Goal: Task Accomplishment & Management: Use online tool/utility

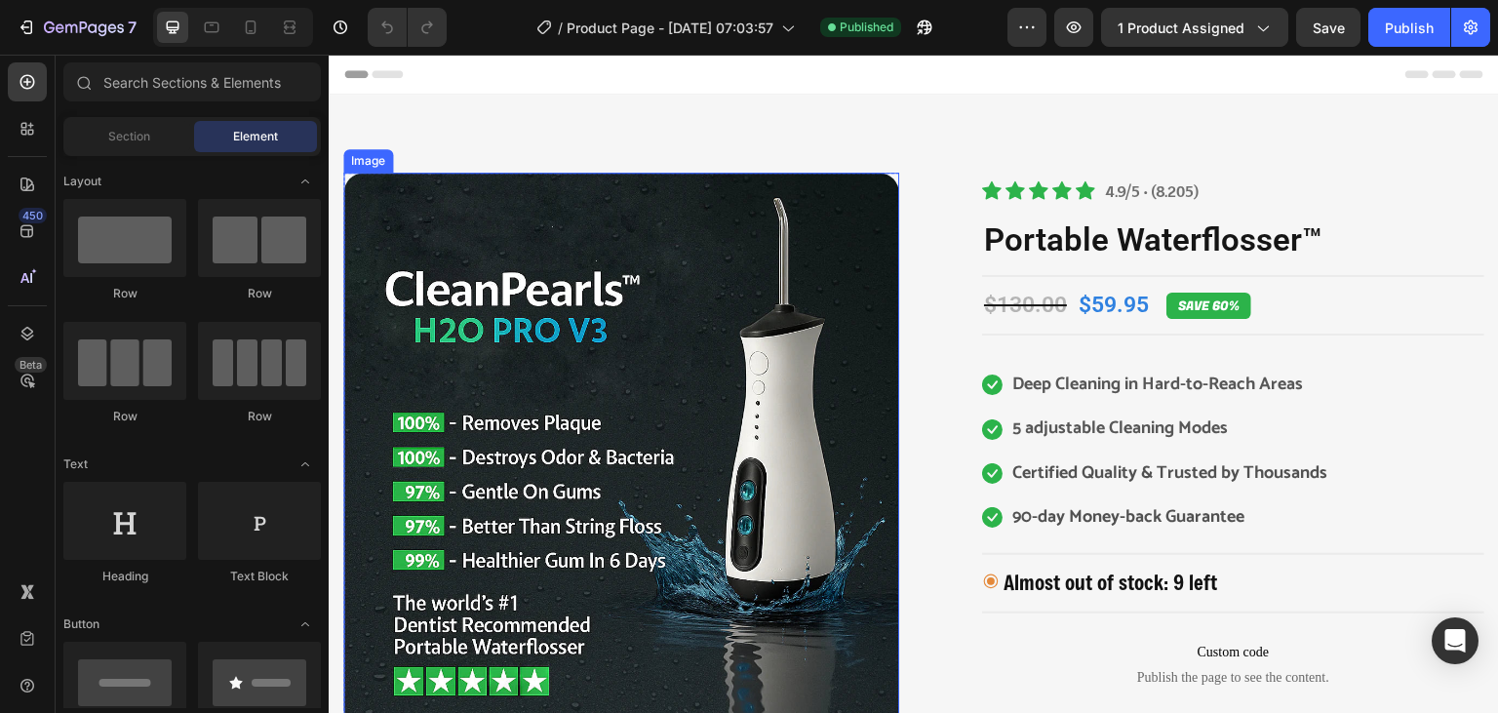
click at [809, 217] on img at bounding box center [621, 451] width 556 height 556
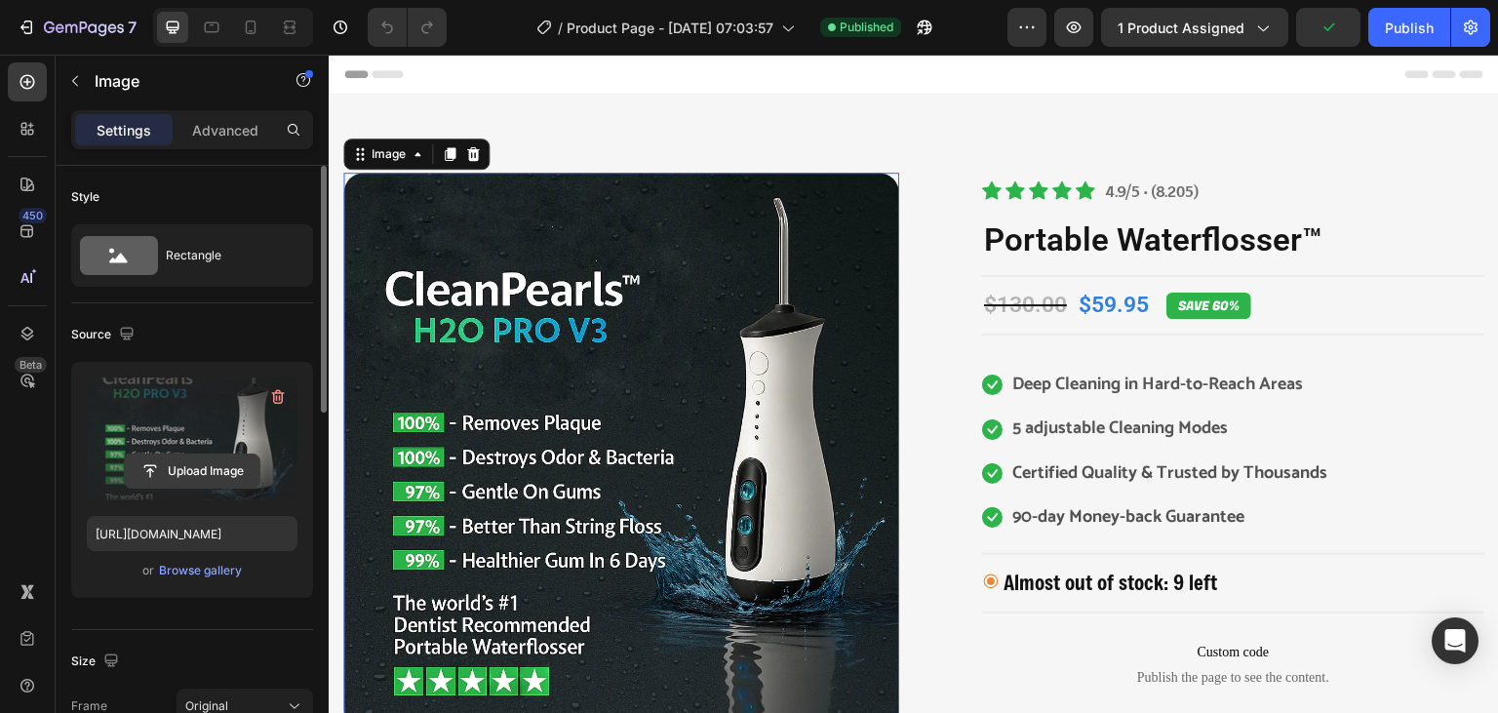
click at [195, 463] on input "file" at bounding box center [192, 471] width 135 height 33
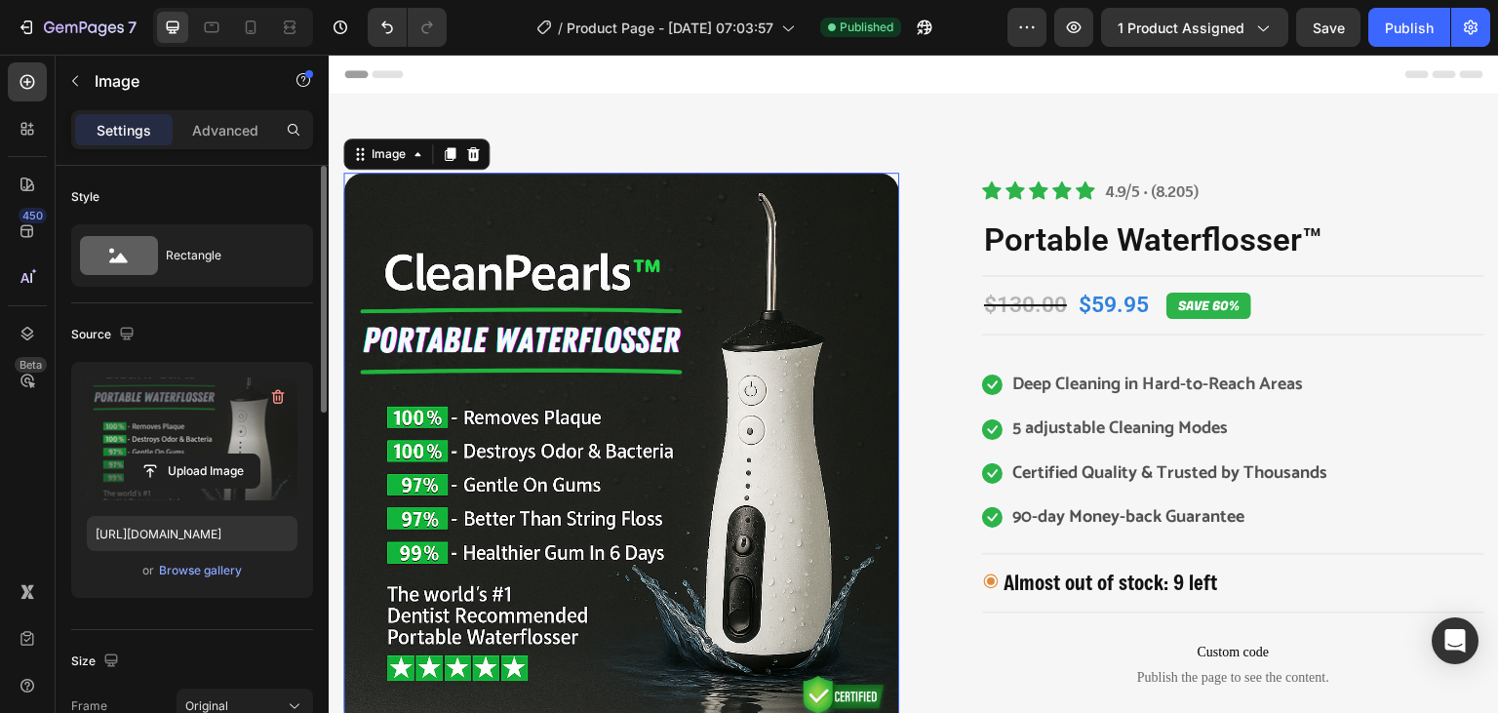
type input "[URL][DOMAIN_NAME]"
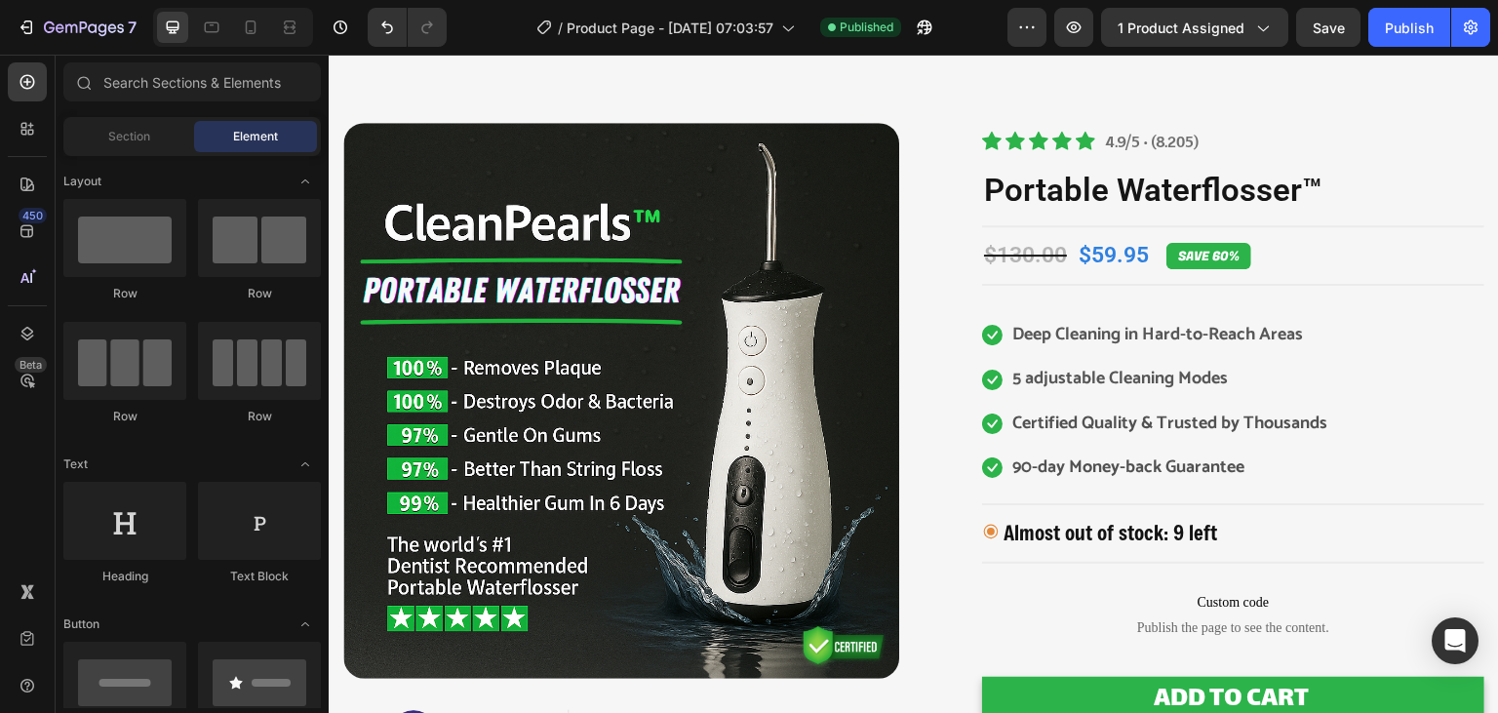
scroll to position [43, 0]
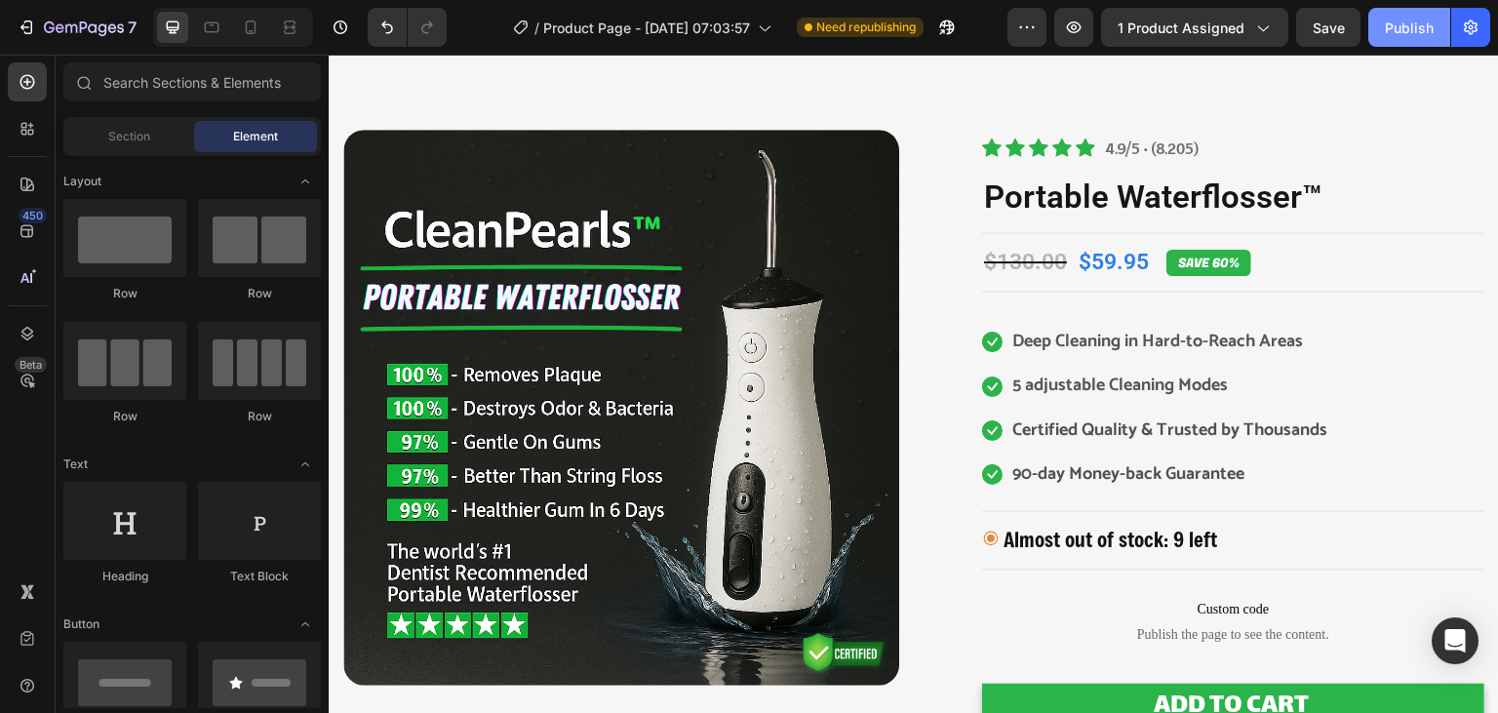
click at [1413, 37] on div "Publish" at bounding box center [1409, 28] width 49 height 20
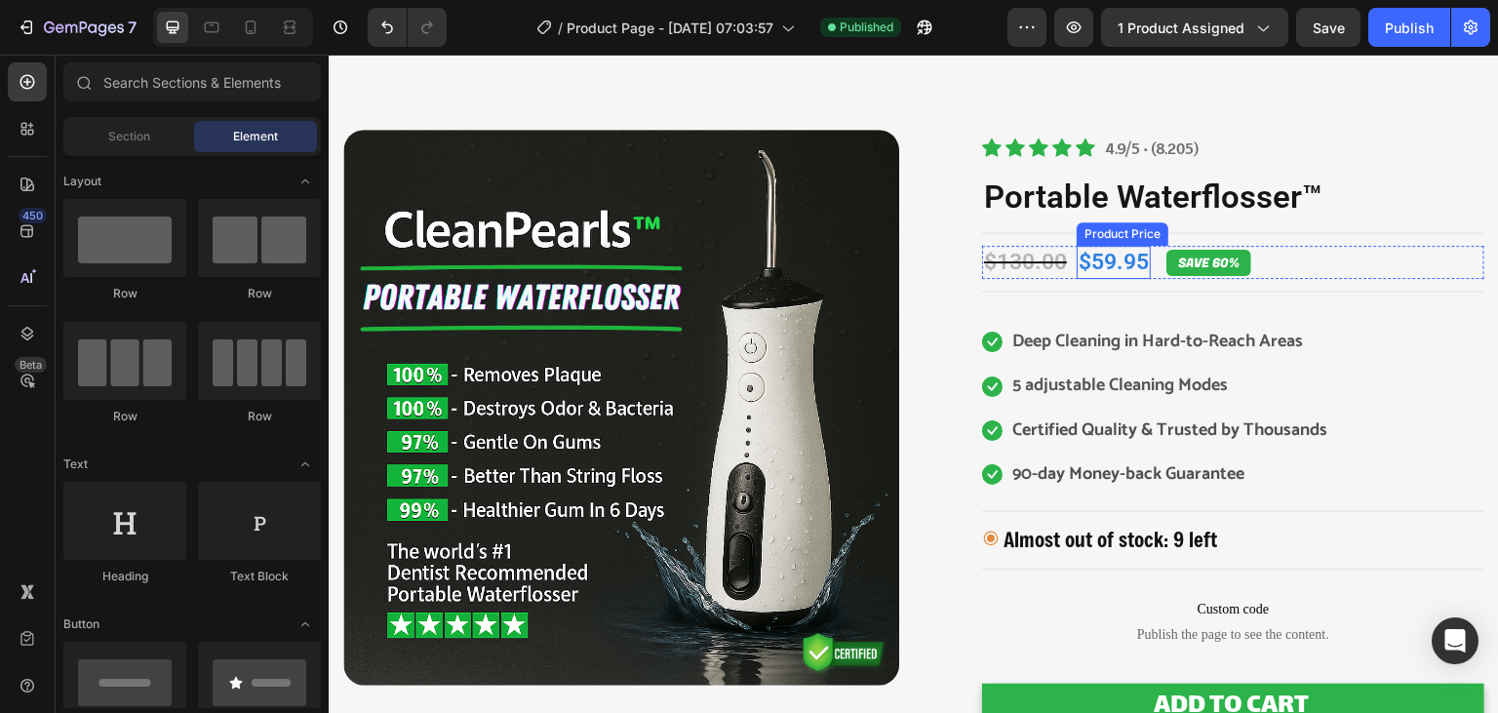
click at [1128, 269] on div "$59.95" at bounding box center [1114, 262] width 74 height 33
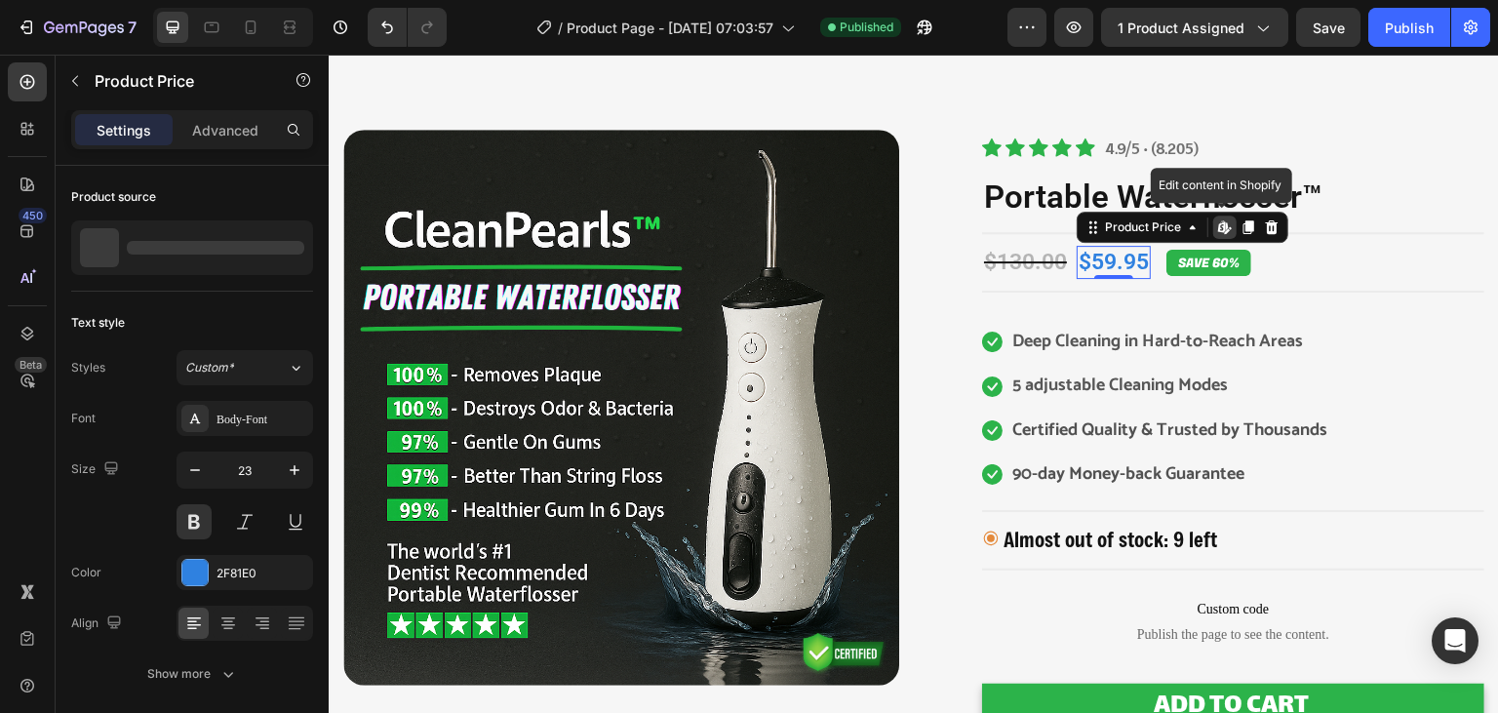
click at [1128, 269] on div "$59.95" at bounding box center [1114, 262] width 74 height 33
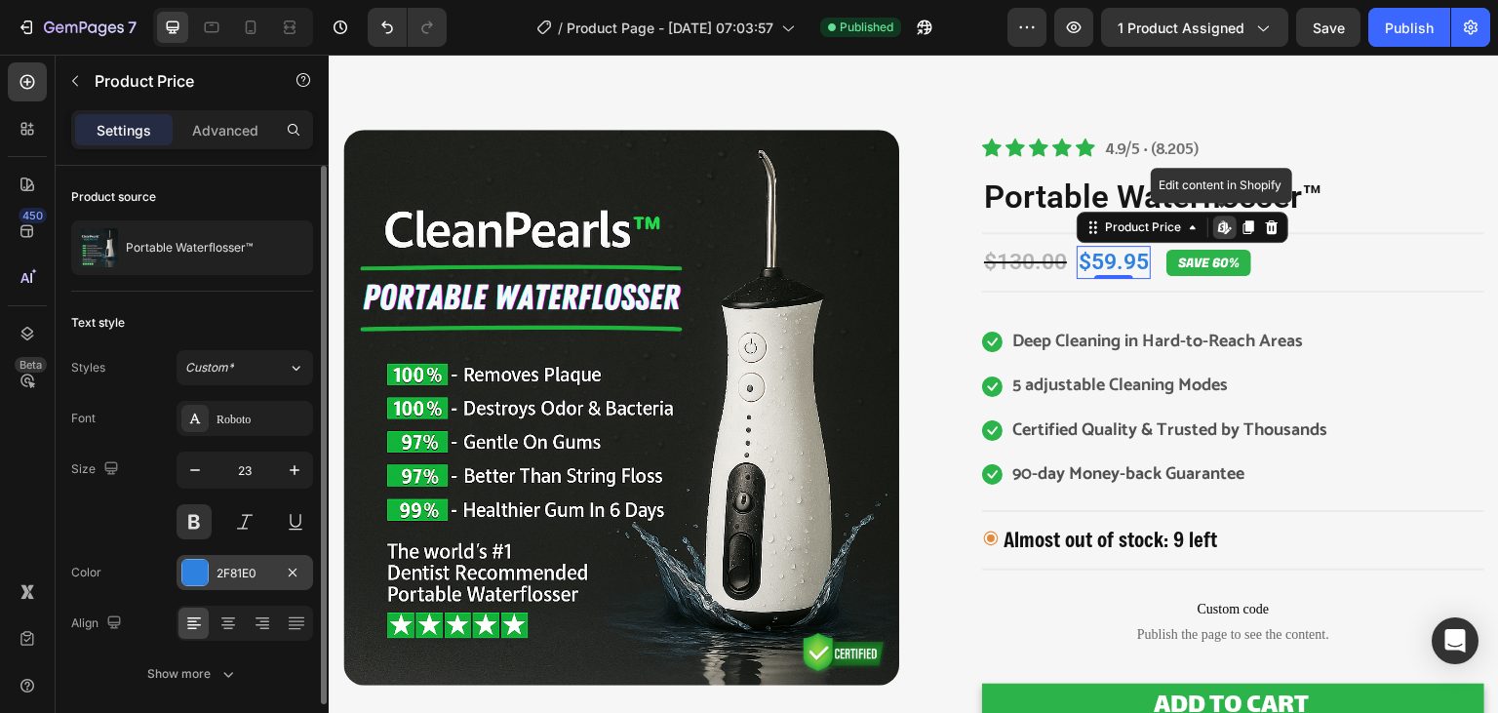
click at [256, 562] on div "2F81E0" at bounding box center [245, 572] width 137 height 35
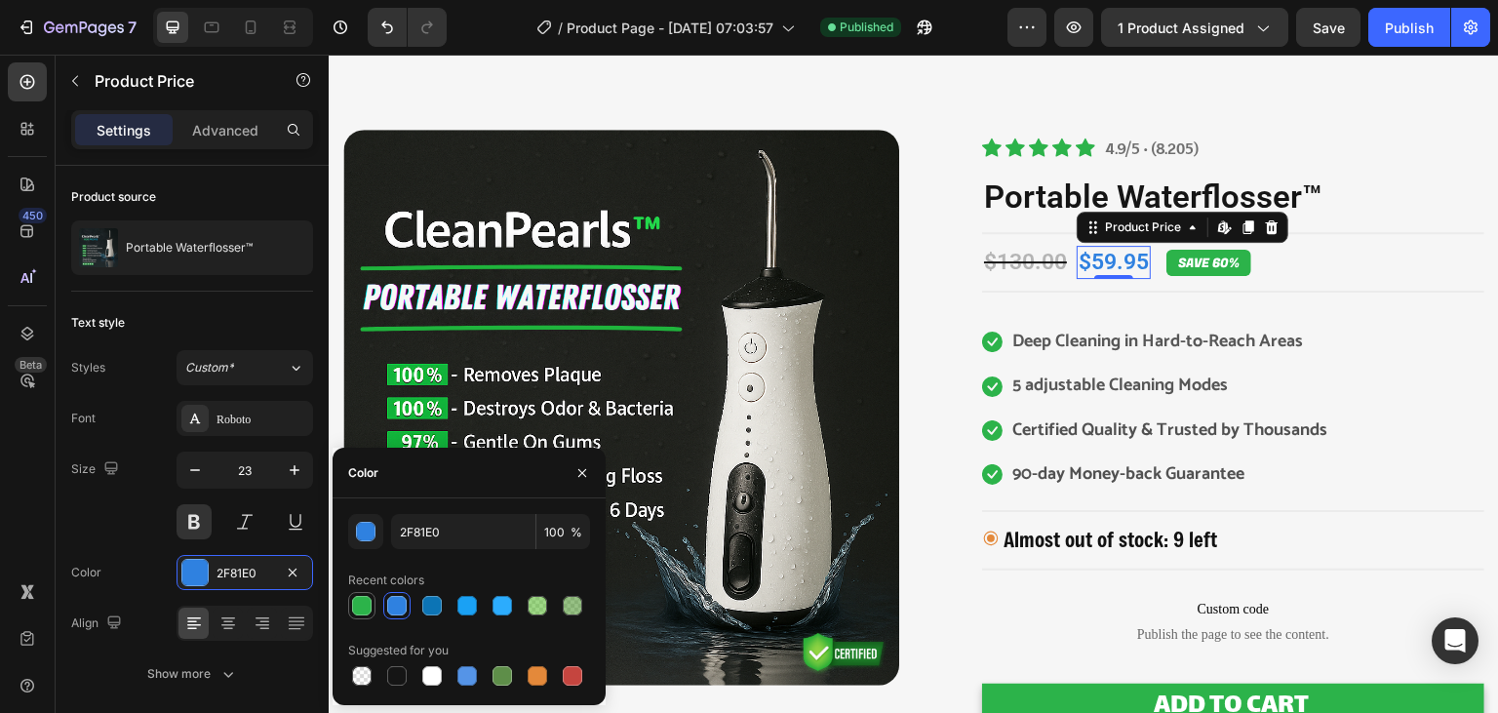
click at [364, 603] on div at bounding box center [362, 606] width 20 height 20
type input "2CB34A"
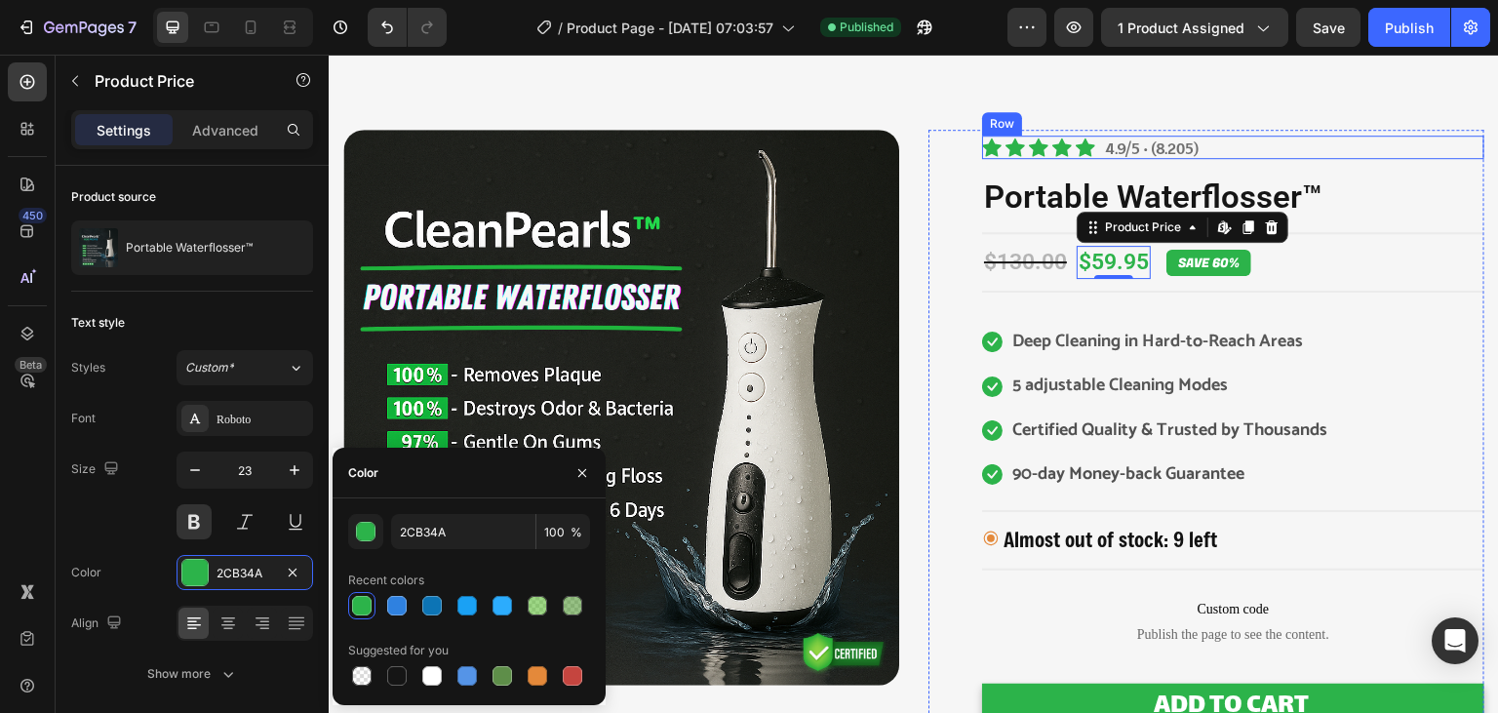
click at [1419, 154] on div "Icon Icon Icon Icon Icon Icon List Hoz 4.9/5 • (8.205) Text block Row" at bounding box center [1233, 147] width 502 height 23
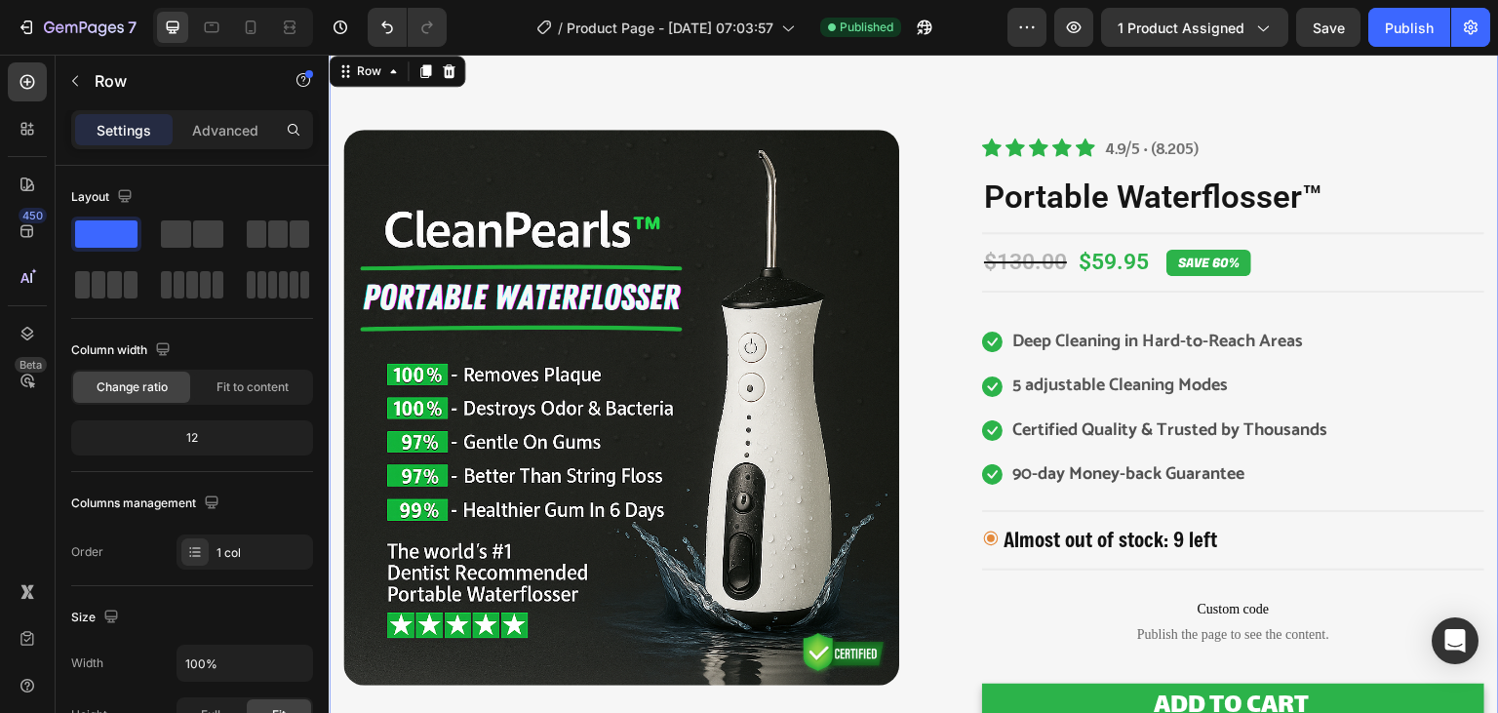
click at [1453, 95] on div "Image Image Free Shipping Heading Row Image 90-day Money-back guarantee Heading…" at bounding box center [914, 595] width 1171 height 1087
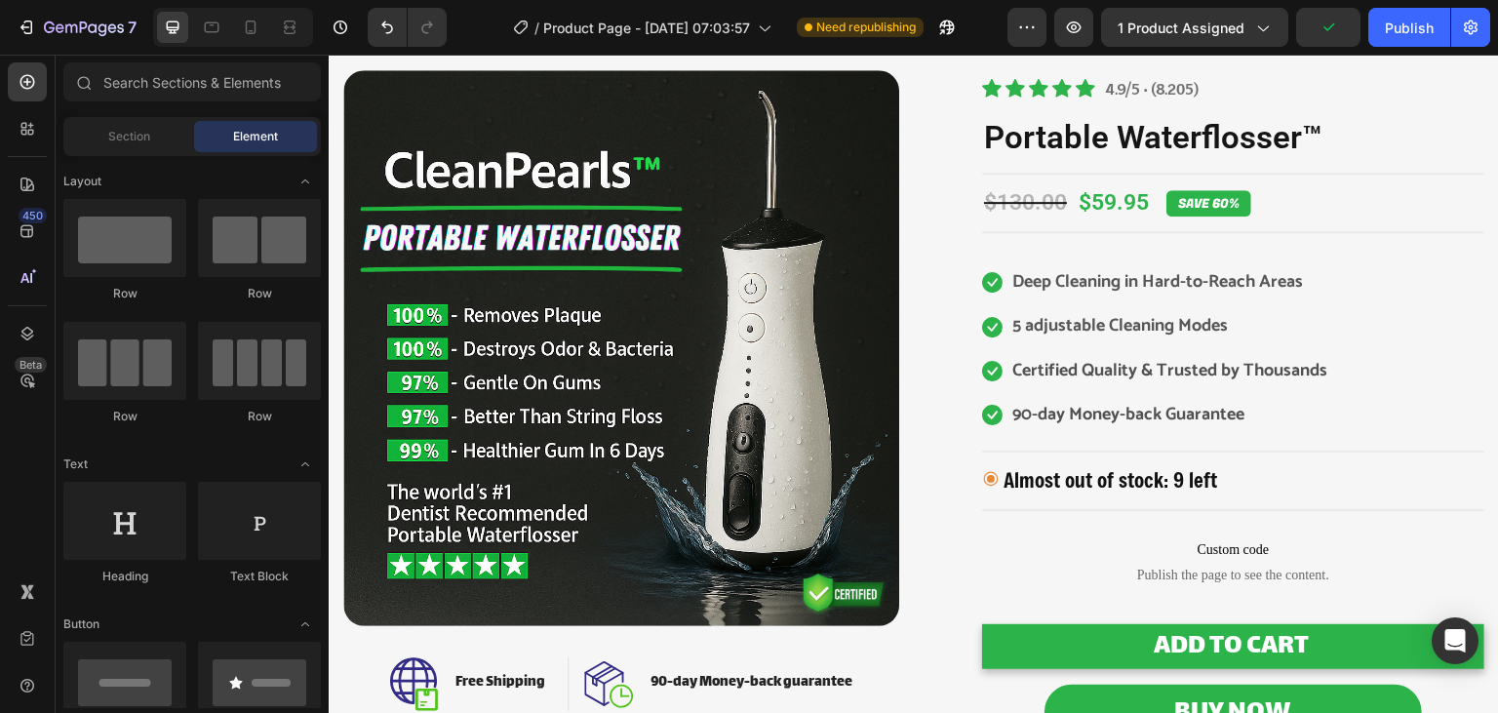
scroll to position [95, 0]
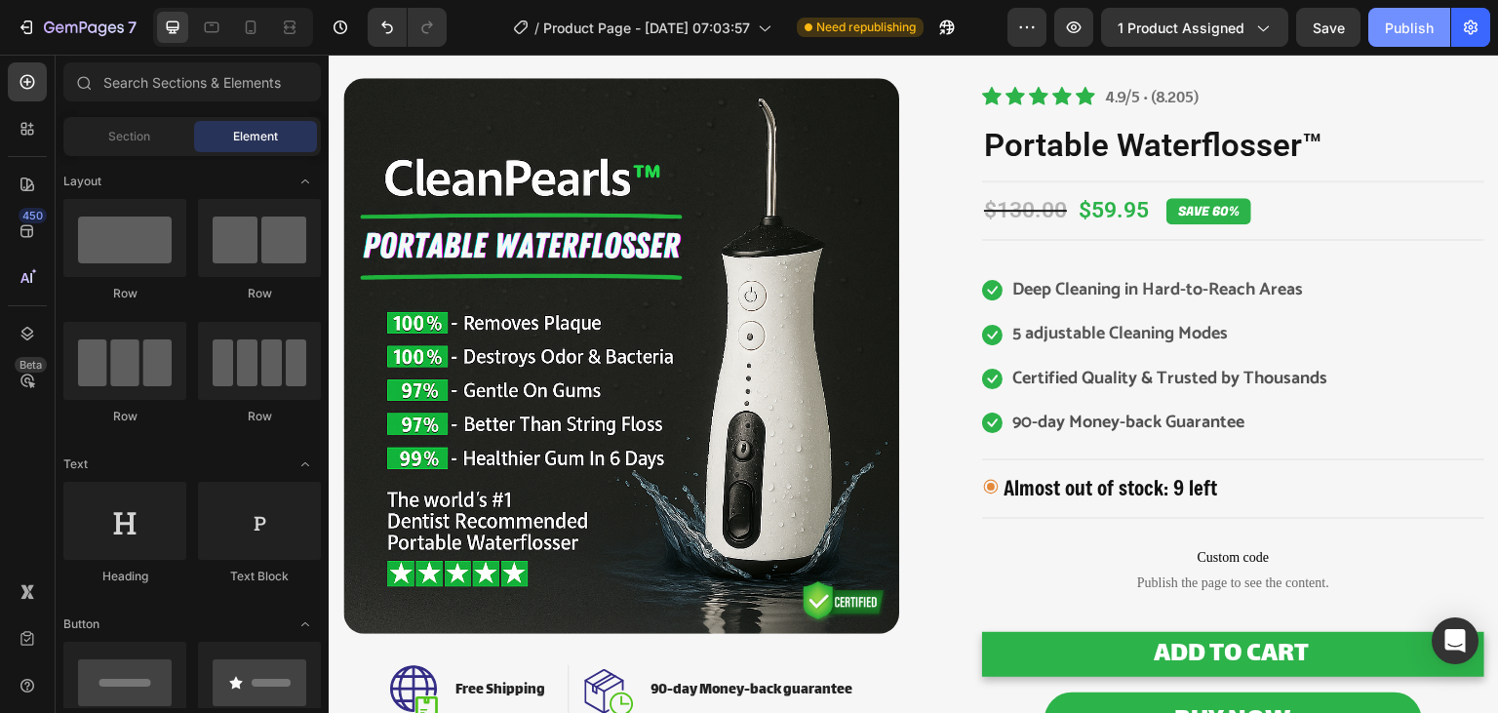
click at [1412, 35] on div "Publish" at bounding box center [1409, 28] width 49 height 20
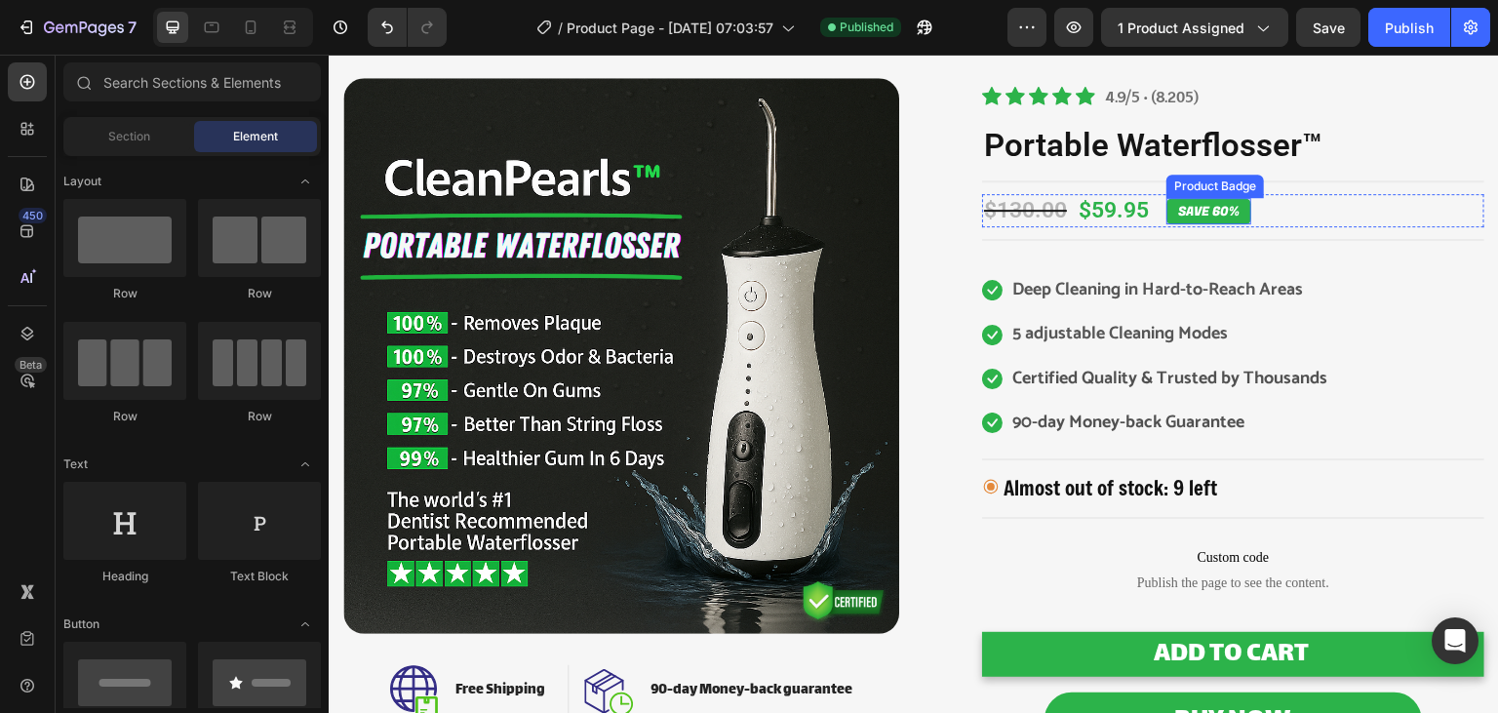
click at [1186, 218] on pre "SAVE 60%" at bounding box center [1209, 211] width 85 height 27
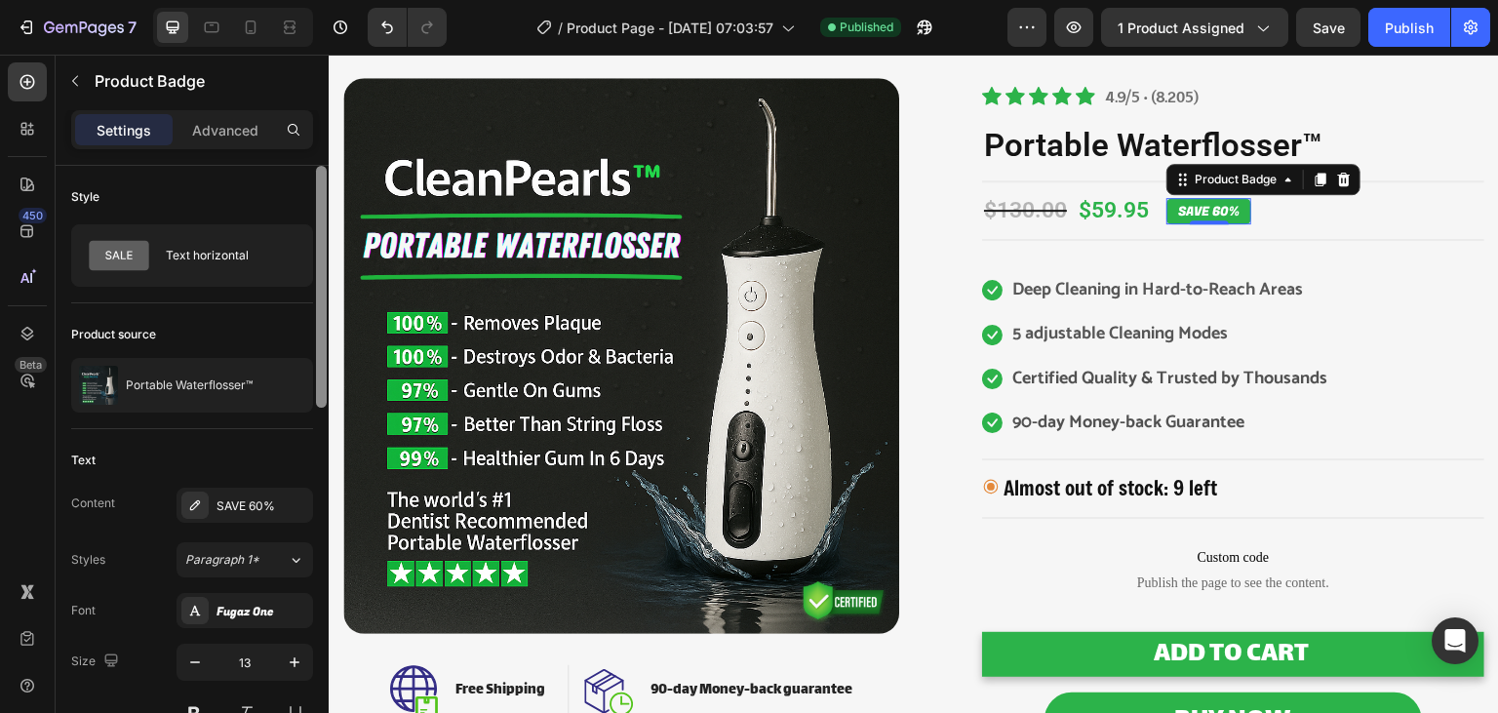
scroll to position [603, 0]
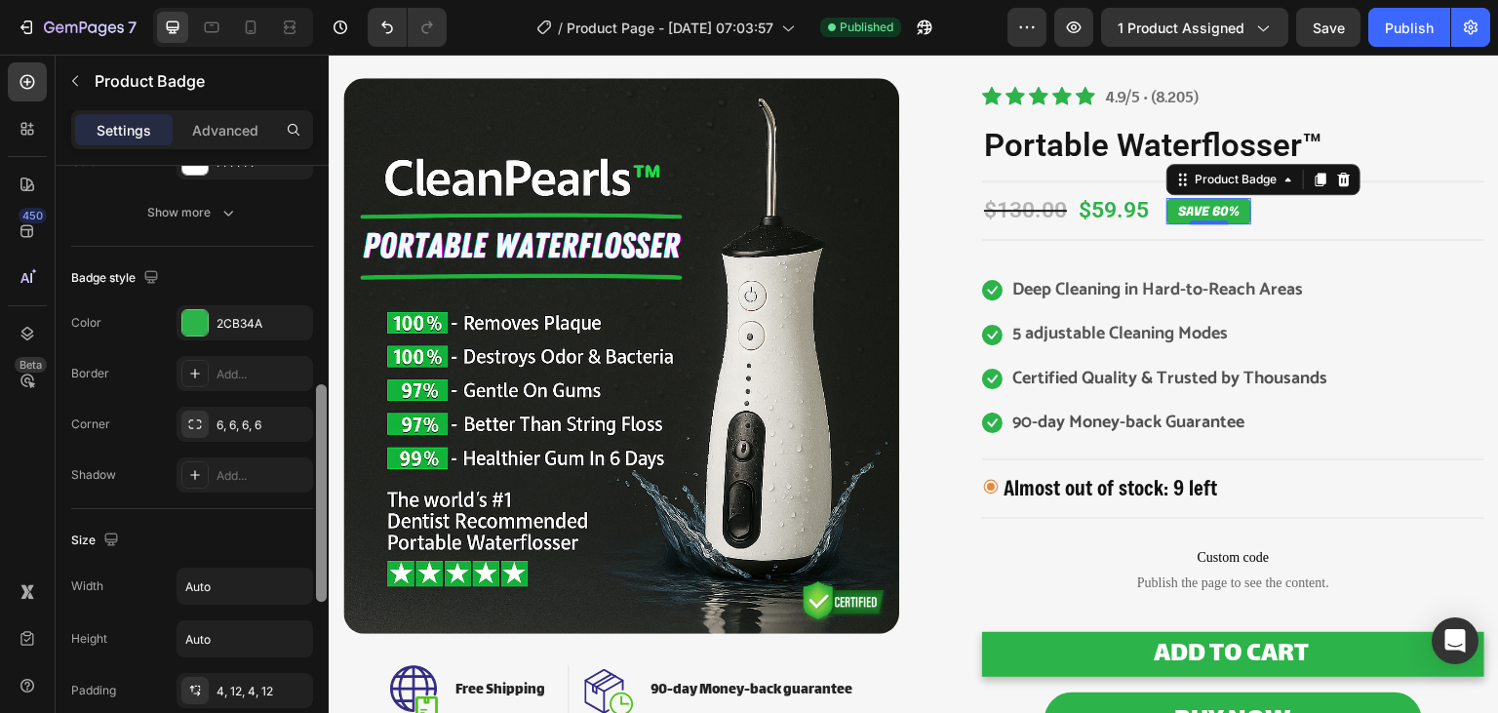
drag, startPoint x: 316, startPoint y: 339, endPoint x: 315, endPoint y: 349, distance: 10.8
click at [315, 349] on div at bounding box center [321, 467] width 15 height 603
click at [228, 323] on div "2CB34A" at bounding box center [245, 324] width 57 height 18
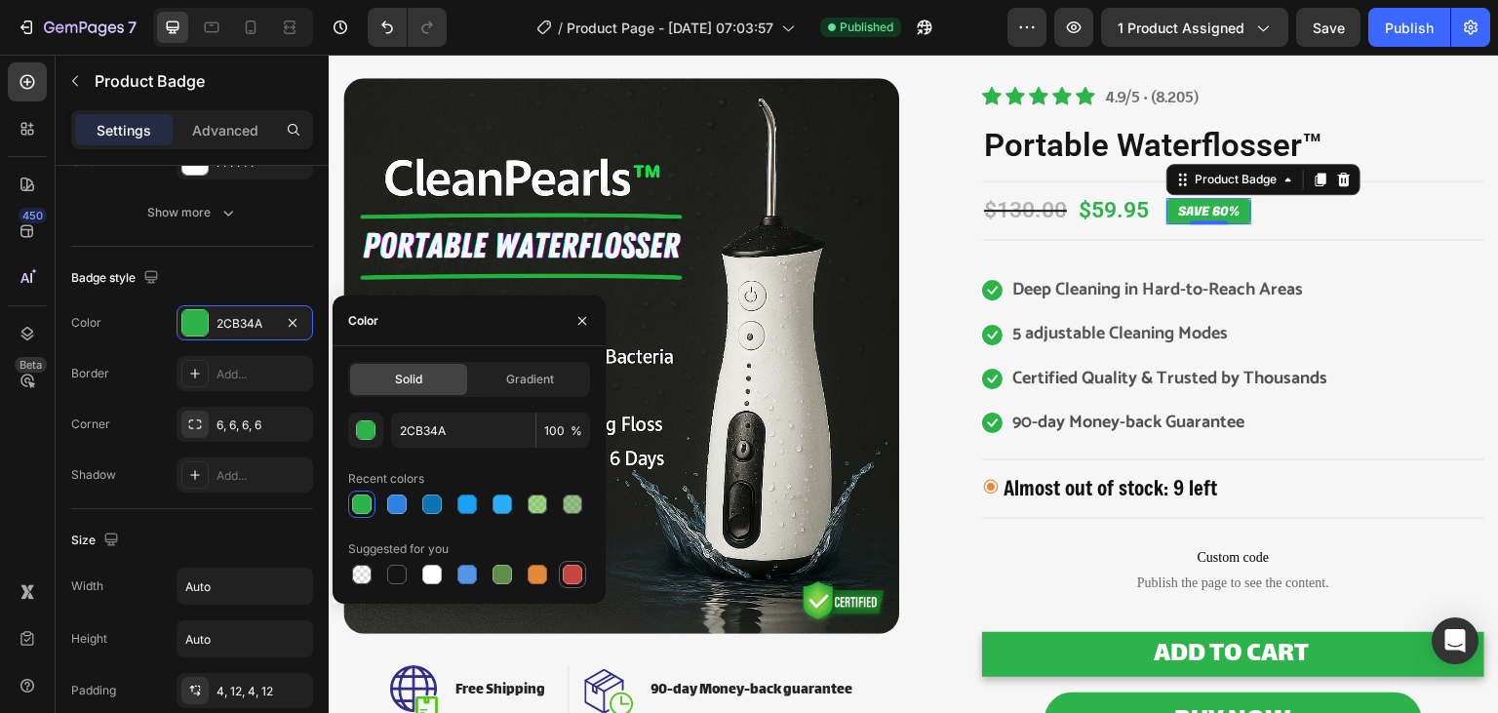
click at [570, 571] on div at bounding box center [573, 575] width 20 height 20
type input "C5453F"
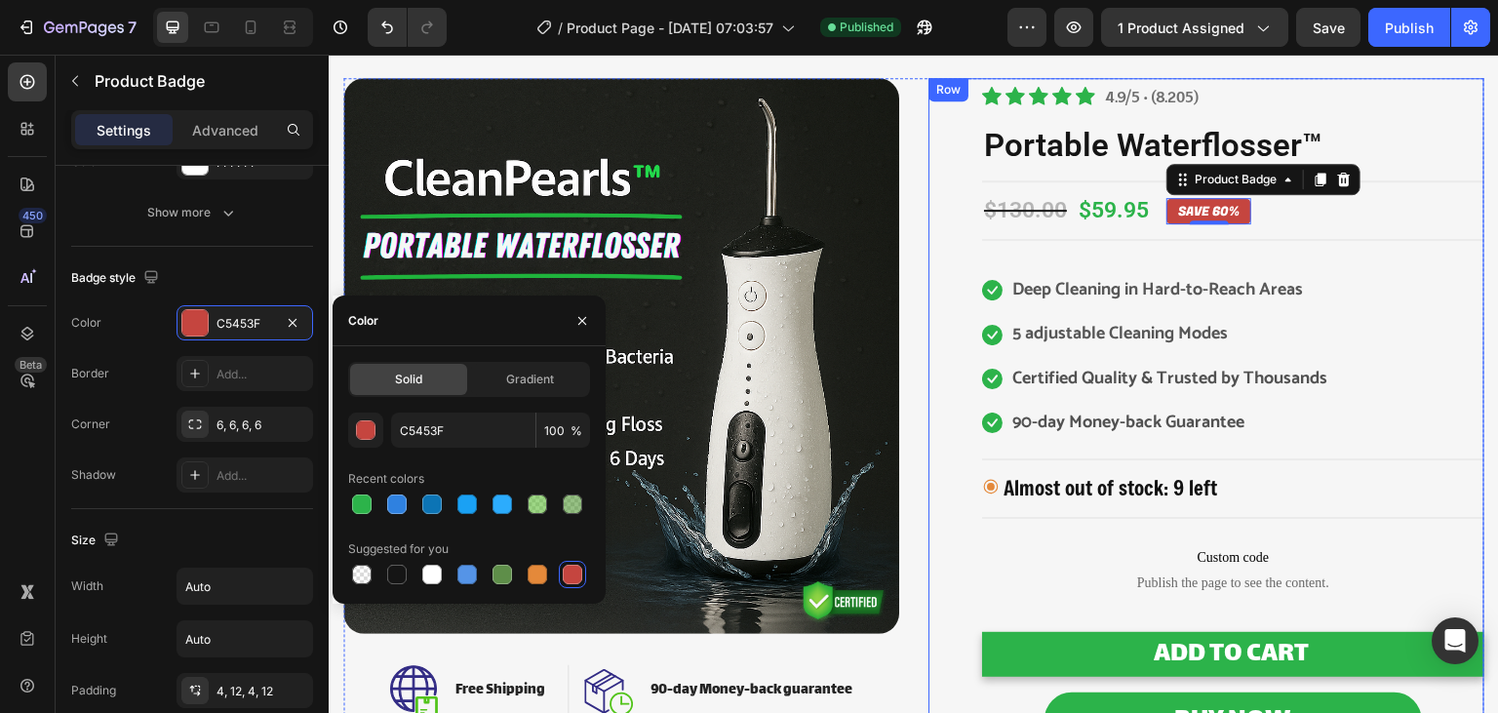
click at [959, 266] on div "Product Images Title Line Icon Icon Icon Icon Icon Icon List Hoz 4.9/5 • (8.205…" at bounding box center [1207, 543] width 556 height 931
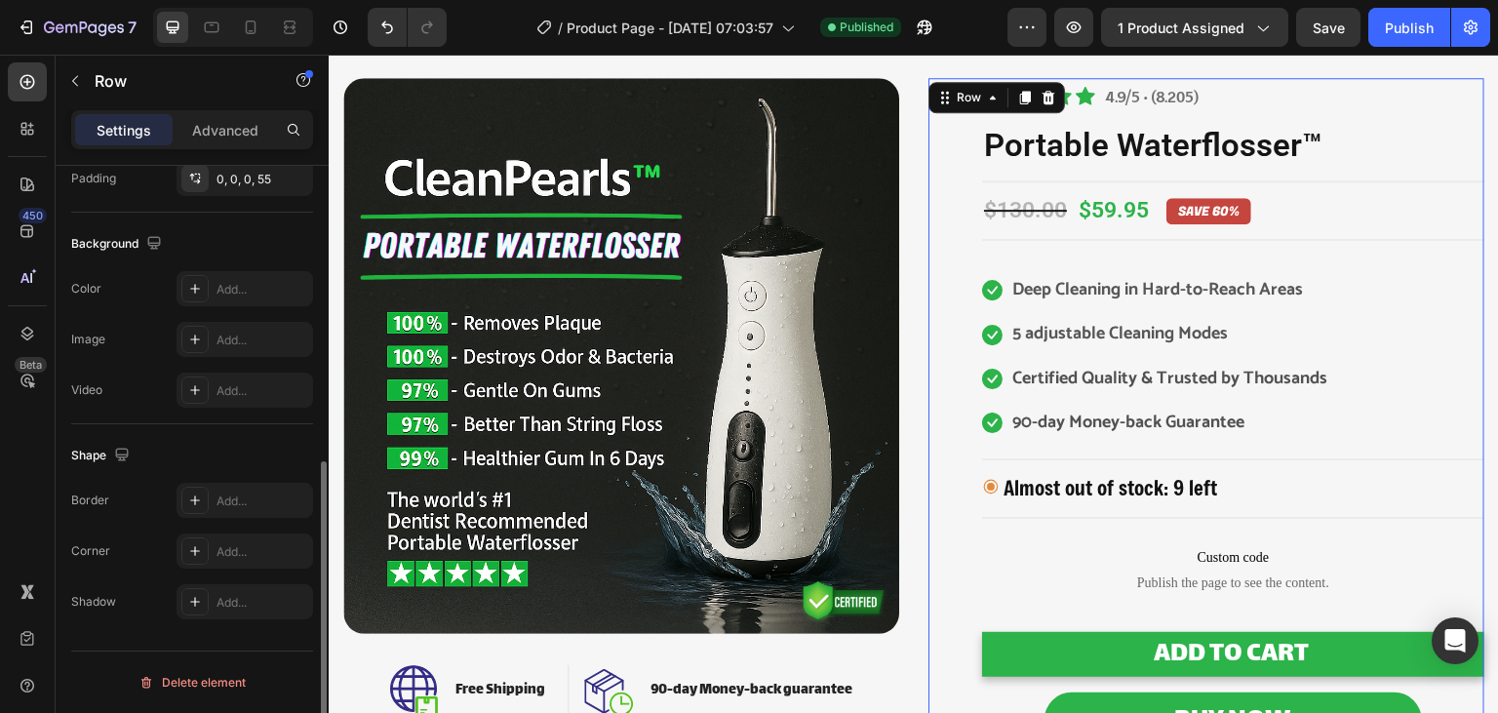
scroll to position [0, 0]
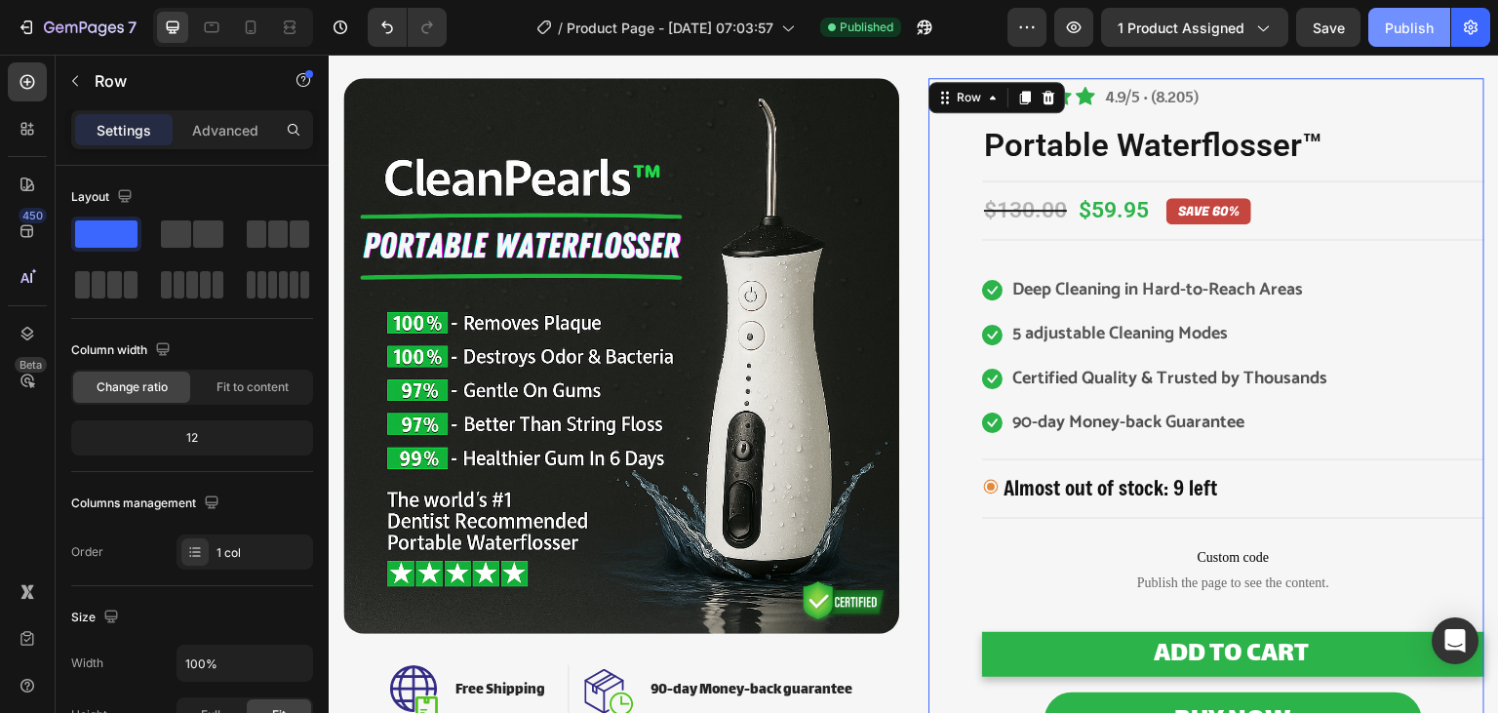
click at [1420, 33] on div "Publish" at bounding box center [1409, 28] width 49 height 20
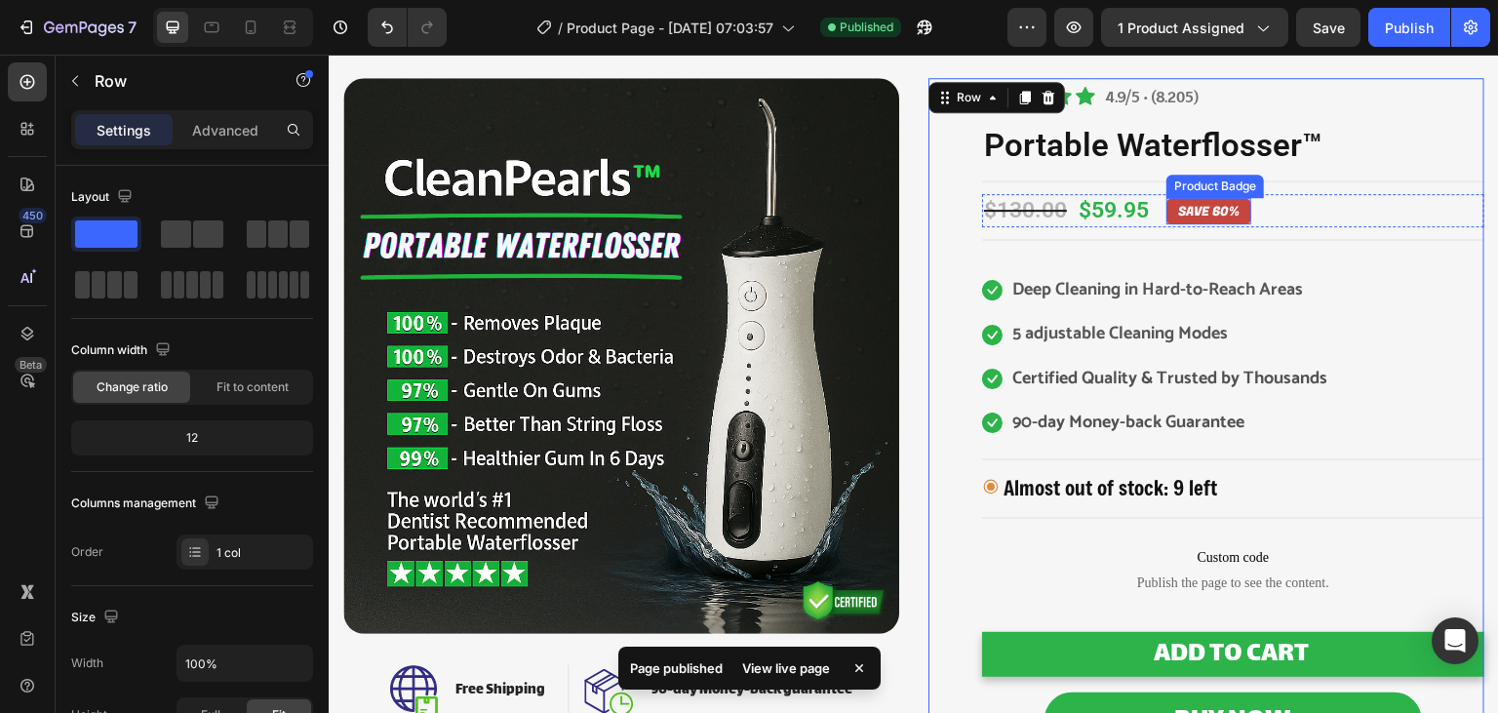
click at [1197, 201] on pre "SAVE 60%" at bounding box center [1209, 211] width 85 height 27
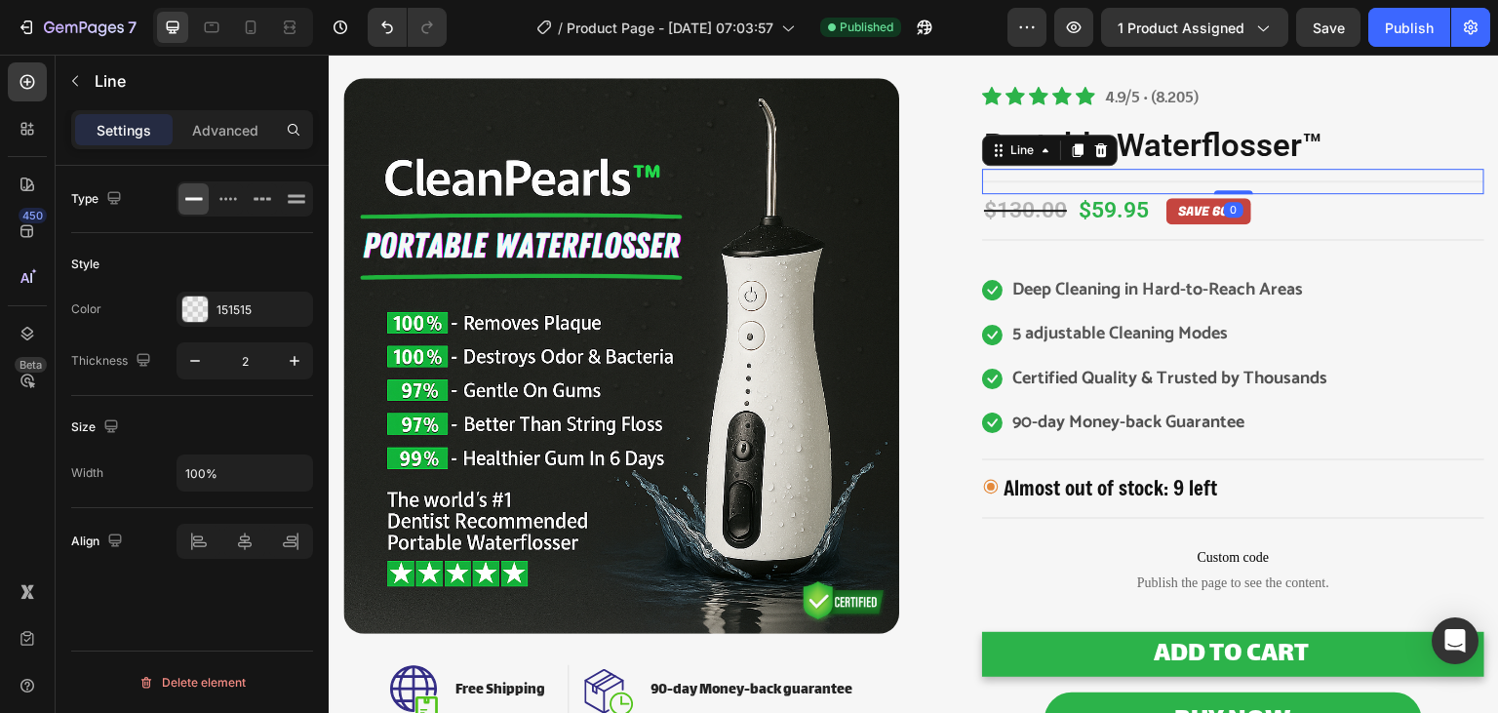
click at [1435, 179] on div "Title Line 0" at bounding box center [1233, 181] width 502 height 25
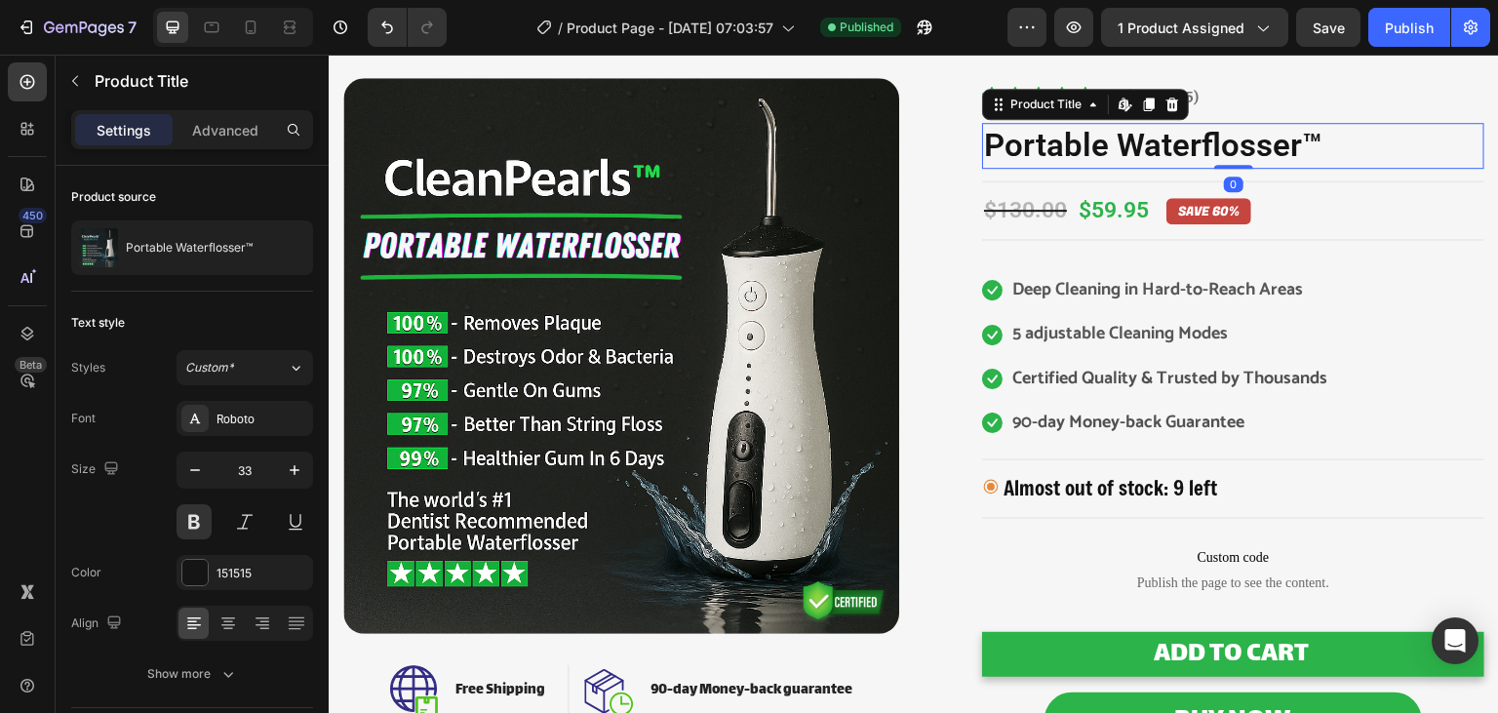
click at [1416, 140] on h2 "Portable Waterflosser™" at bounding box center [1233, 146] width 502 height 46
click at [248, 33] on icon at bounding box center [251, 28] width 20 height 20
type input "26"
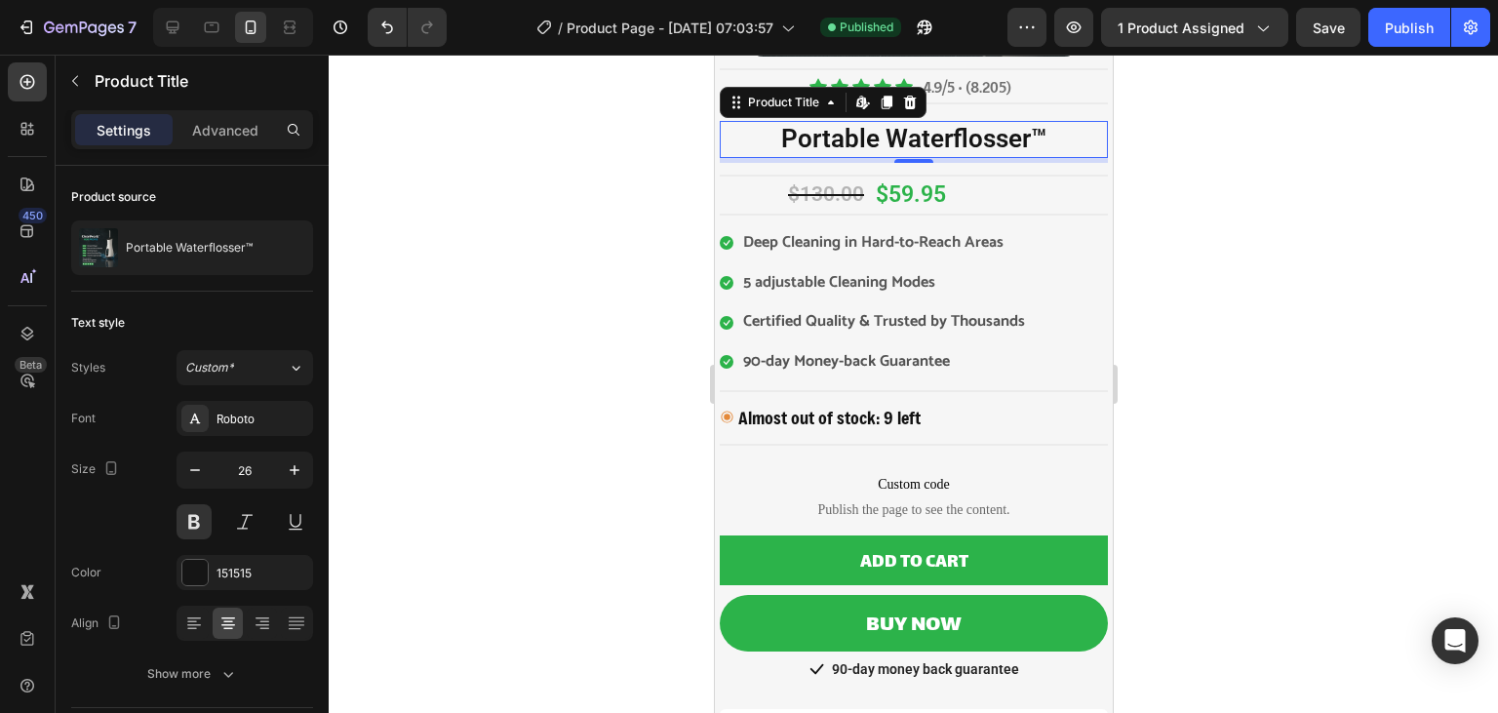
scroll to position [385, 0]
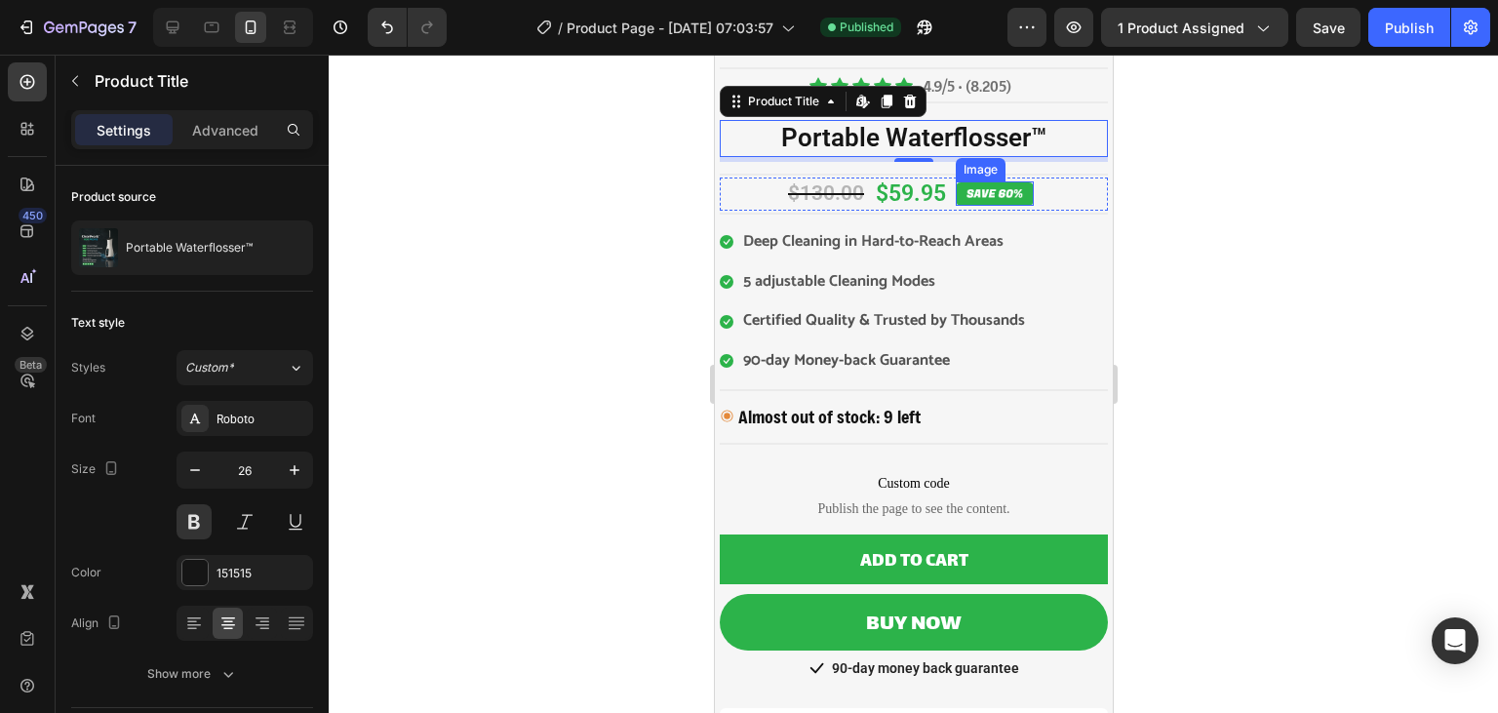
click at [1017, 189] on img at bounding box center [994, 193] width 78 height 24
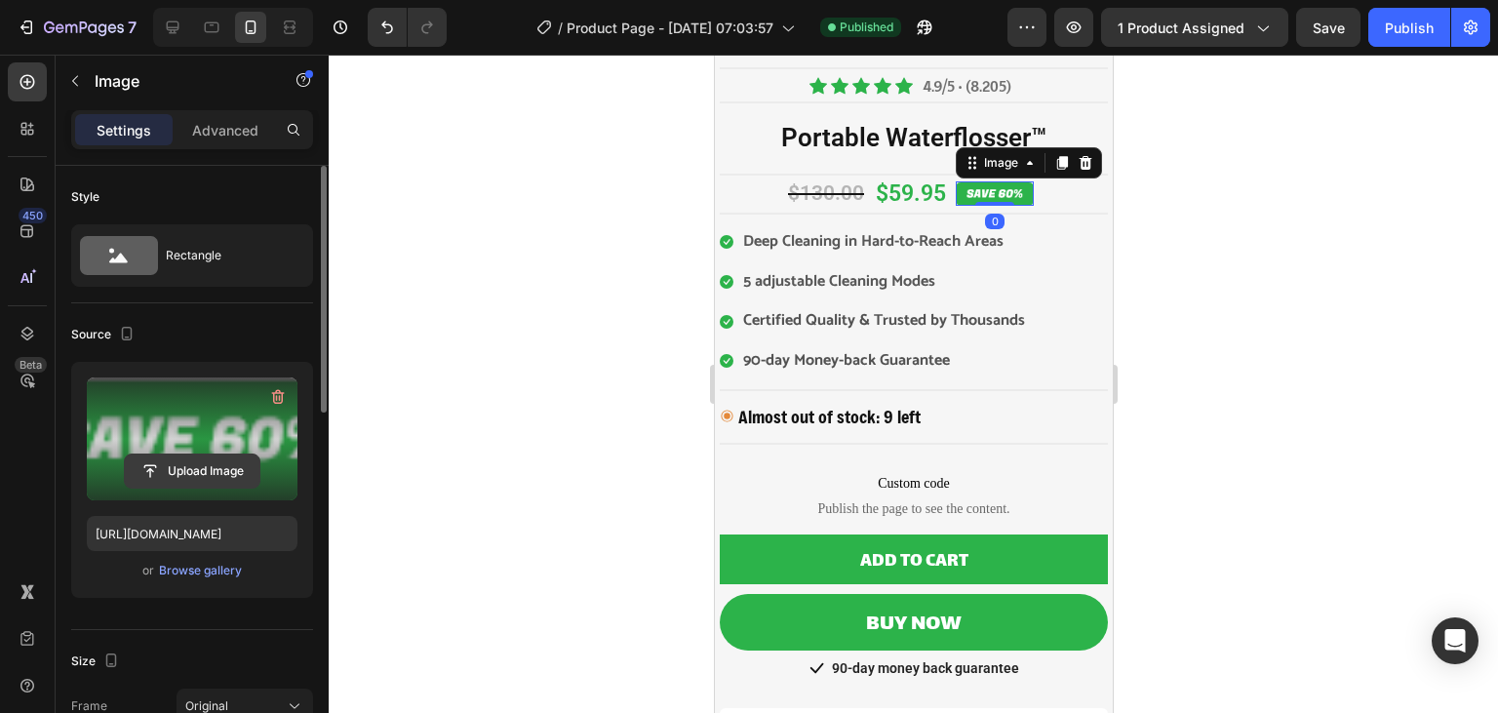
click at [201, 466] on input "file" at bounding box center [192, 471] width 135 height 33
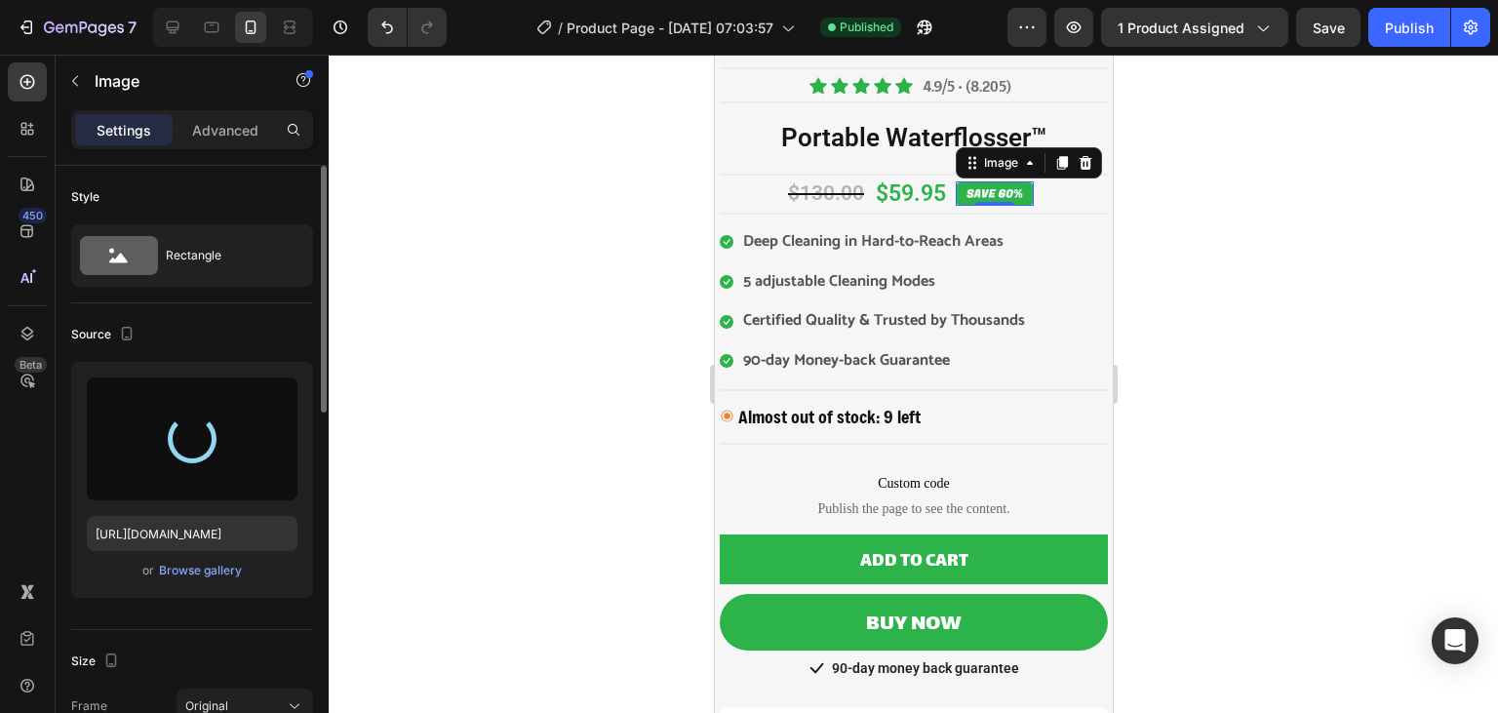
type input "[URL][DOMAIN_NAME]"
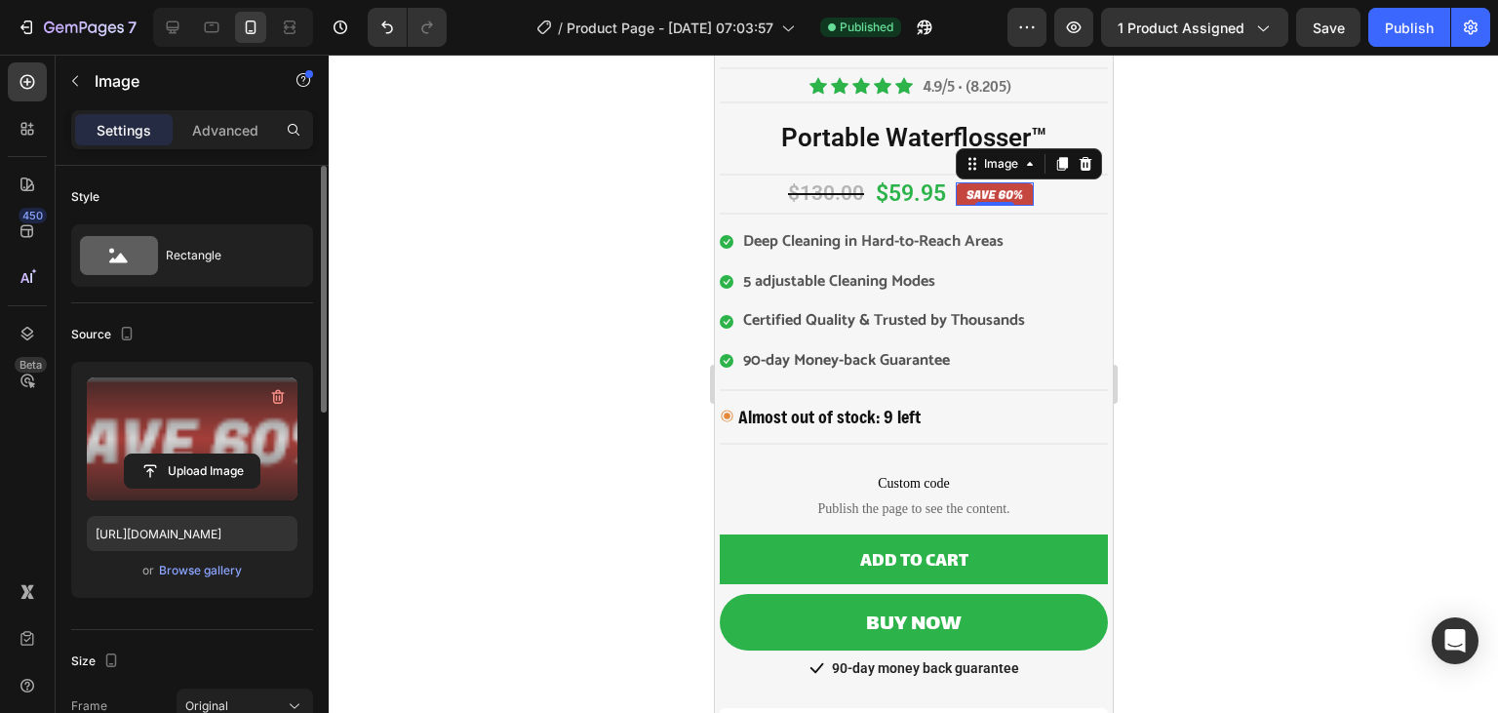
click at [597, 303] on div at bounding box center [914, 384] width 1170 height 658
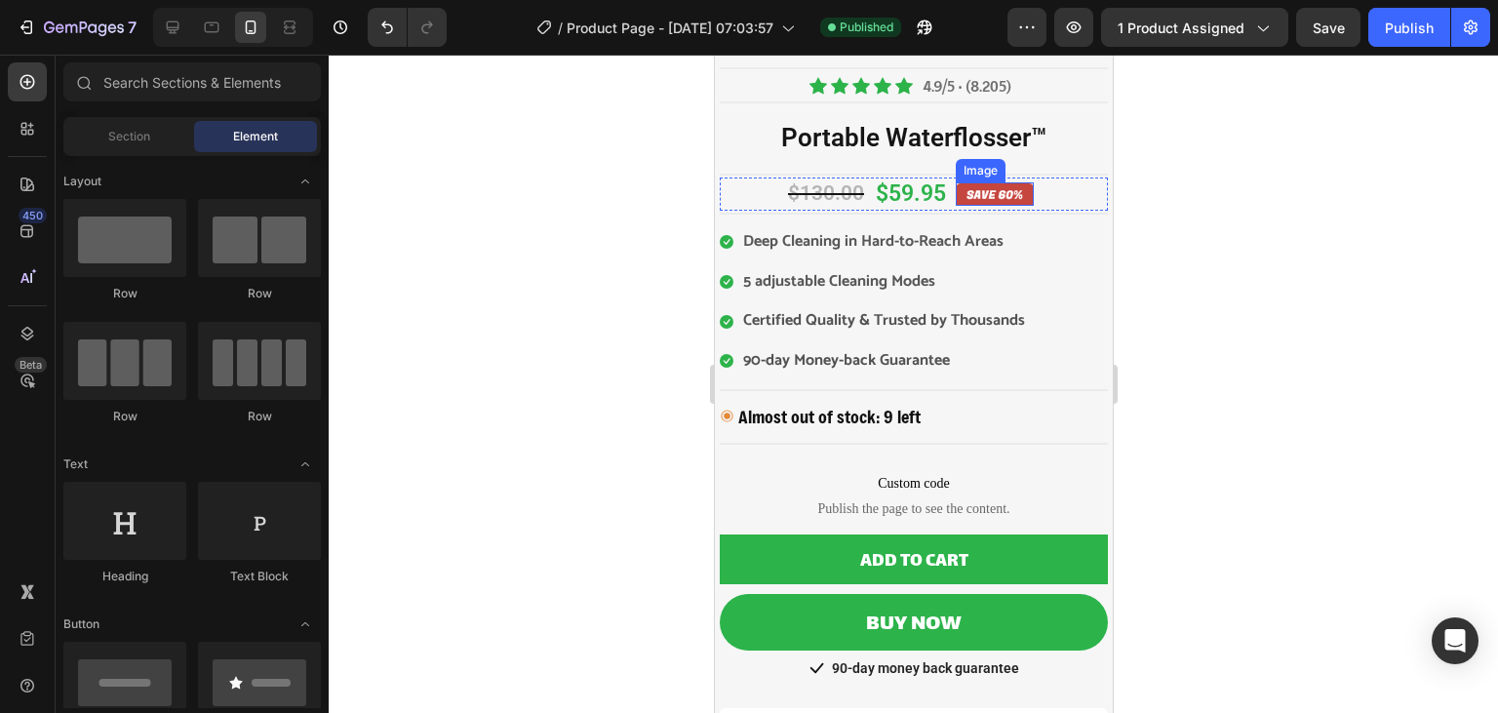
click at [962, 197] on img at bounding box center [994, 193] width 78 height 23
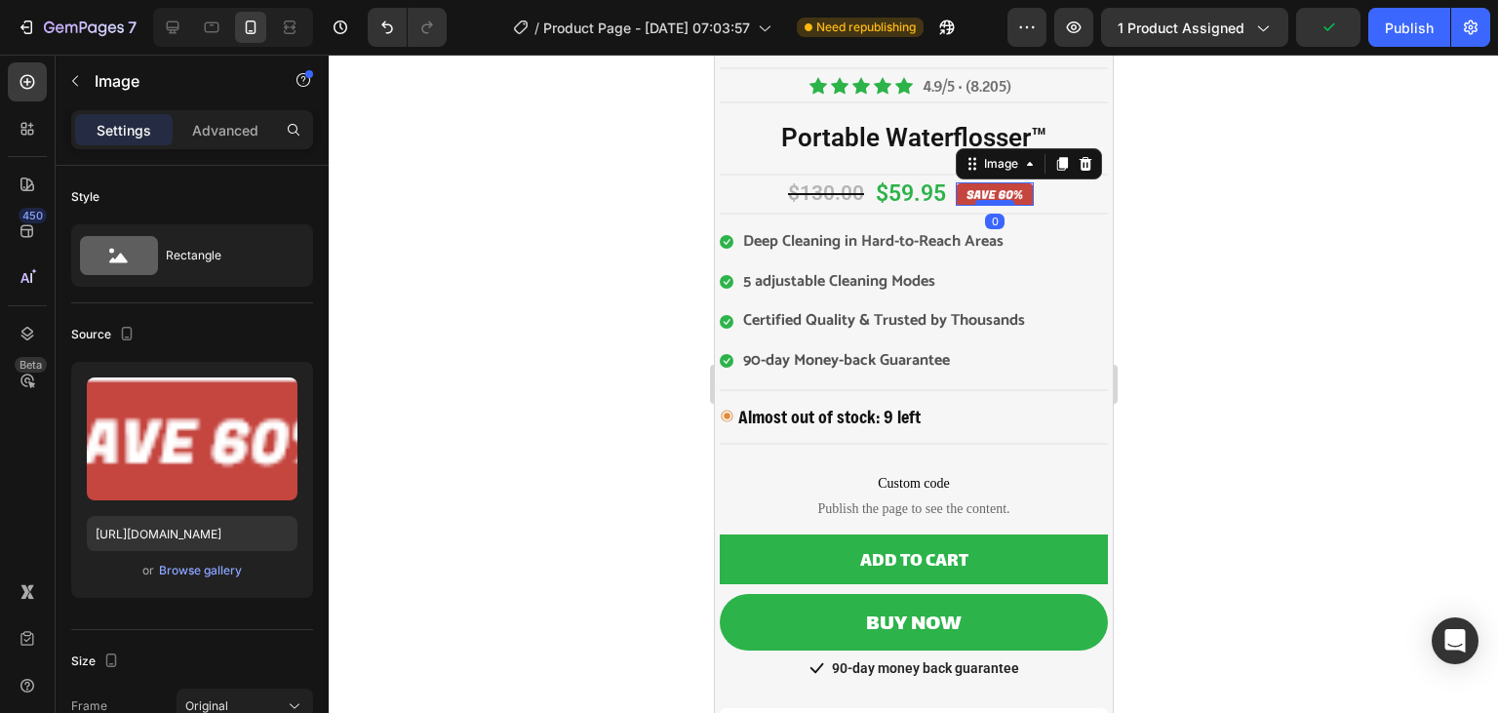
drag, startPoint x: 987, startPoint y: 202, endPoint x: 1422, endPoint y: 357, distance: 461.9
click at [987, 202] on div at bounding box center [994, 203] width 39 height 6
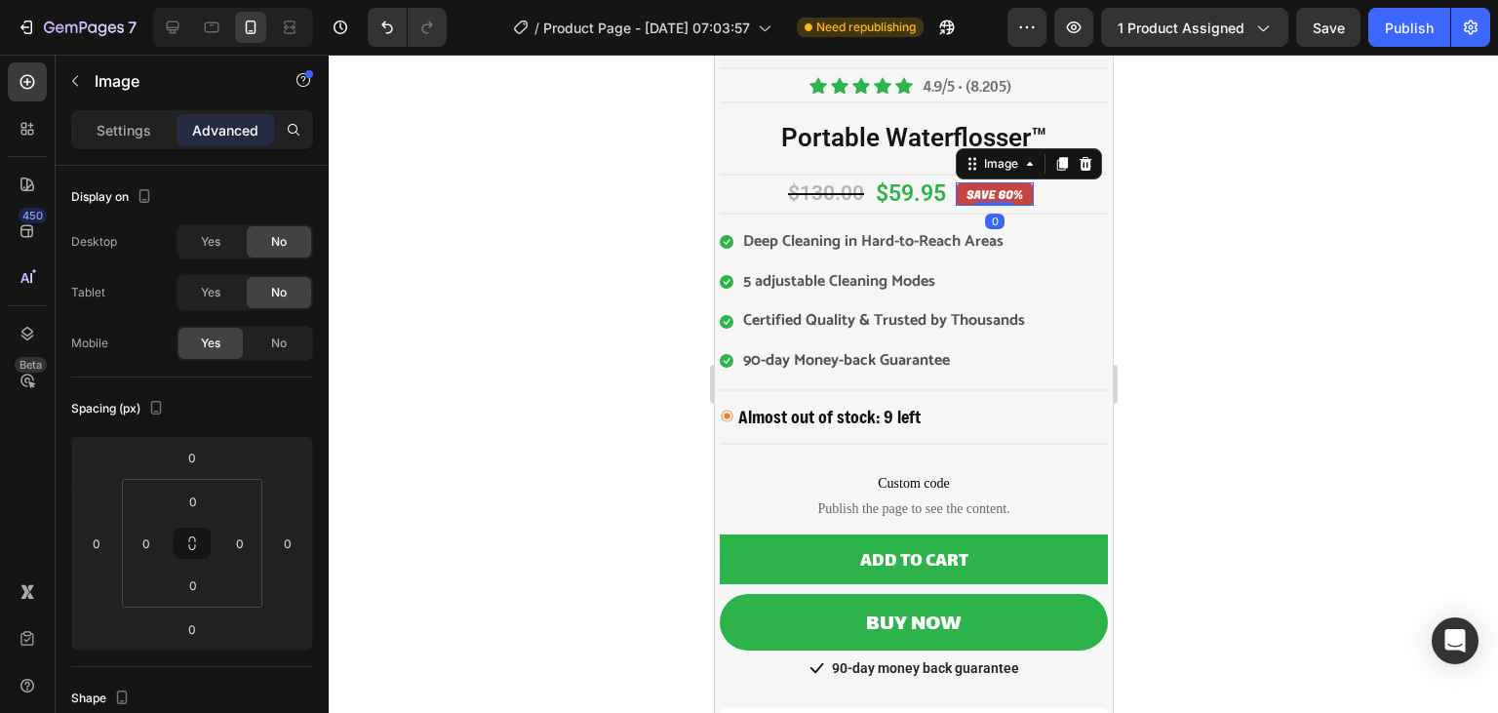
click at [665, 316] on div at bounding box center [914, 384] width 1170 height 658
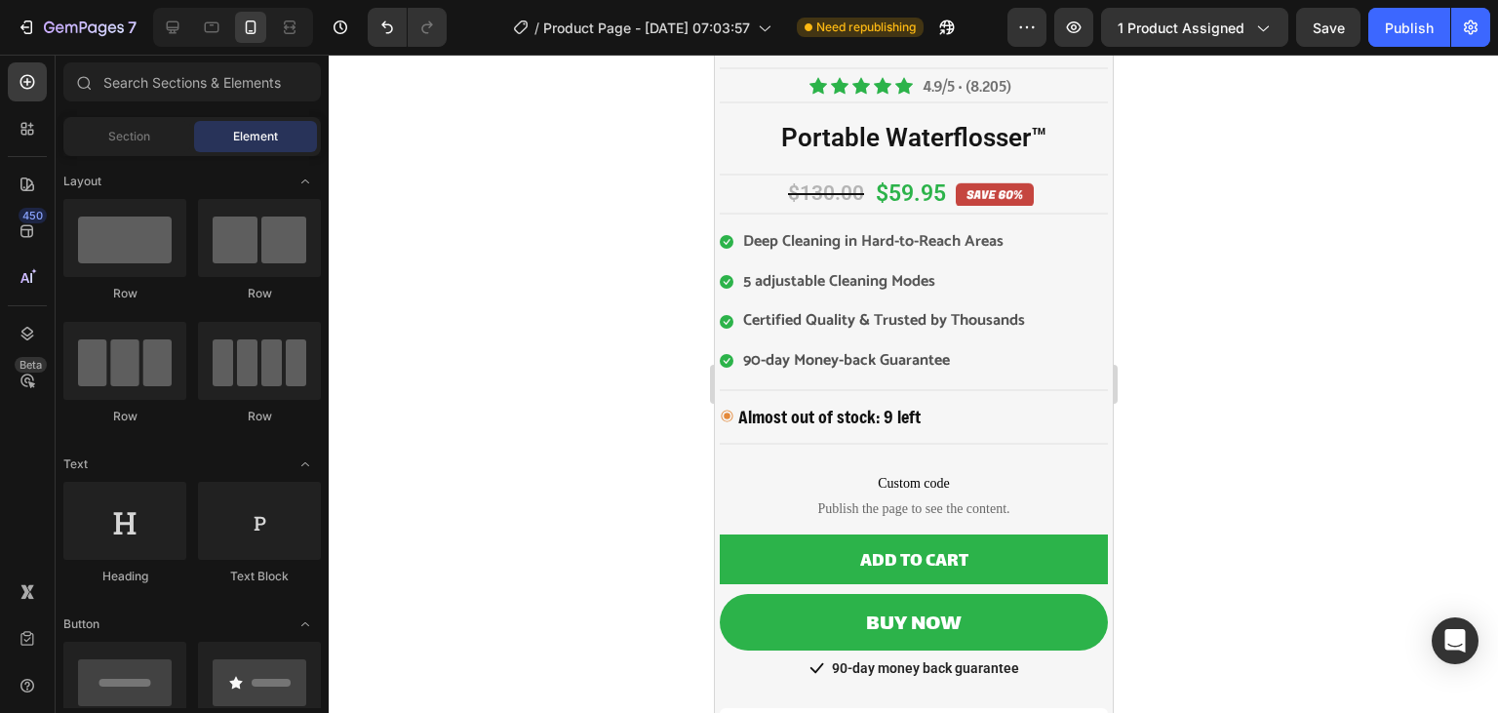
click at [1390, 49] on div "7 Version history / Product Page - [DATE] 07:03:57 Need republishing Preview 1 …" at bounding box center [749, 28] width 1498 height 56
drag, startPoint x: 1390, startPoint y: 49, endPoint x: 1399, endPoint y: 41, distance: 11.7
click at [1399, 41] on div "7 Version history / Product Page - [DATE] 07:03:57 Need republishing Preview 1 …" at bounding box center [749, 28] width 1498 height 56
click at [1399, 41] on button "Publish" at bounding box center [1410, 27] width 82 height 39
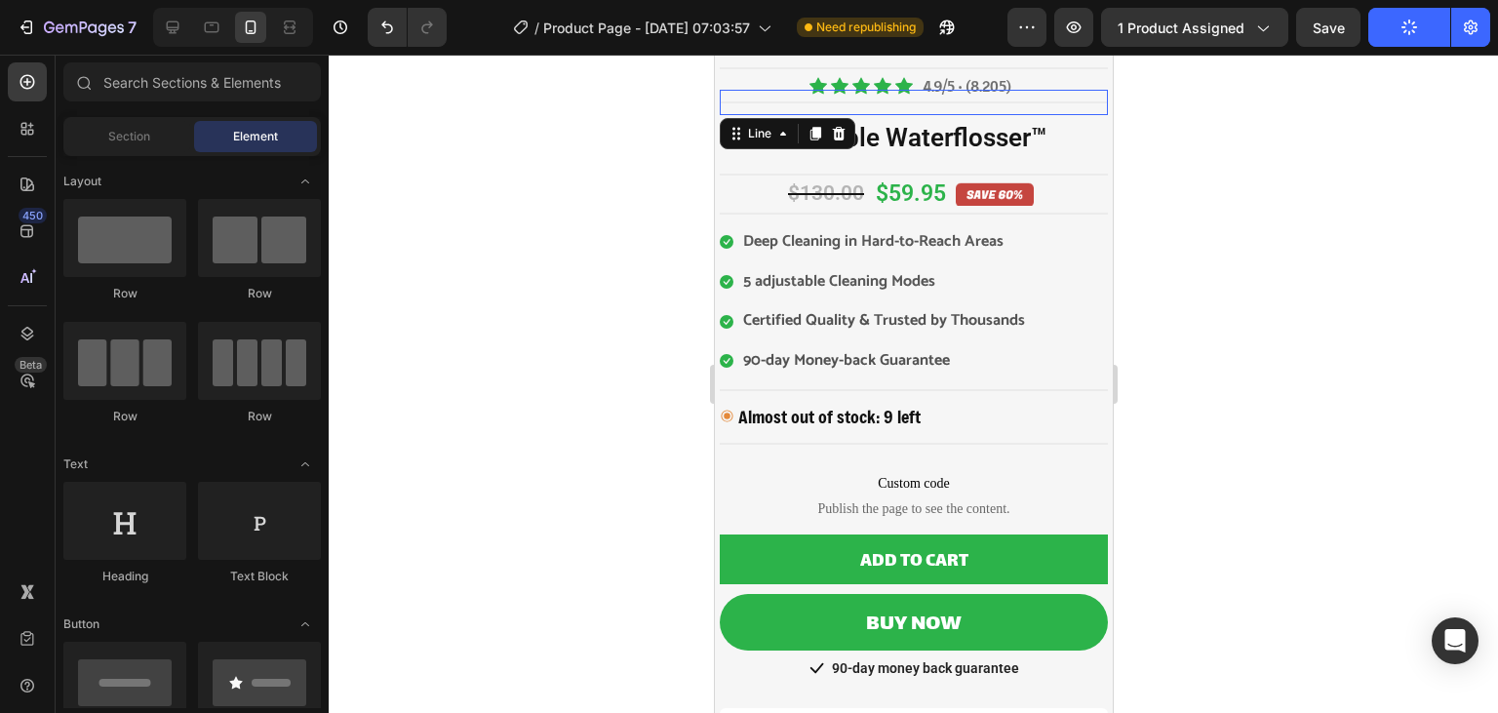
click at [1007, 103] on div "Title Line 0" at bounding box center [913, 102] width 388 height 25
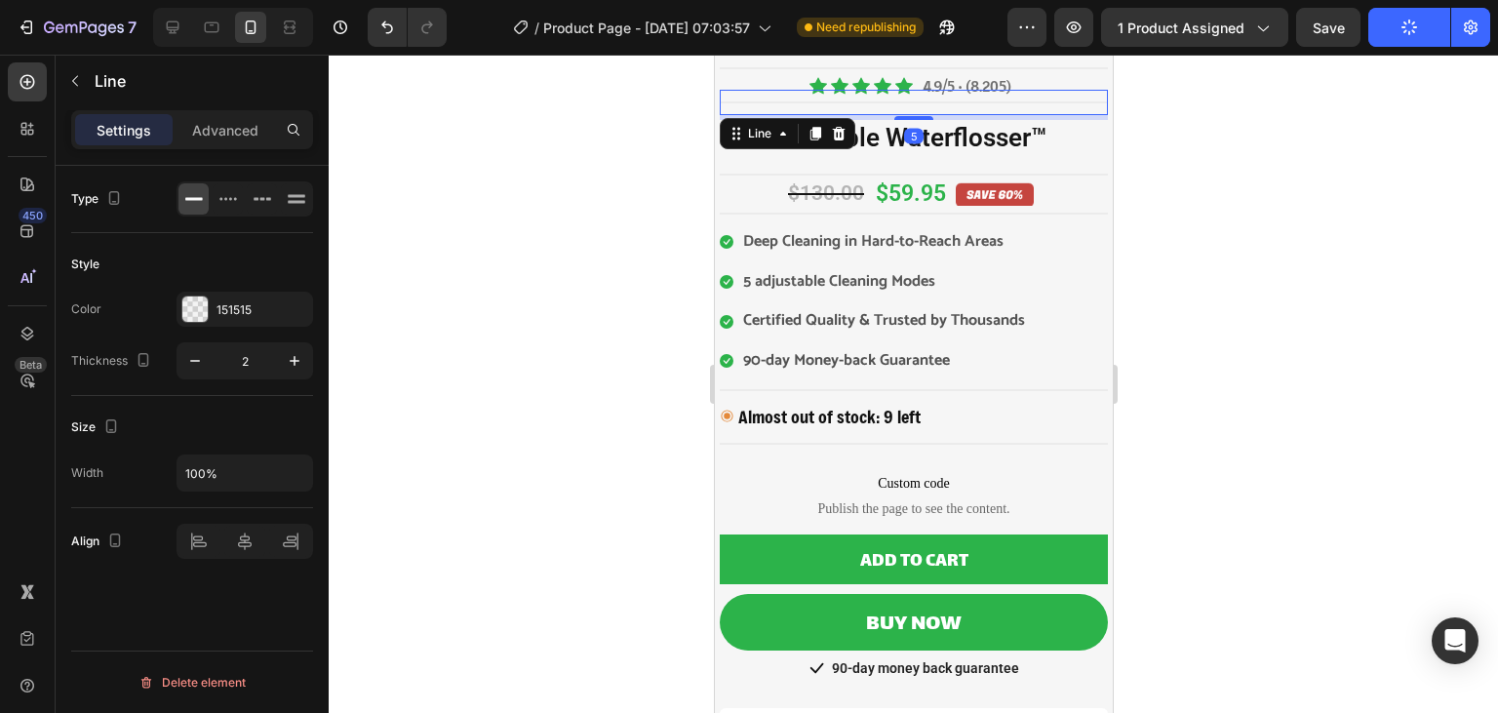
drag, startPoint x: 921, startPoint y: 118, endPoint x: 921, endPoint y: 96, distance: 22.4
click at [921, 96] on div "Title Line 5" at bounding box center [913, 102] width 388 height 25
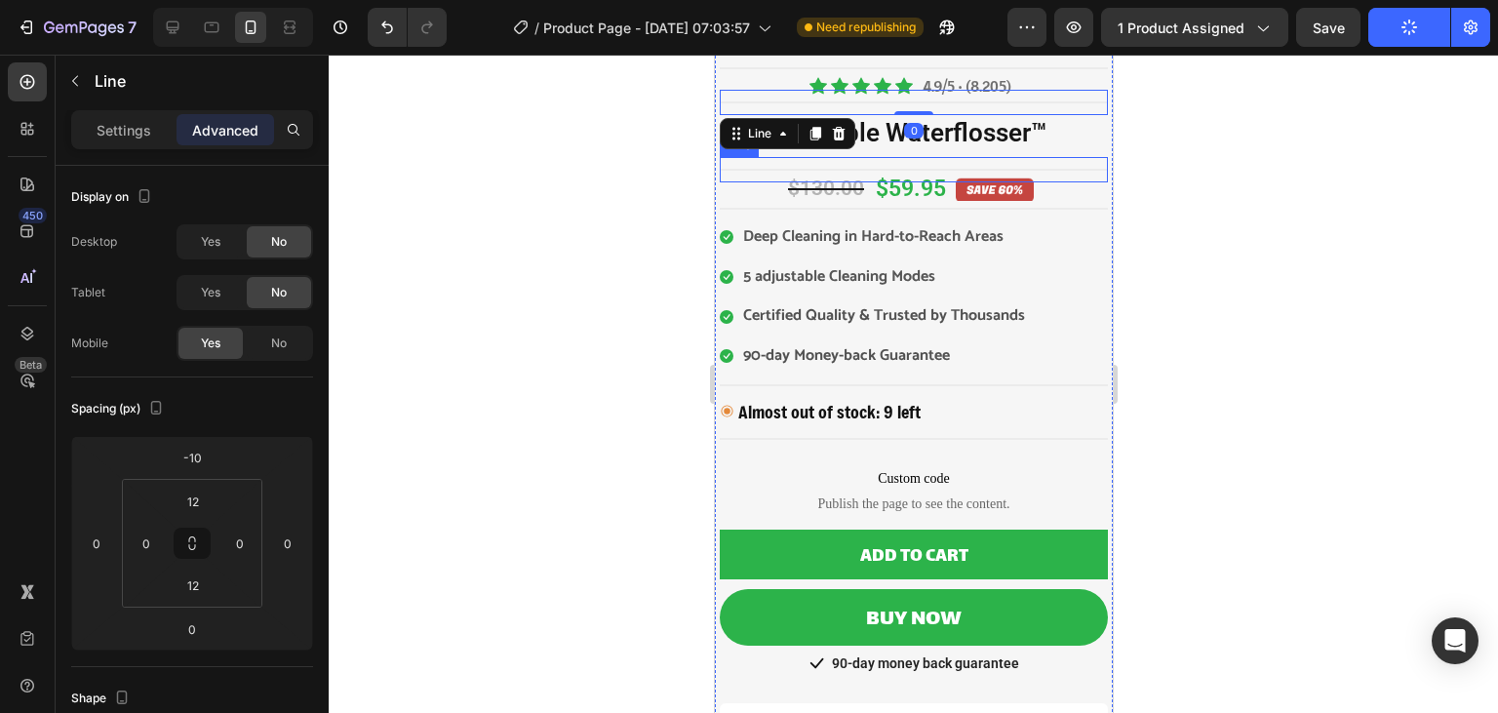
click at [906, 167] on div "Title Line" at bounding box center [913, 169] width 388 height 25
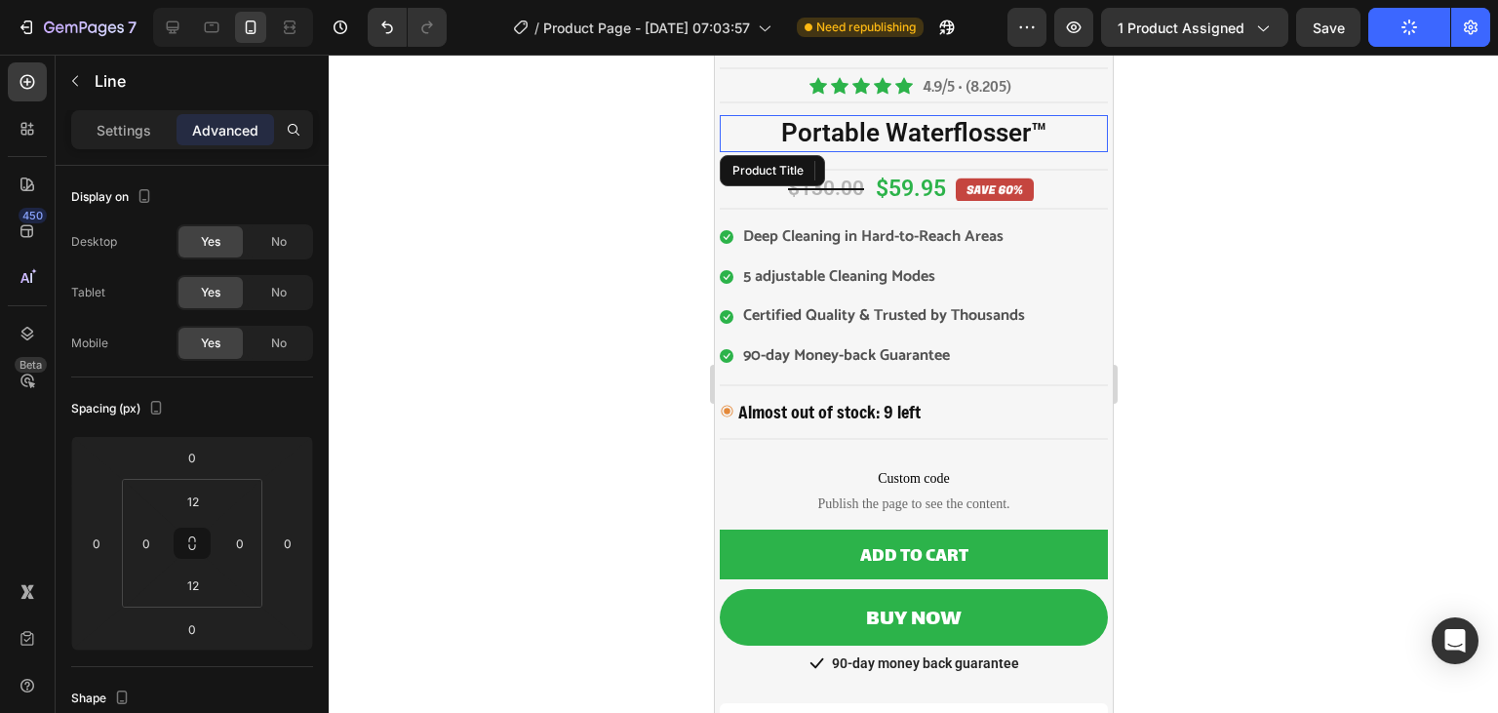
click at [919, 147] on div "Product Images Title Line Icon Icon Icon Icon Icon Icon List Hoz 4.9/5 • (8.205…" at bounding box center [913, 322] width 388 height 1217
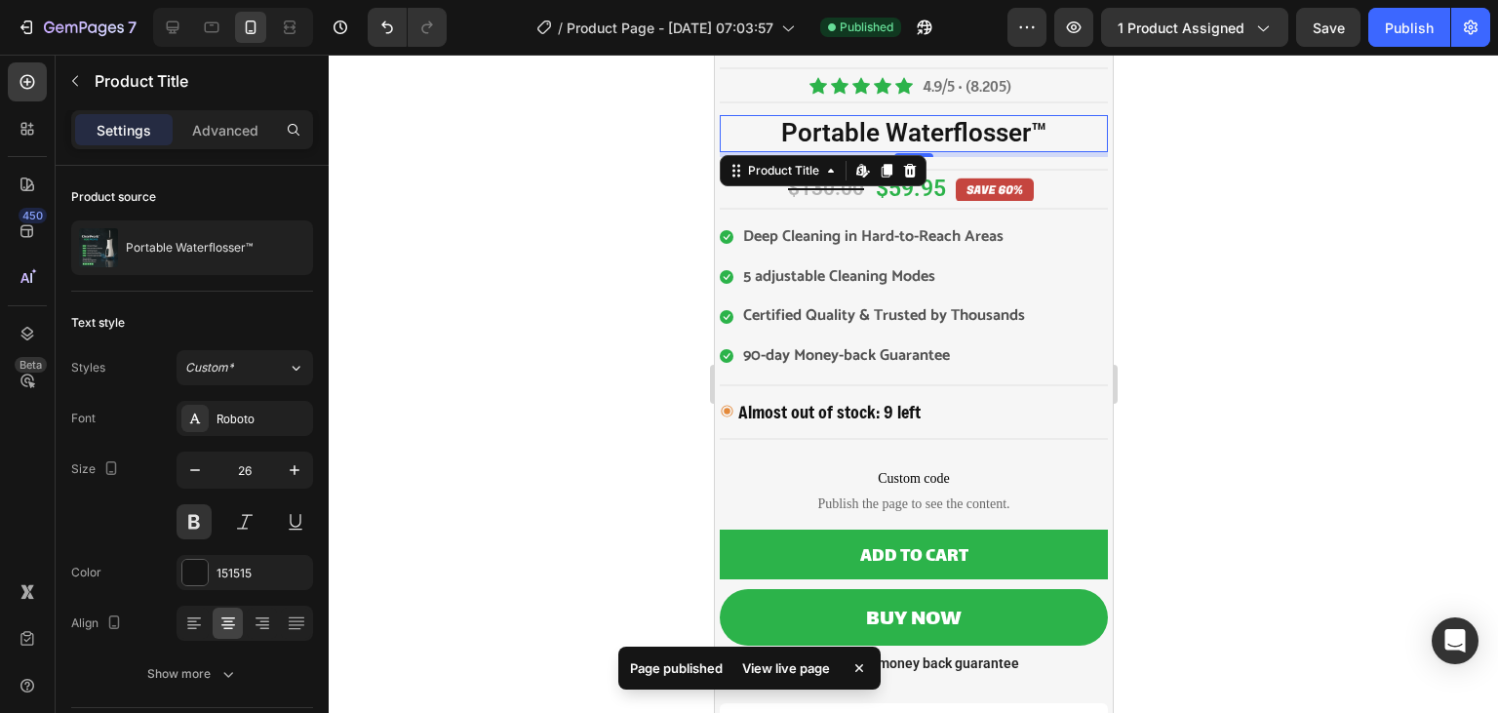
click at [1176, 198] on div at bounding box center [914, 384] width 1170 height 658
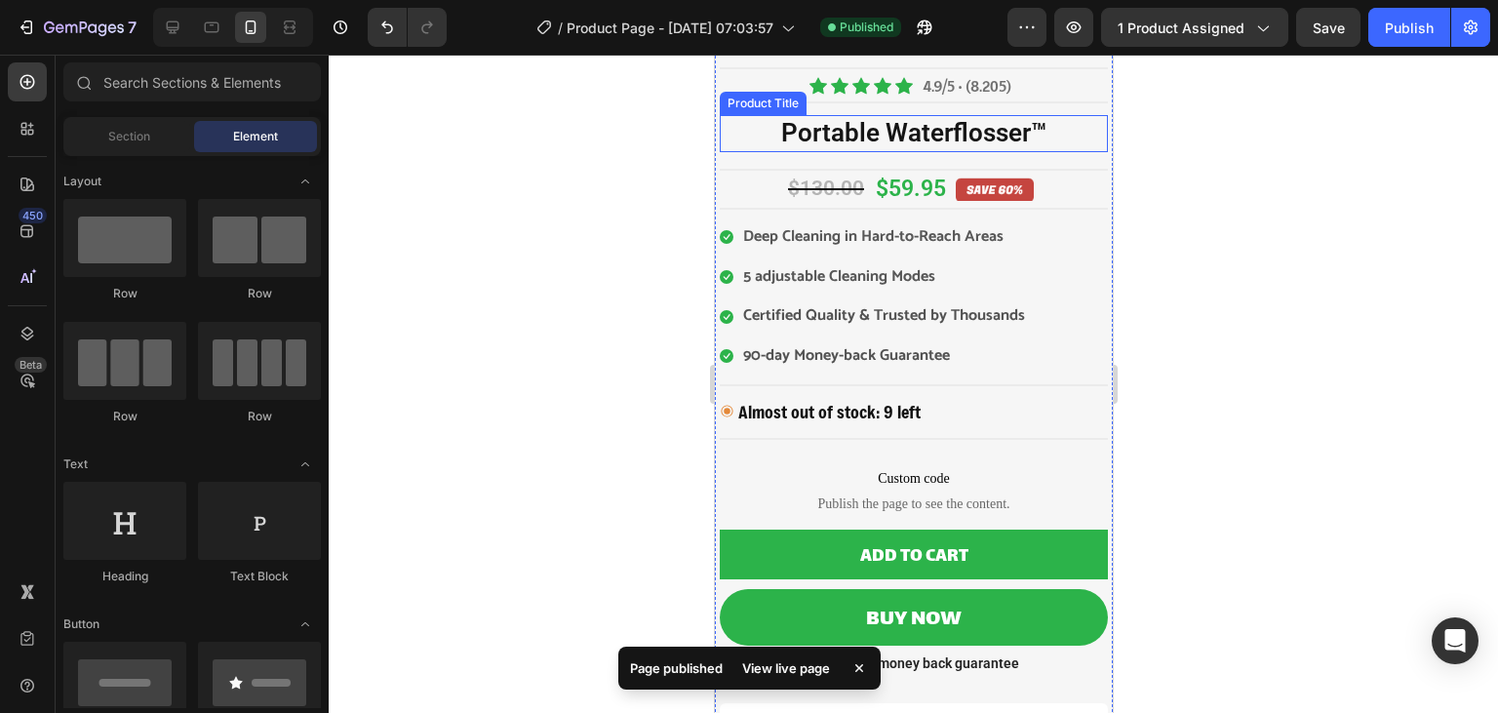
click at [1053, 131] on h2 "Portable Waterflosser™" at bounding box center [913, 133] width 388 height 37
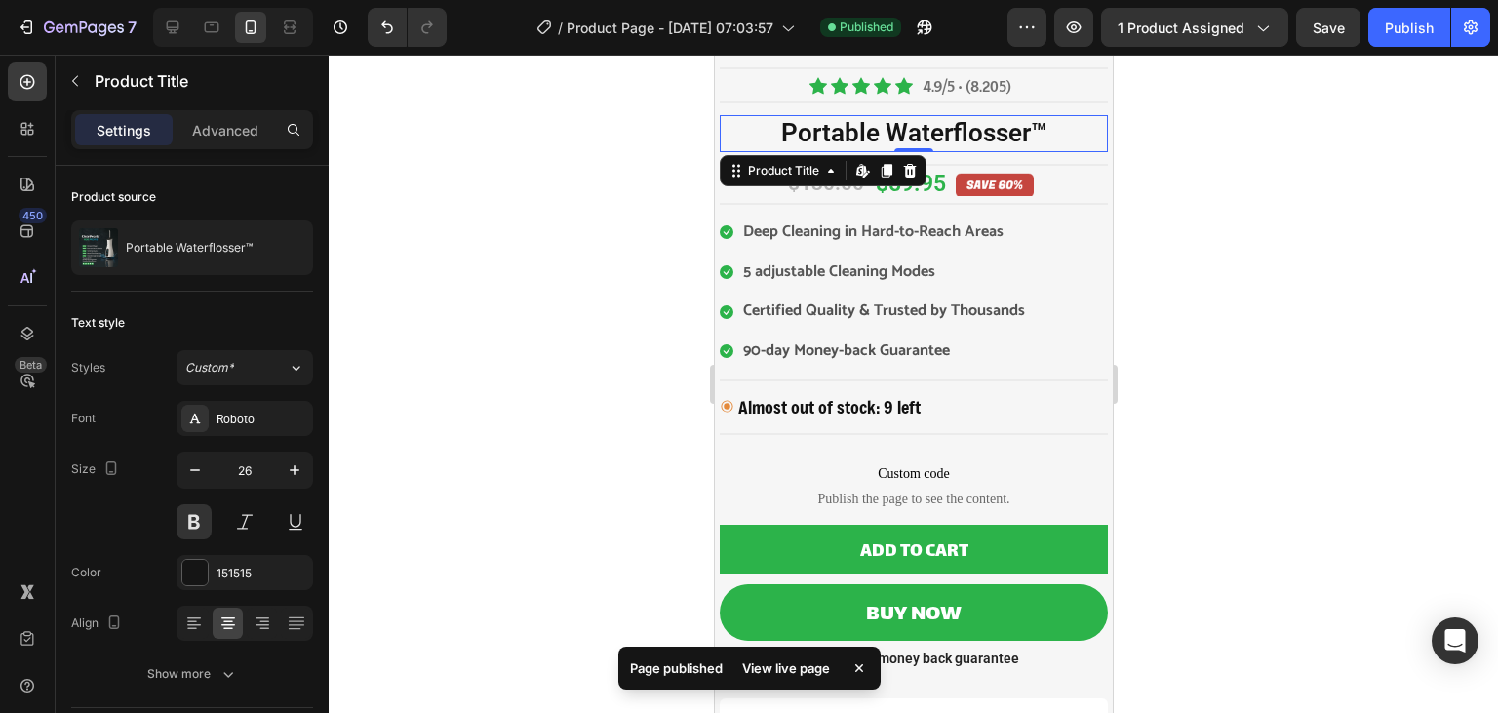
drag, startPoint x: 929, startPoint y: 152, endPoint x: 929, endPoint y: 133, distance: 19.5
click at [929, 133] on div "Portable Waterflosser™ Product Title Edit content in Shopify 0" at bounding box center [913, 133] width 388 height 37
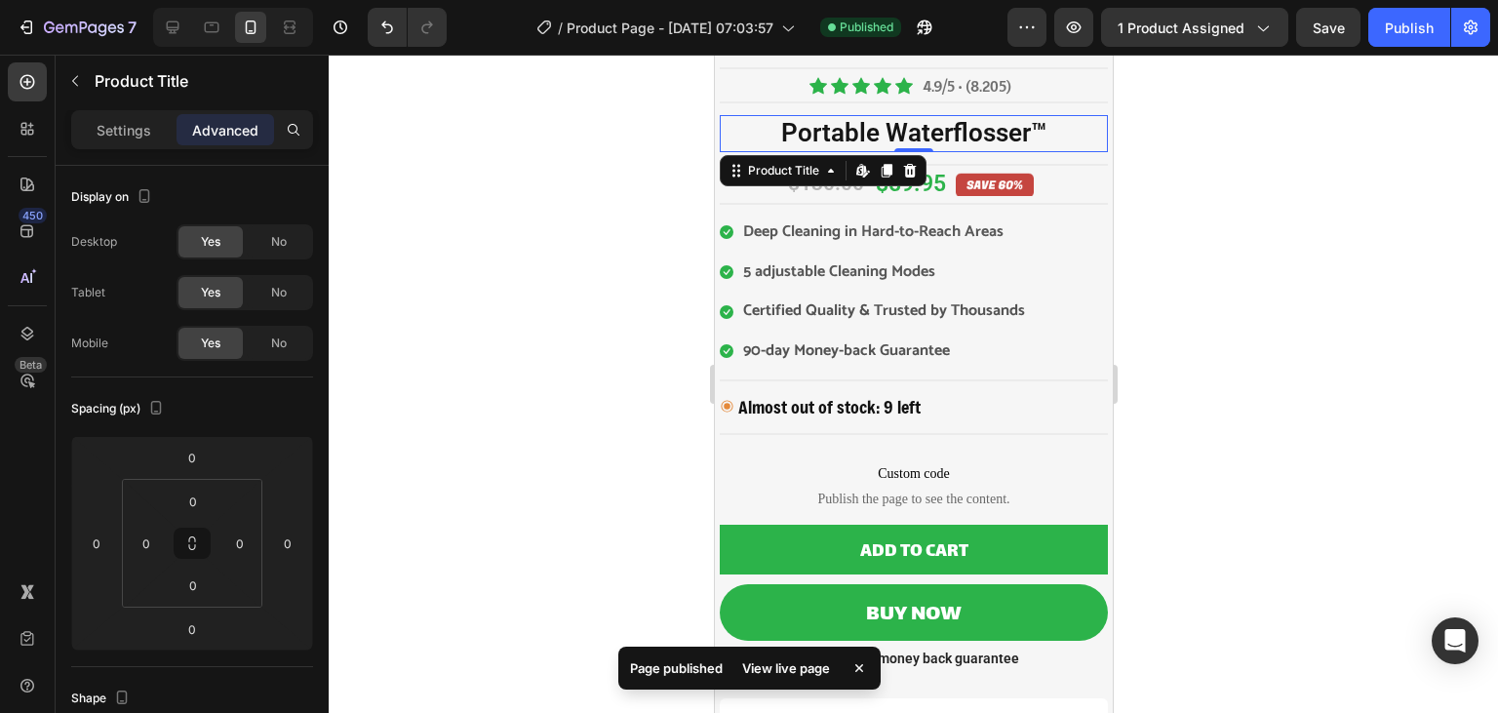
click at [1178, 135] on div at bounding box center [914, 384] width 1170 height 658
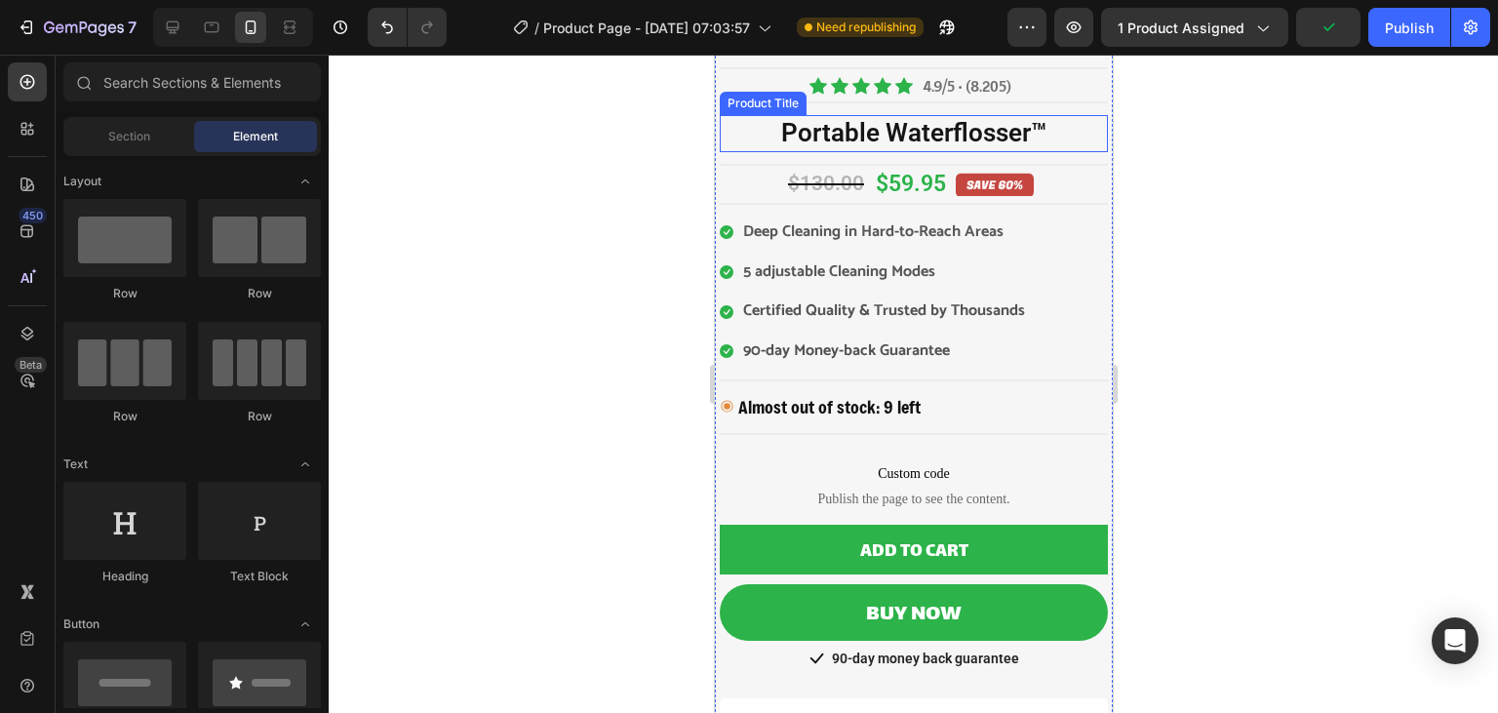
click at [1037, 137] on h2 "Portable Waterflosser™" at bounding box center [913, 133] width 388 height 37
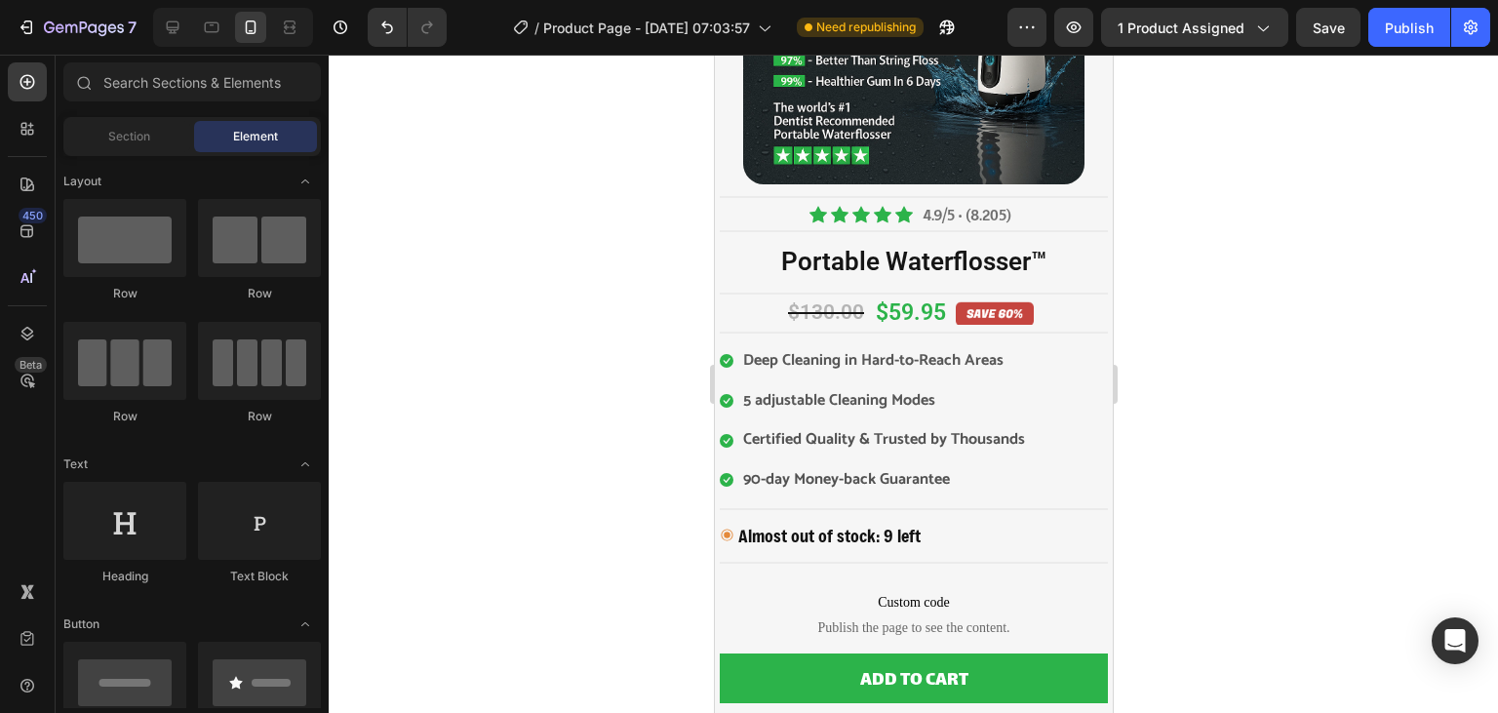
scroll to position [234, 0]
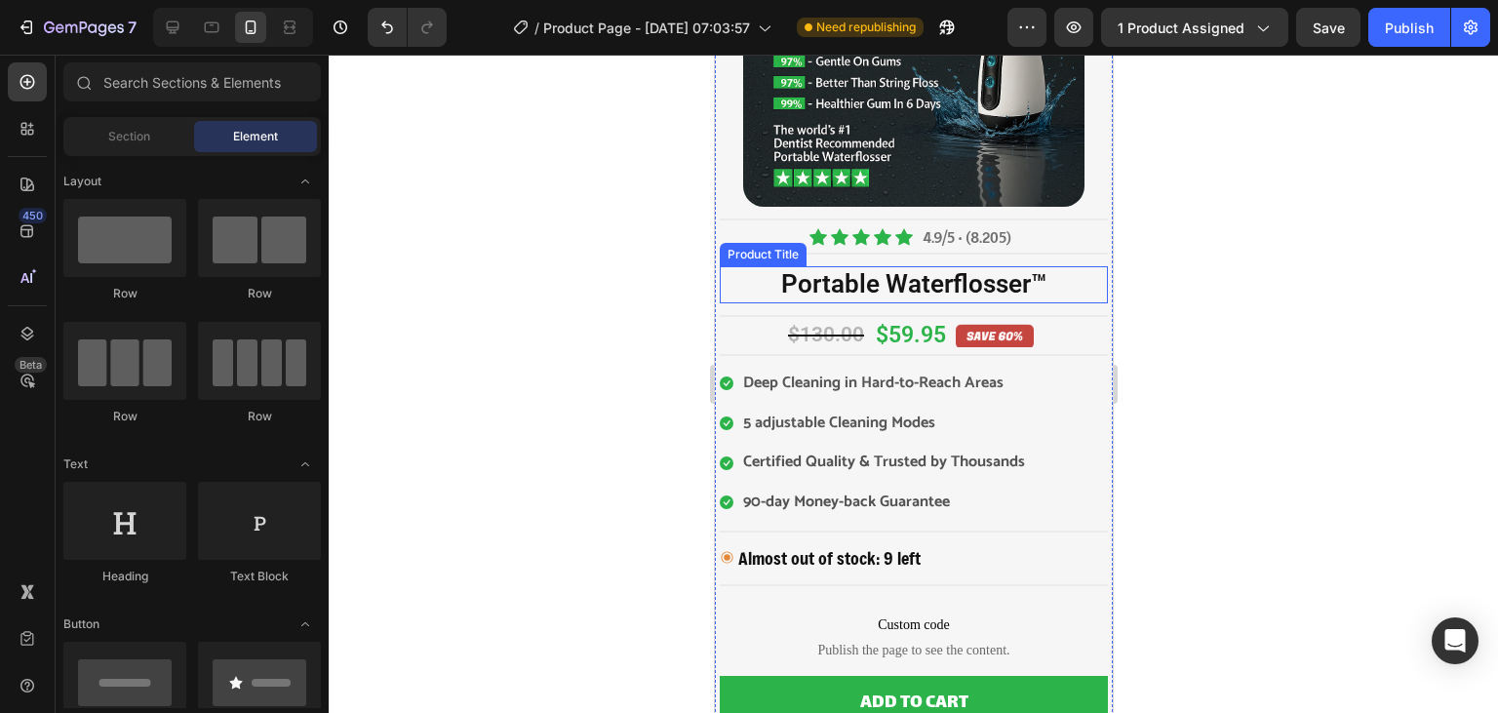
click at [924, 290] on h2 "Portable Waterflosser™" at bounding box center [913, 284] width 388 height 37
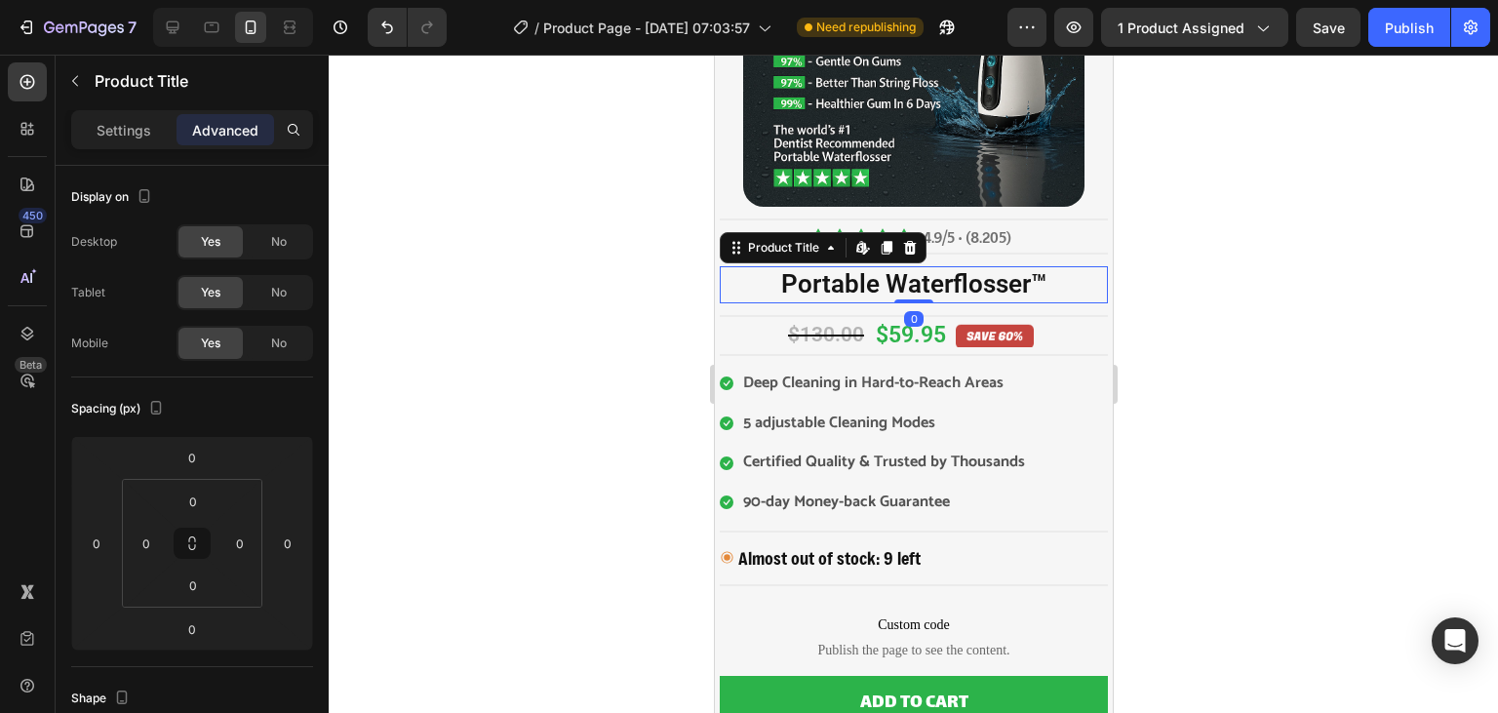
click at [806, 297] on h2 "Portable Waterflosser™" at bounding box center [913, 284] width 388 height 37
click at [154, 142] on div "Settings" at bounding box center [124, 129] width 98 height 31
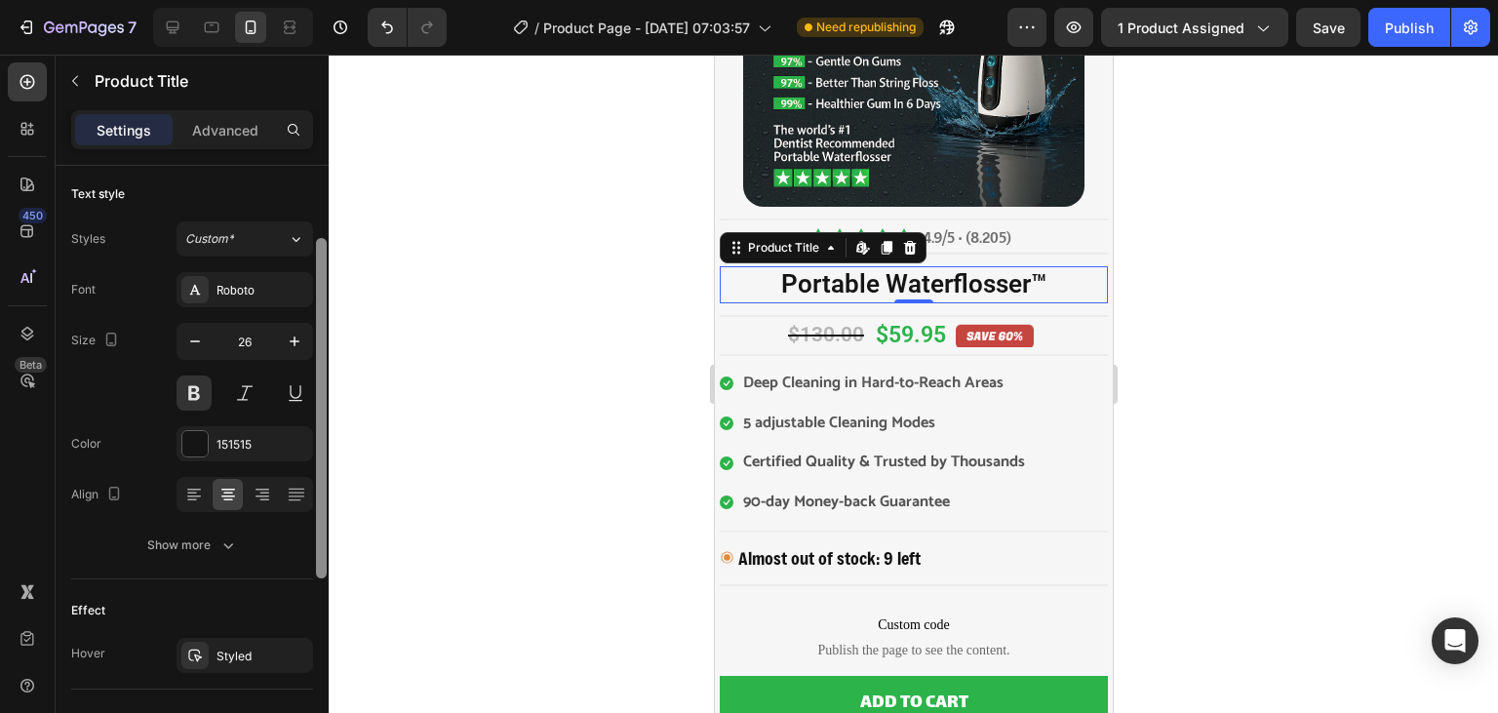
scroll to position [128, 0]
drag, startPoint x: 318, startPoint y: 333, endPoint x: 314, endPoint y: 405, distance: 72.3
click at [314, 405] on div "Product source Portable Waterflosser™ Text style Styles Custom* Font Roboto Siz…" at bounding box center [192, 467] width 273 height 603
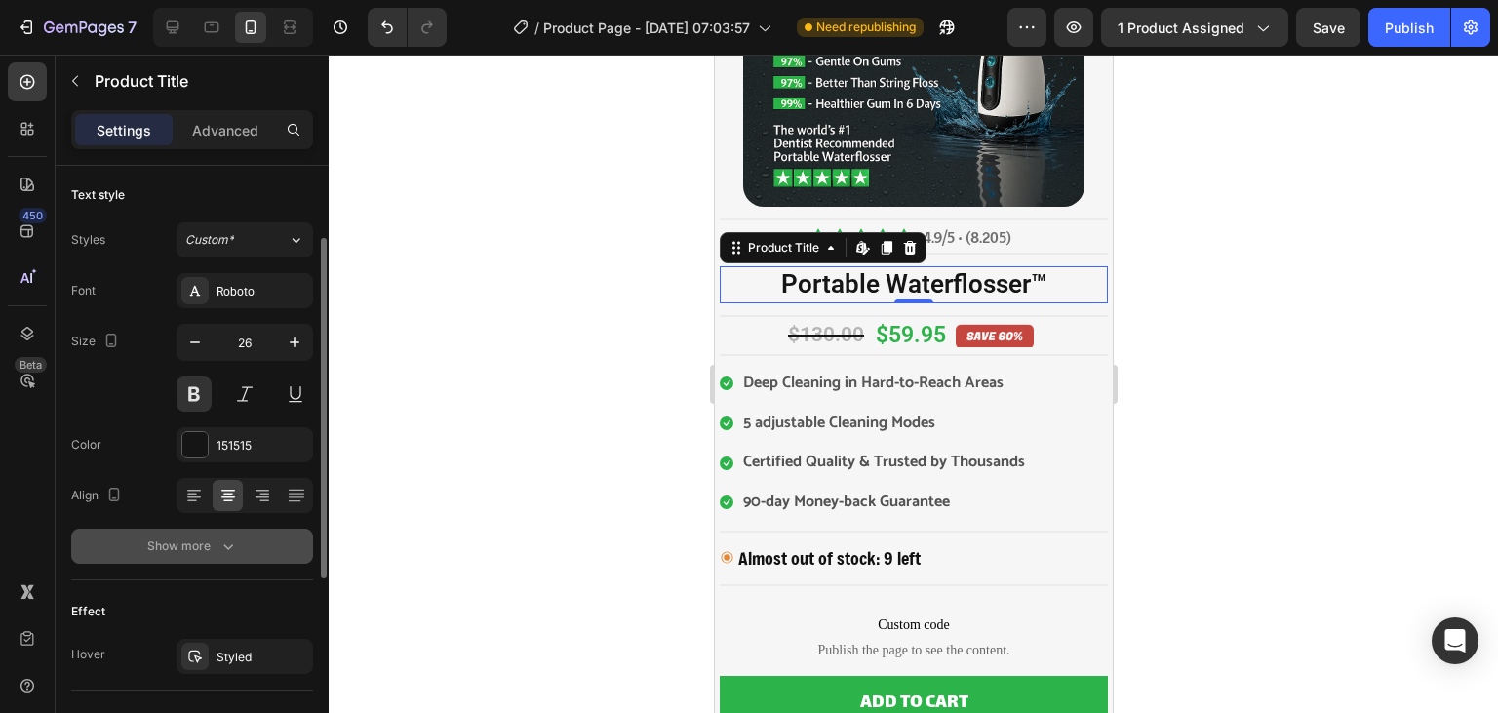
click at [222, 533] on button "Show more" at bounding box center [192, 546] width 242 height 35
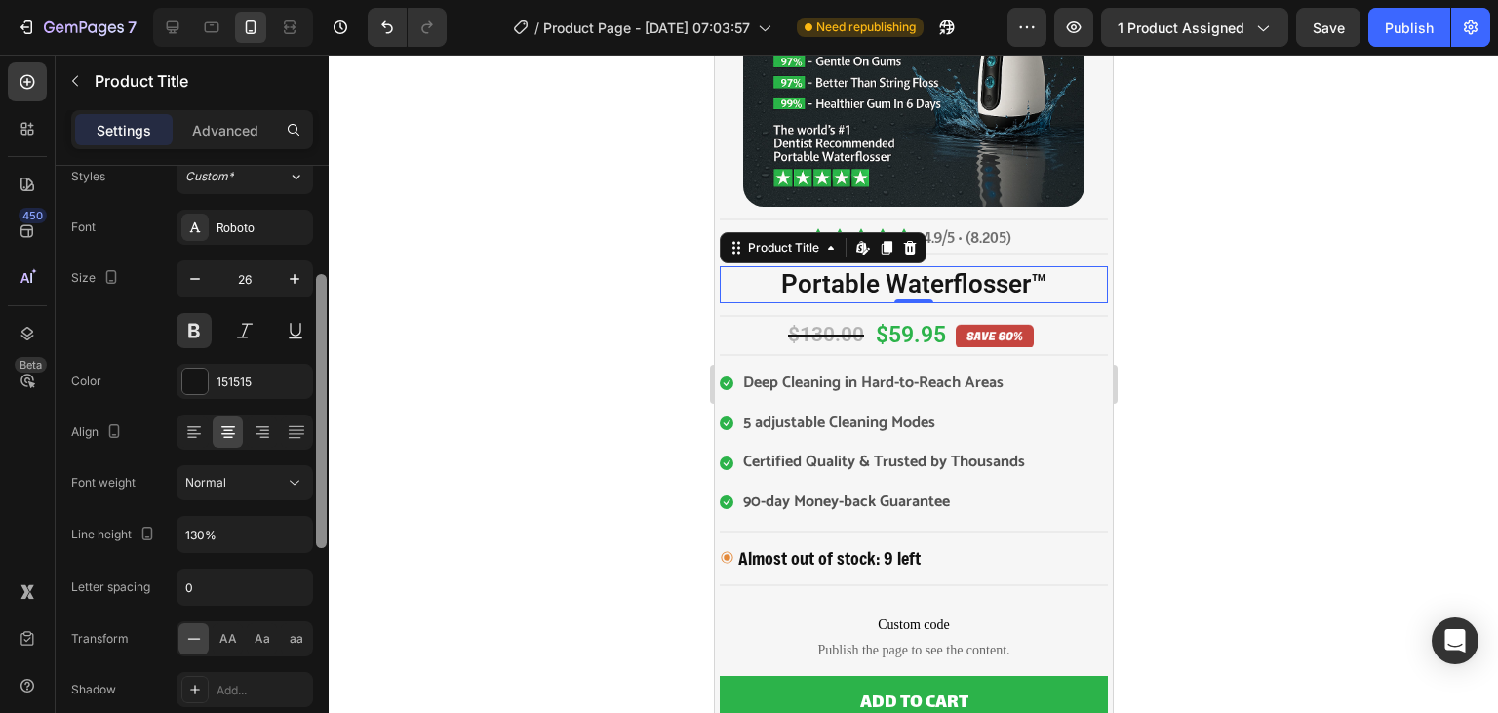
drag, startPoint x: 322, startPoint y: 471, endPoint x: 322, endPoint y: 515, distance: 43.9
click at [322, 515] on div at bounding box center [321, 411] width 11 height 274
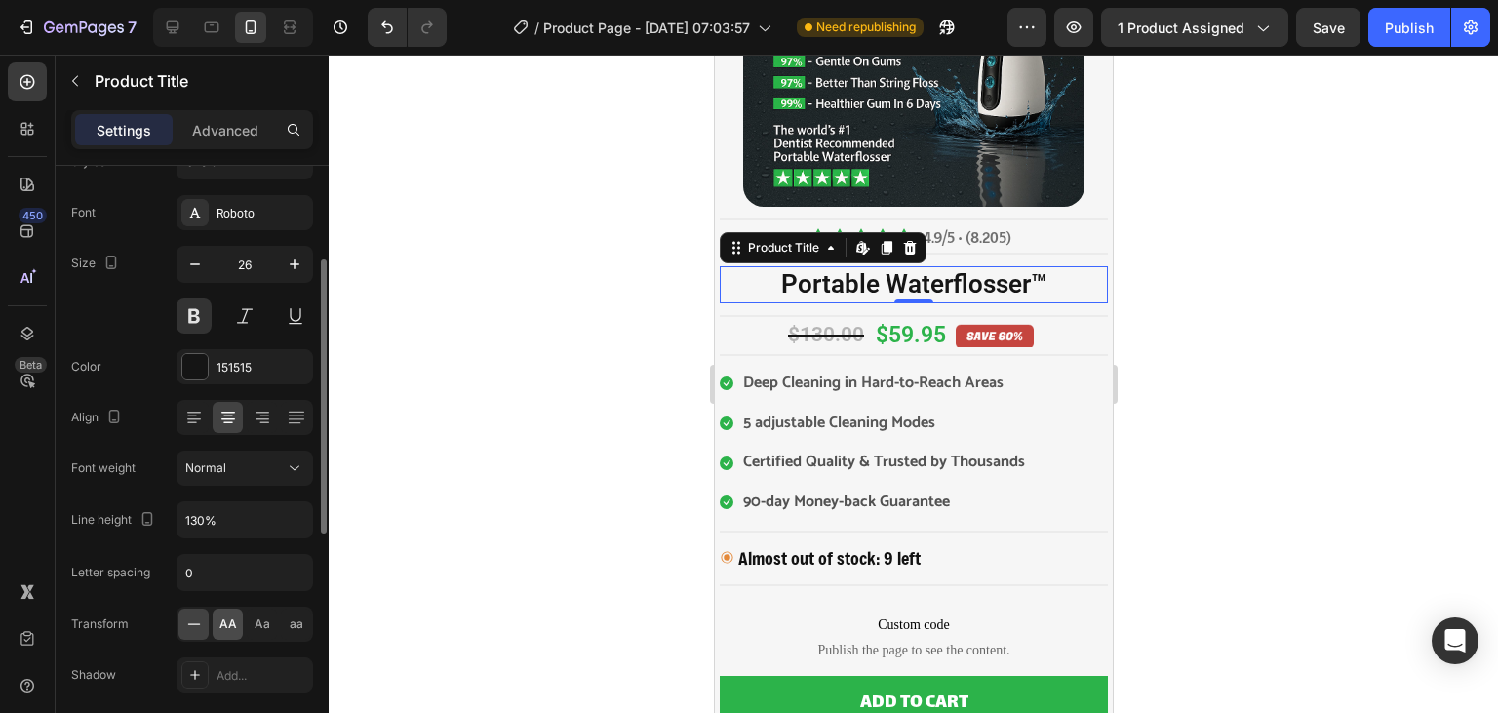
click at [232, 625] on span "AA" at bounding box center [228, 625] width 18 height 18
click at [458, 446] on div at bounding box center [914, 384] width 1170 height 658
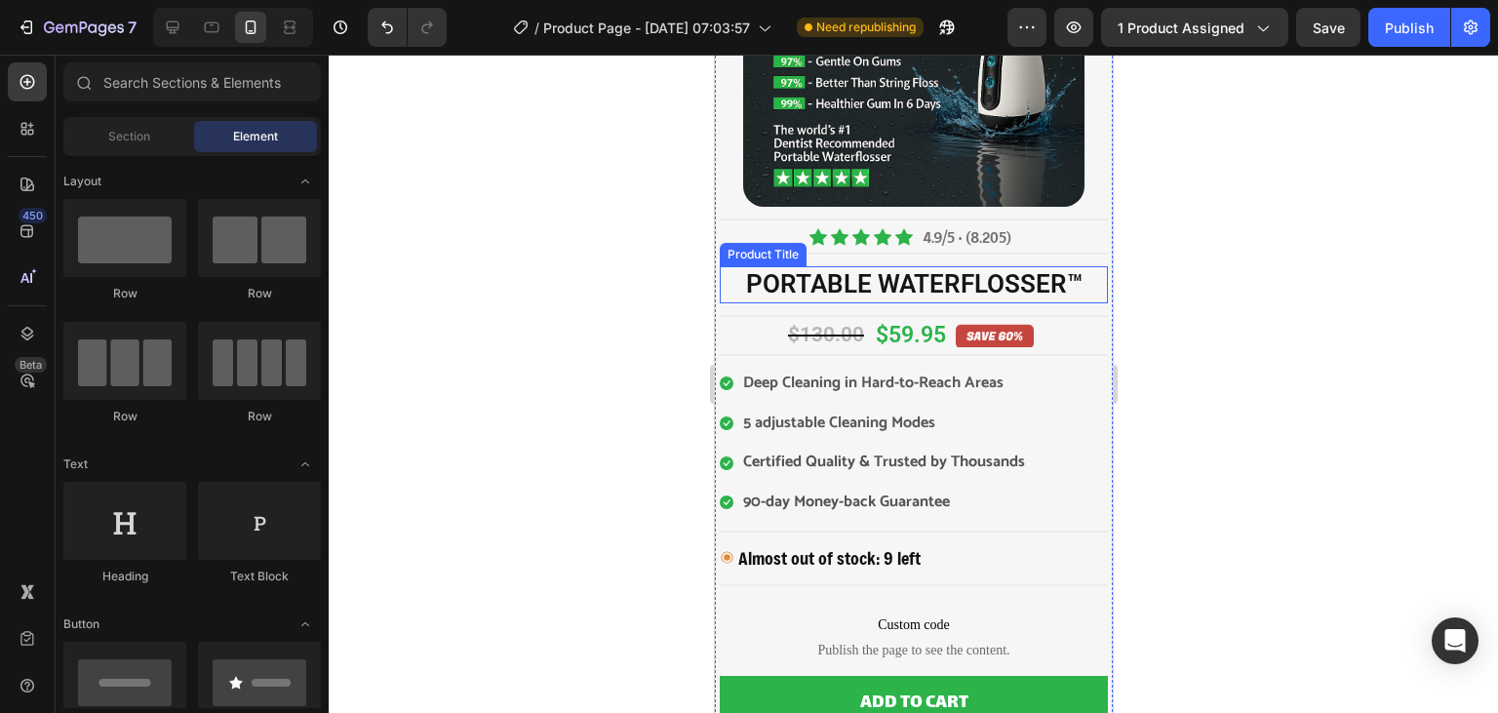
click at [817, 293] on h2 "Portable Waterflosser™" at bounding box center [913, 284] width 388 height 37
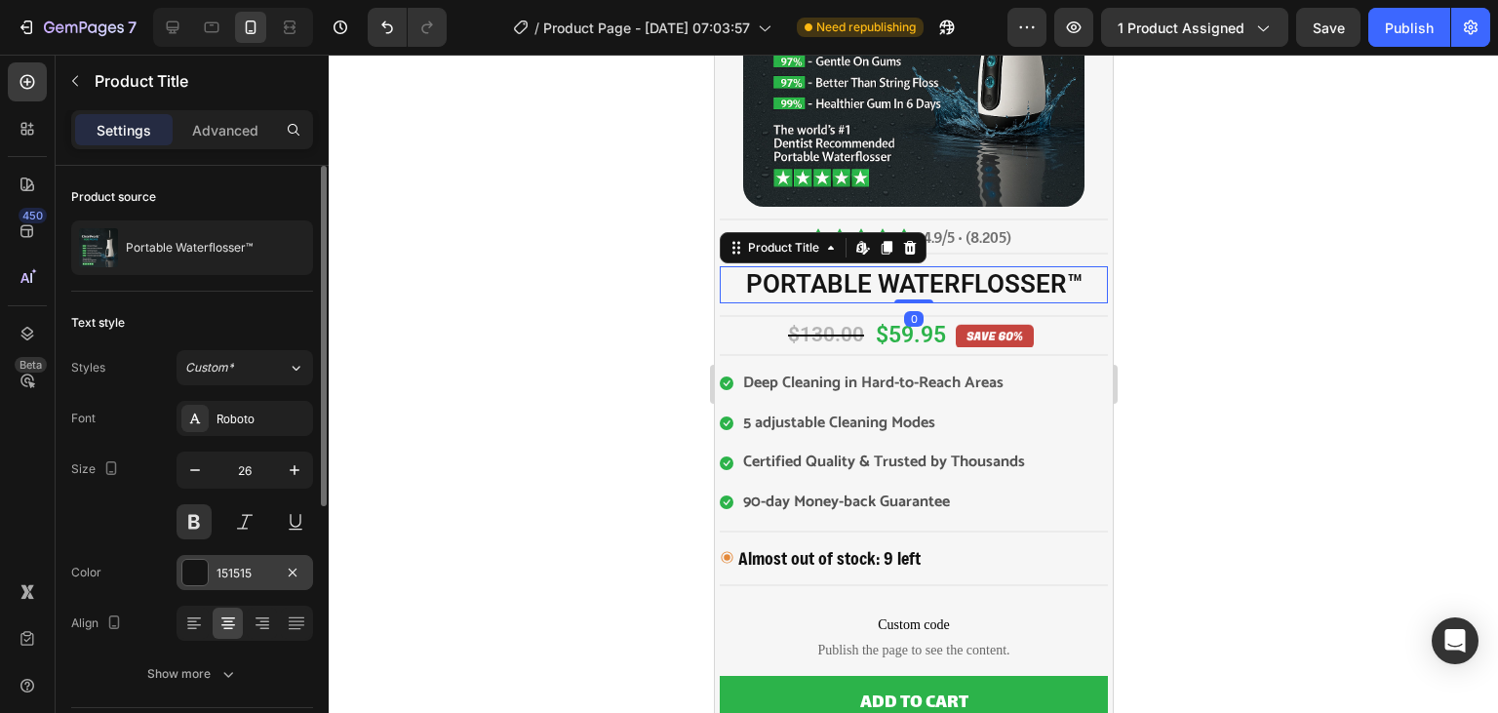
click at [242, 556] on div "151515" at bounding box center [245, 572] width 137 height 35
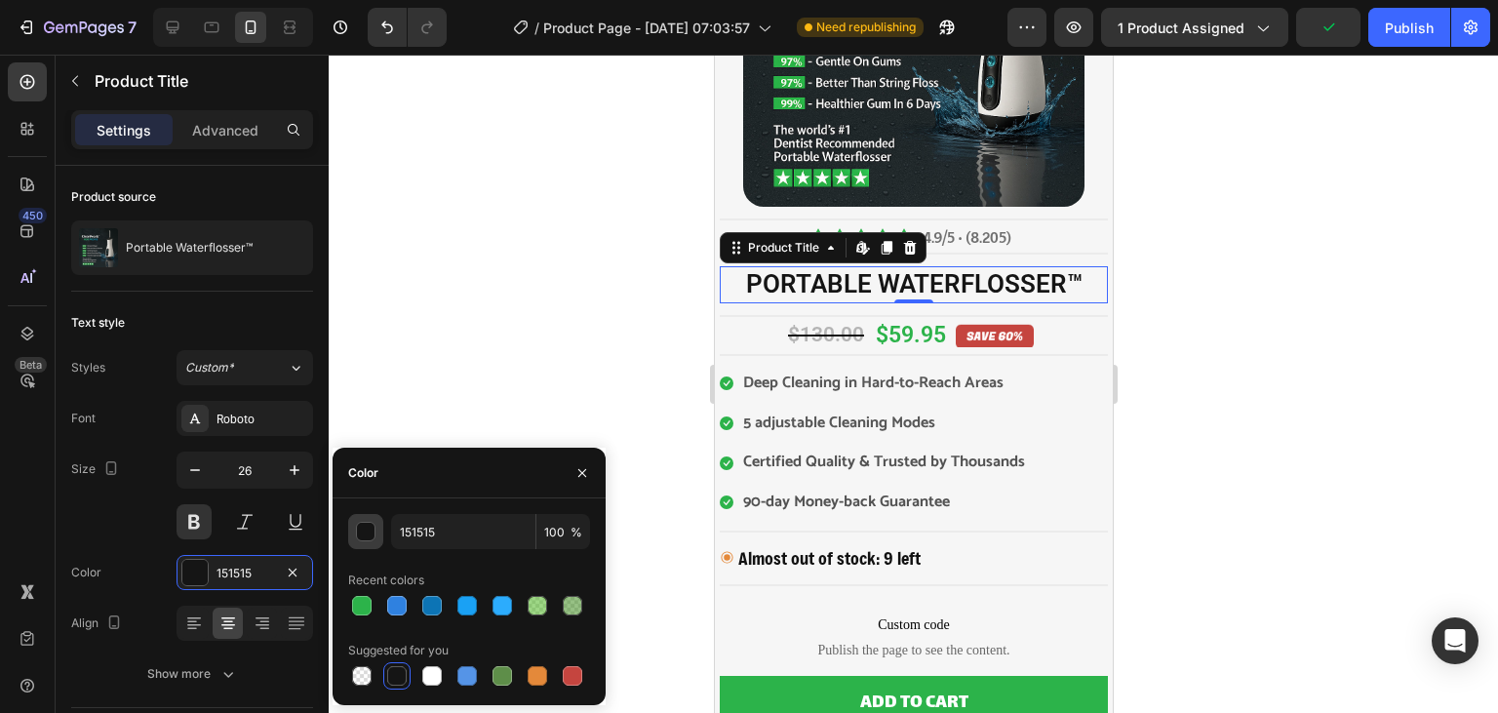
click at [375, 531] on div "button" at bounding box center [367, 533] width 20 height 20
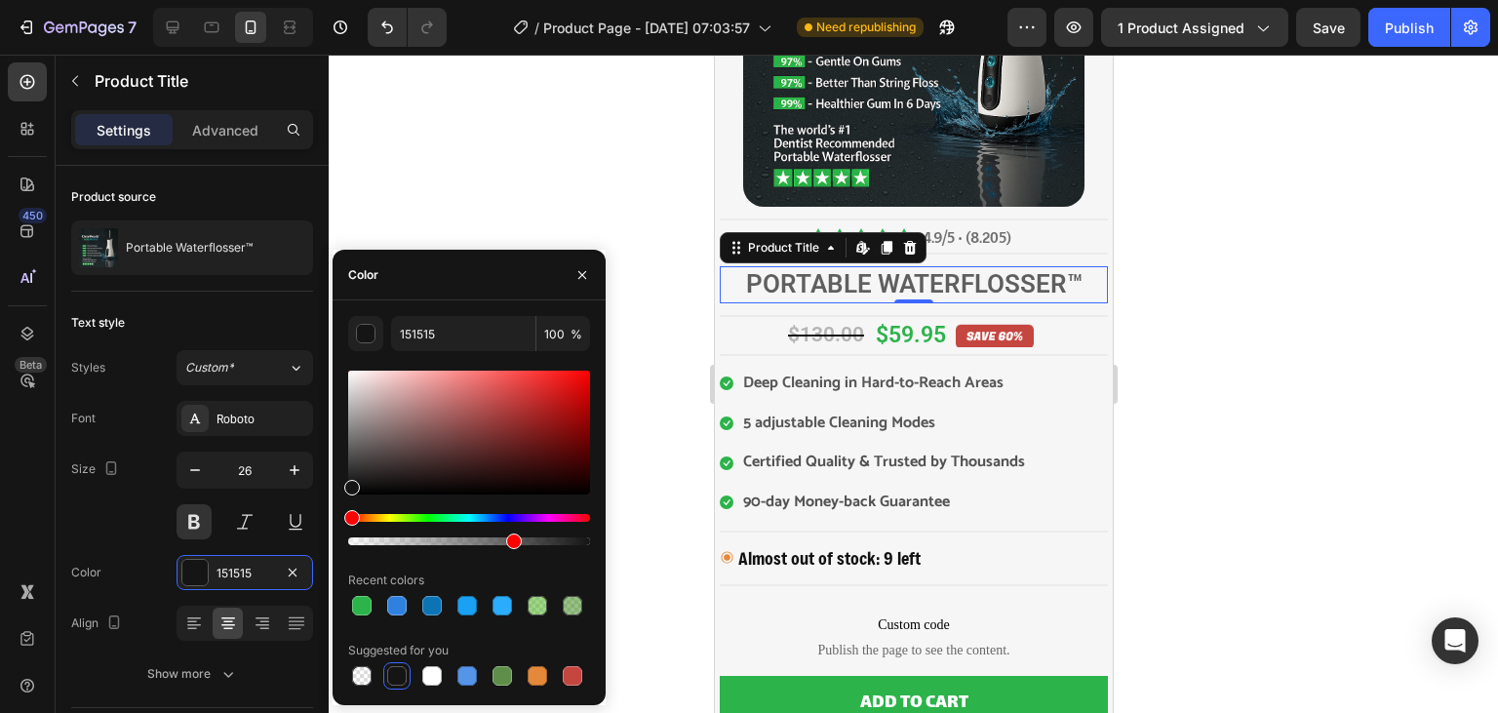
click at [510, 540] on div at bounding box center [469, 542] width 242 height 8
click at [524, 541] on div at bounding box center [469, 542] width 242 height 8
type input "73"
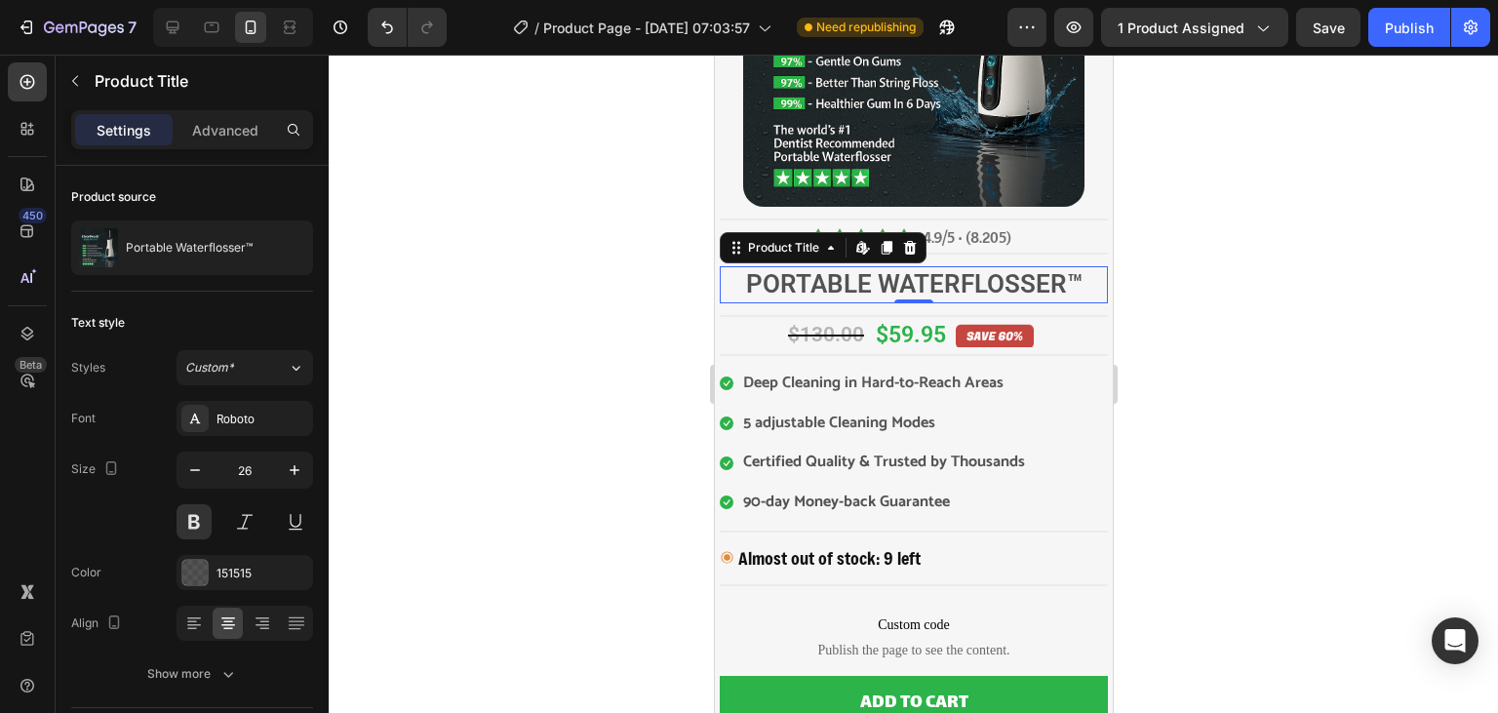
click at [632, 408] on div at bounding box center [914, 384] width 1170 height 658
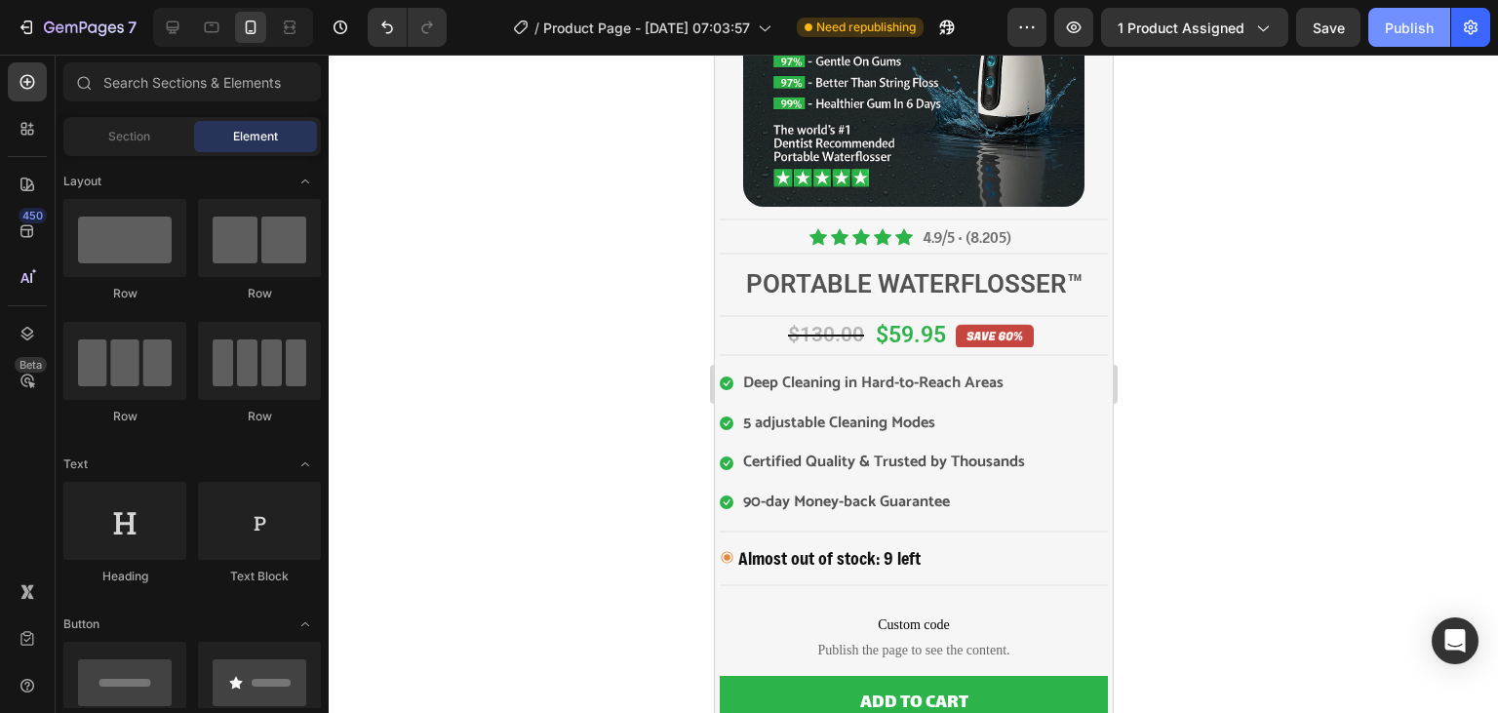
click at [1408, 37] on div "Publish" at bounding box center [1409, 28] width 49 height 20
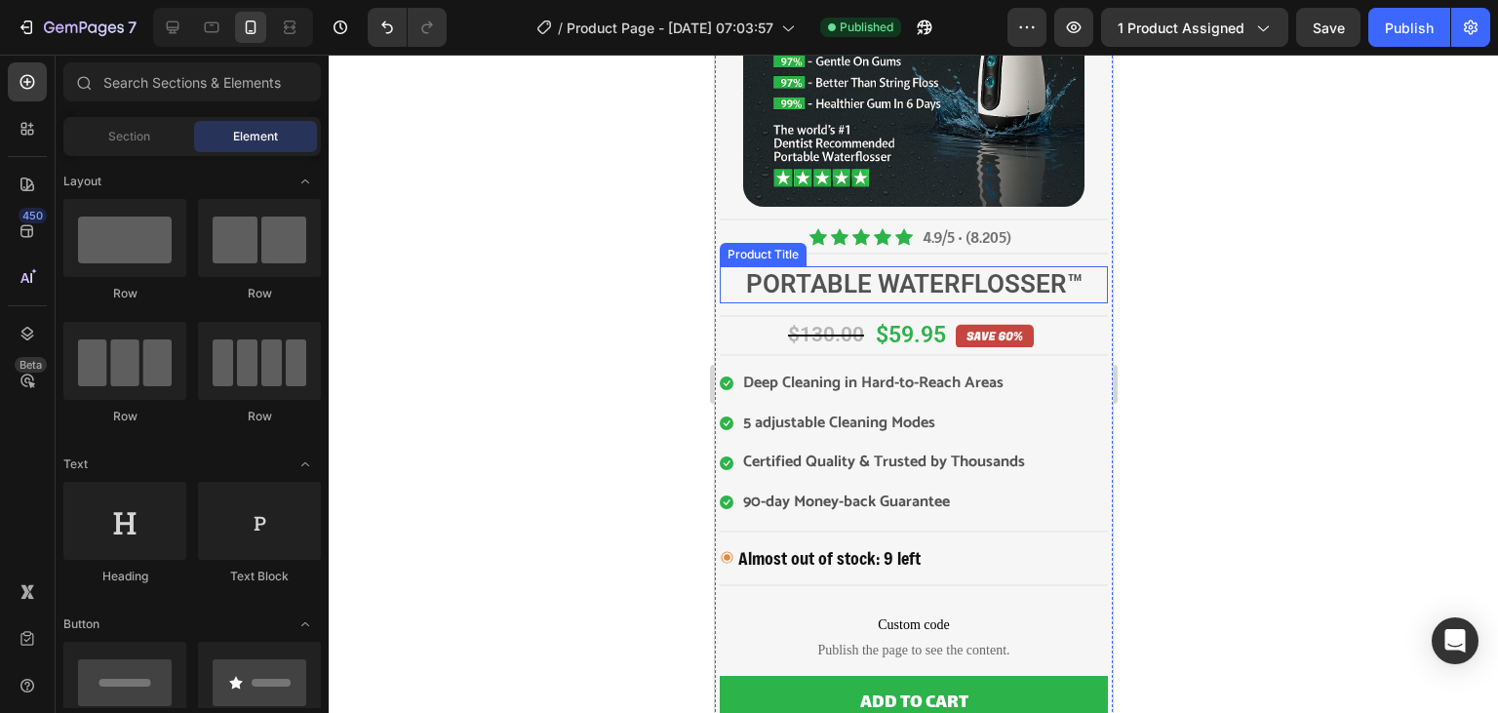
click at [1014, 282] on h2 "Portable Waterflosser™" at bounding box center [913, 284] width 388 height 37
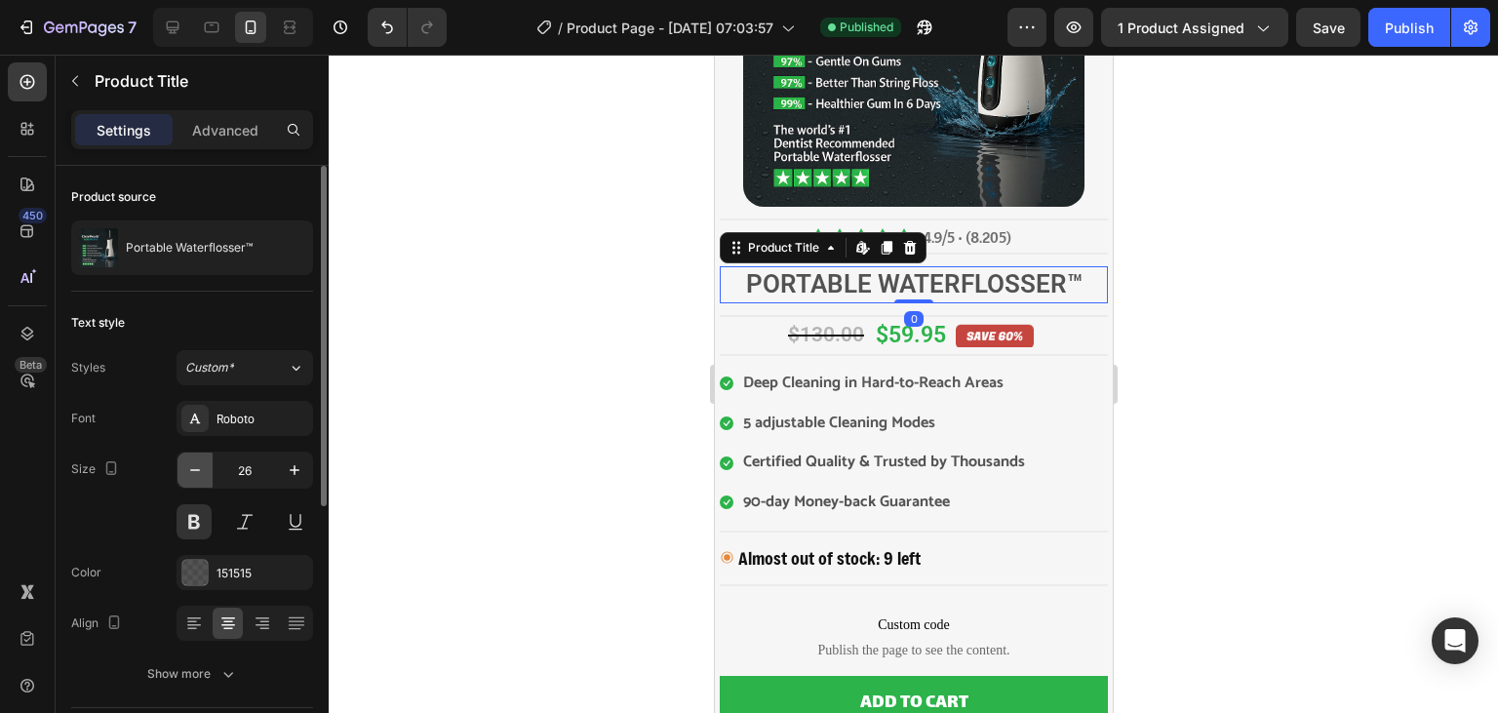
click at [211, 474] on button "button" at bounding box center [195, 470] width 35 height 35
type input "24"
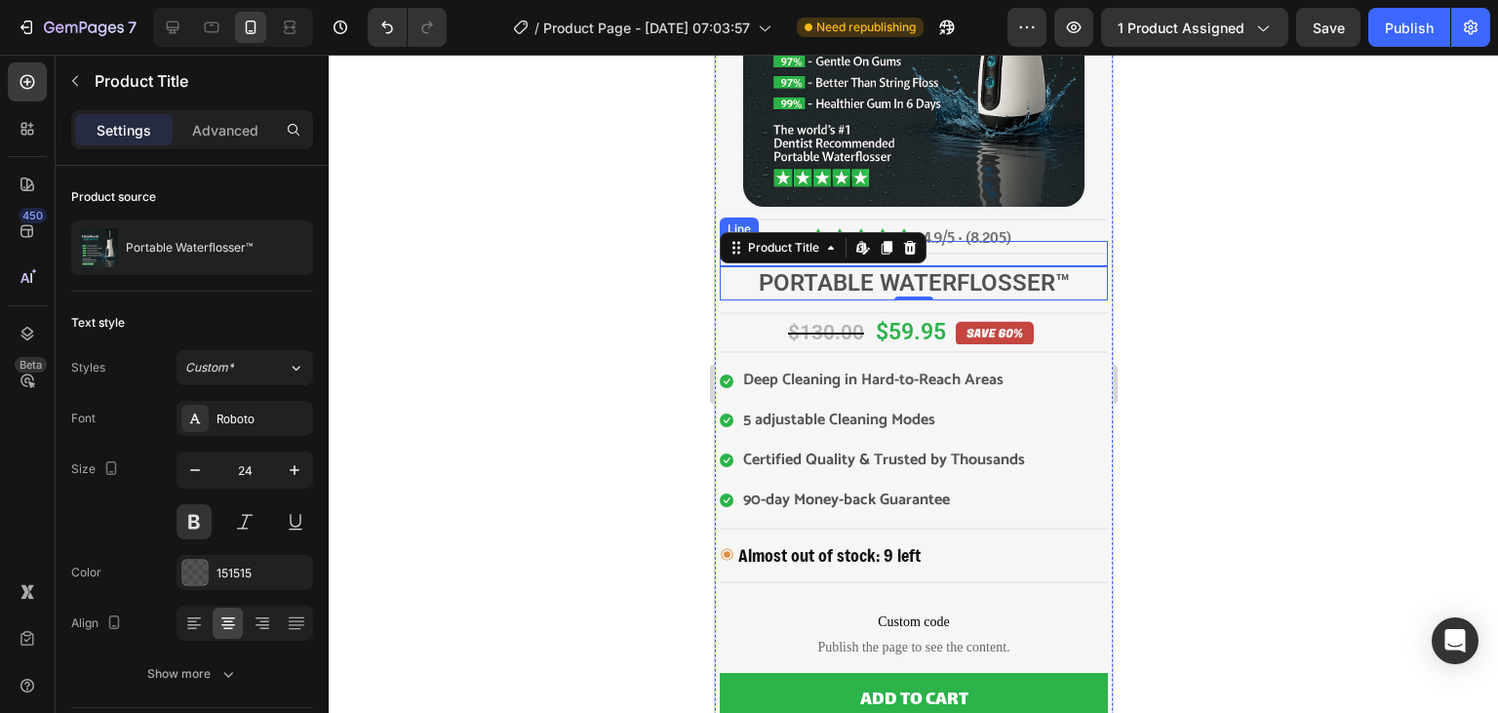
click at [1185, 259] on div at bounding box center [914, 384] width 1170 height 658
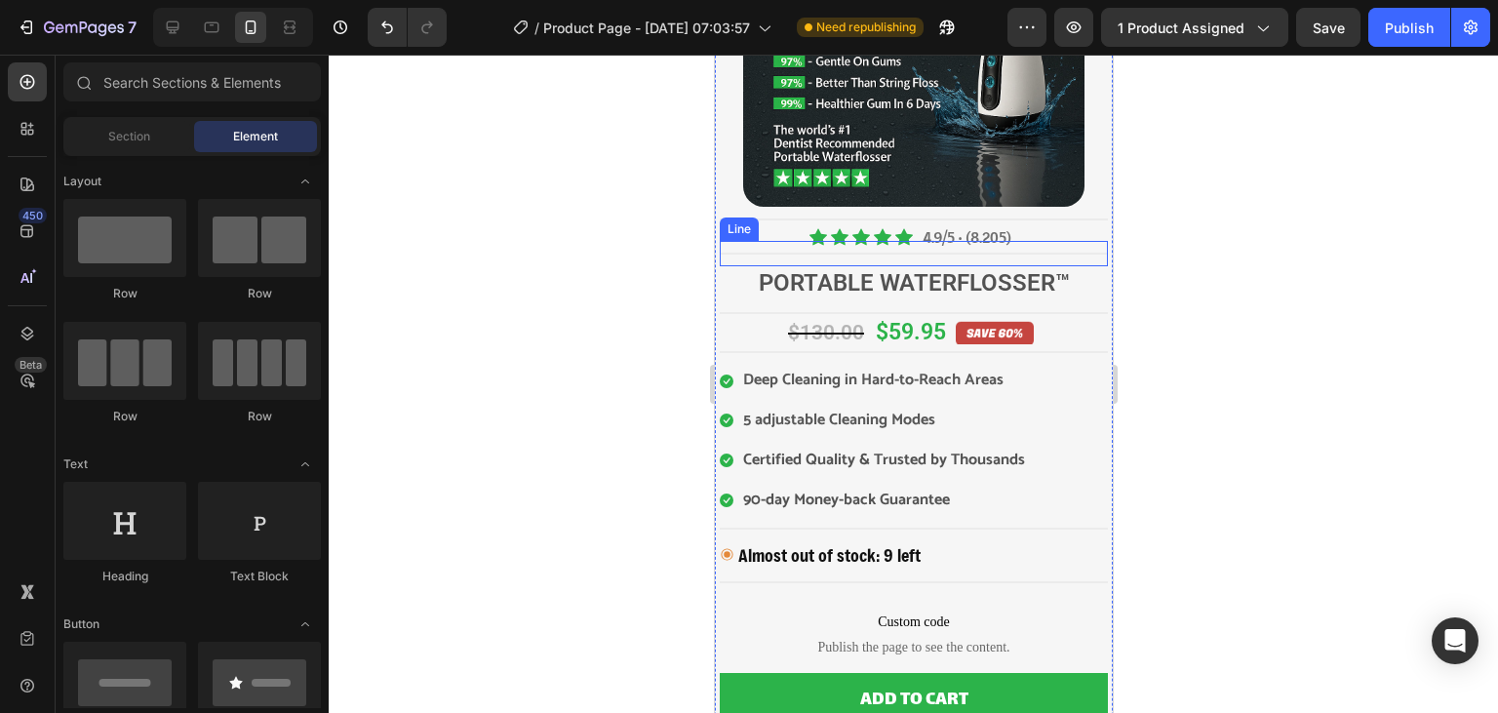
click at [977, 252] on div "Title Line" at bounding box center [913, 253] width 388 height 25
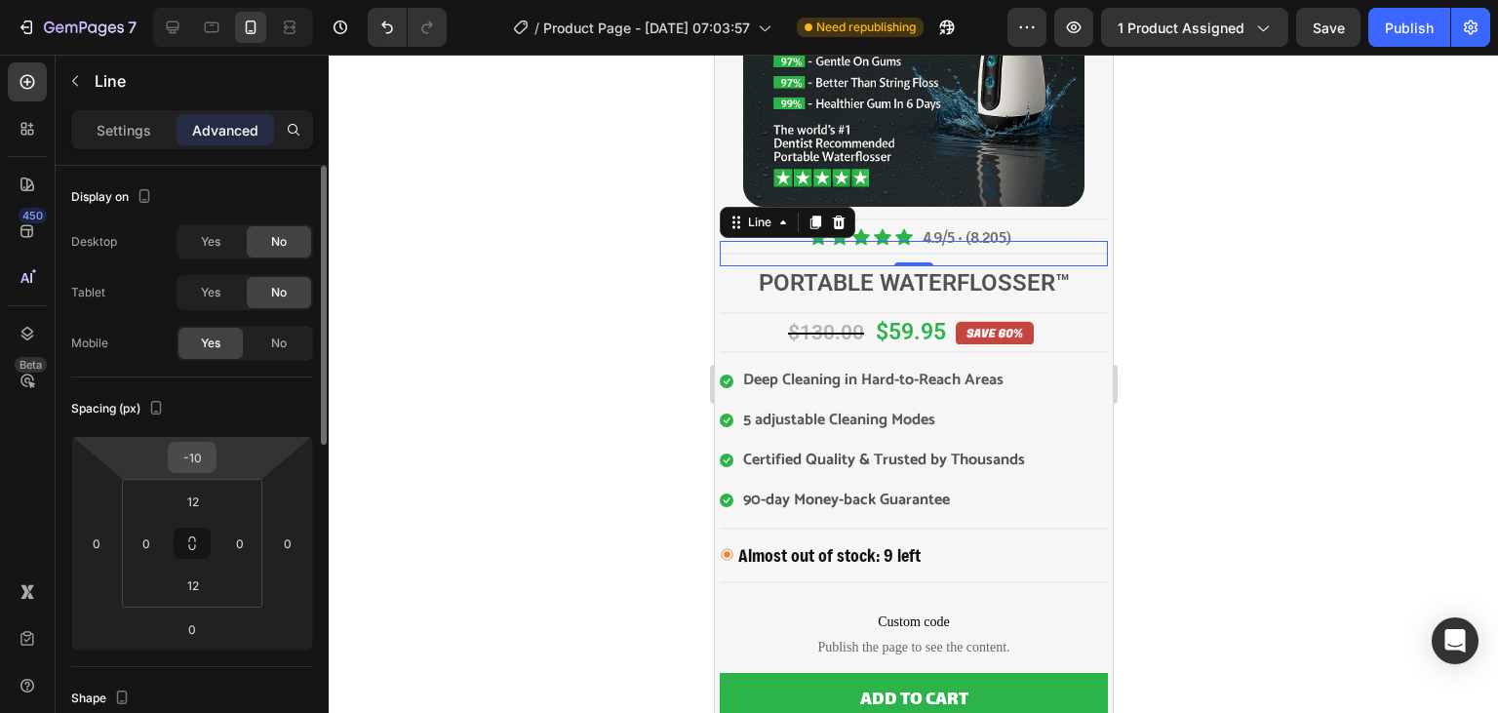
click at [205, 459] on input "-10" at bounding box center [192, 457] width 39 height 29
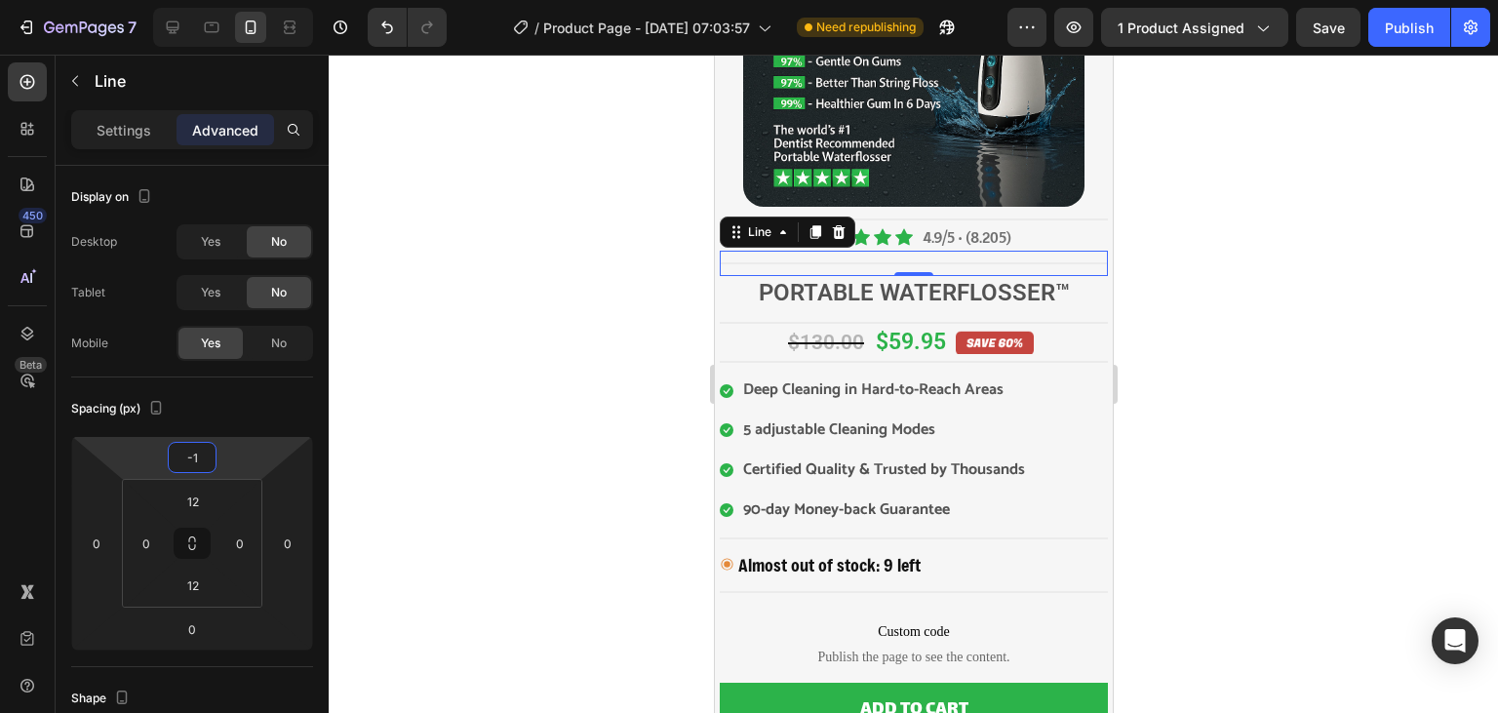
type input "-10"
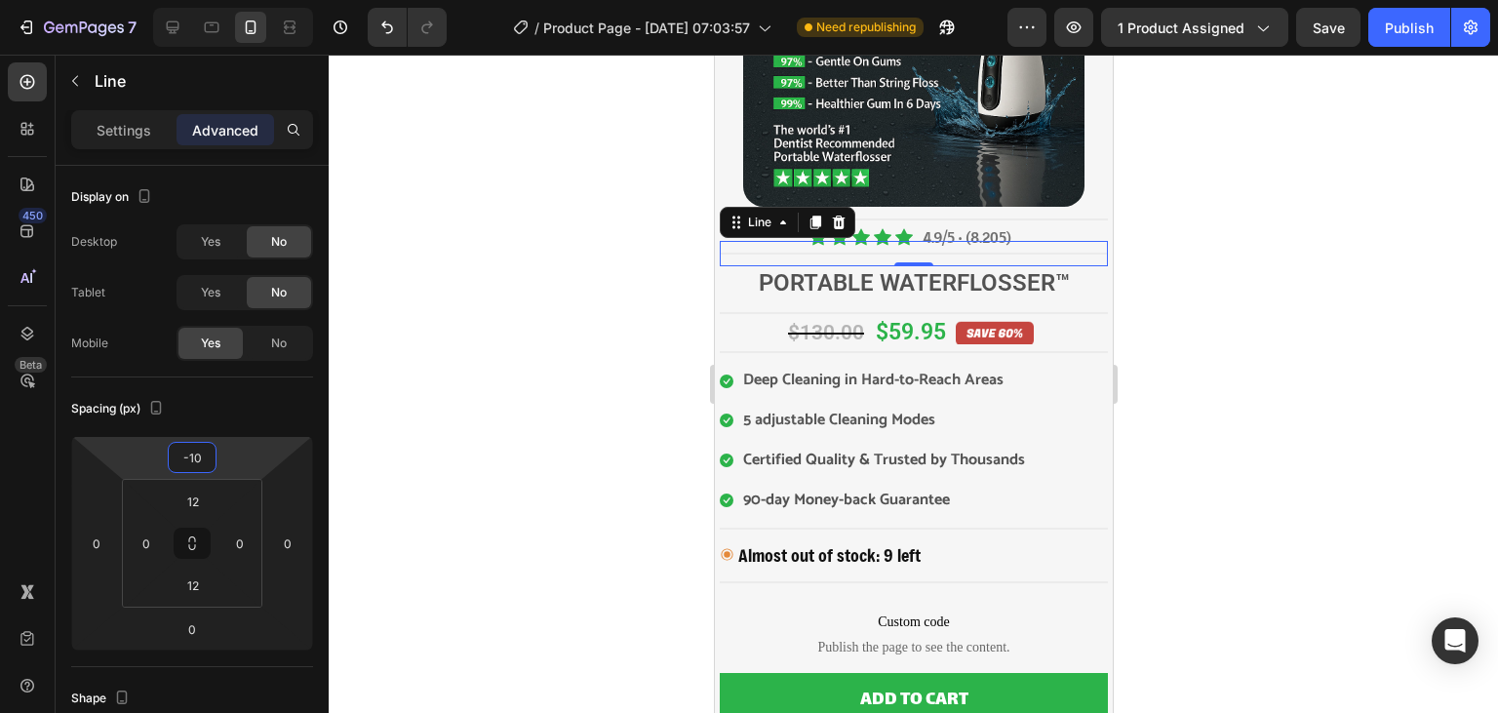
click at [621, 323] on div at bounding box center [914, 384] width 1170 height 658
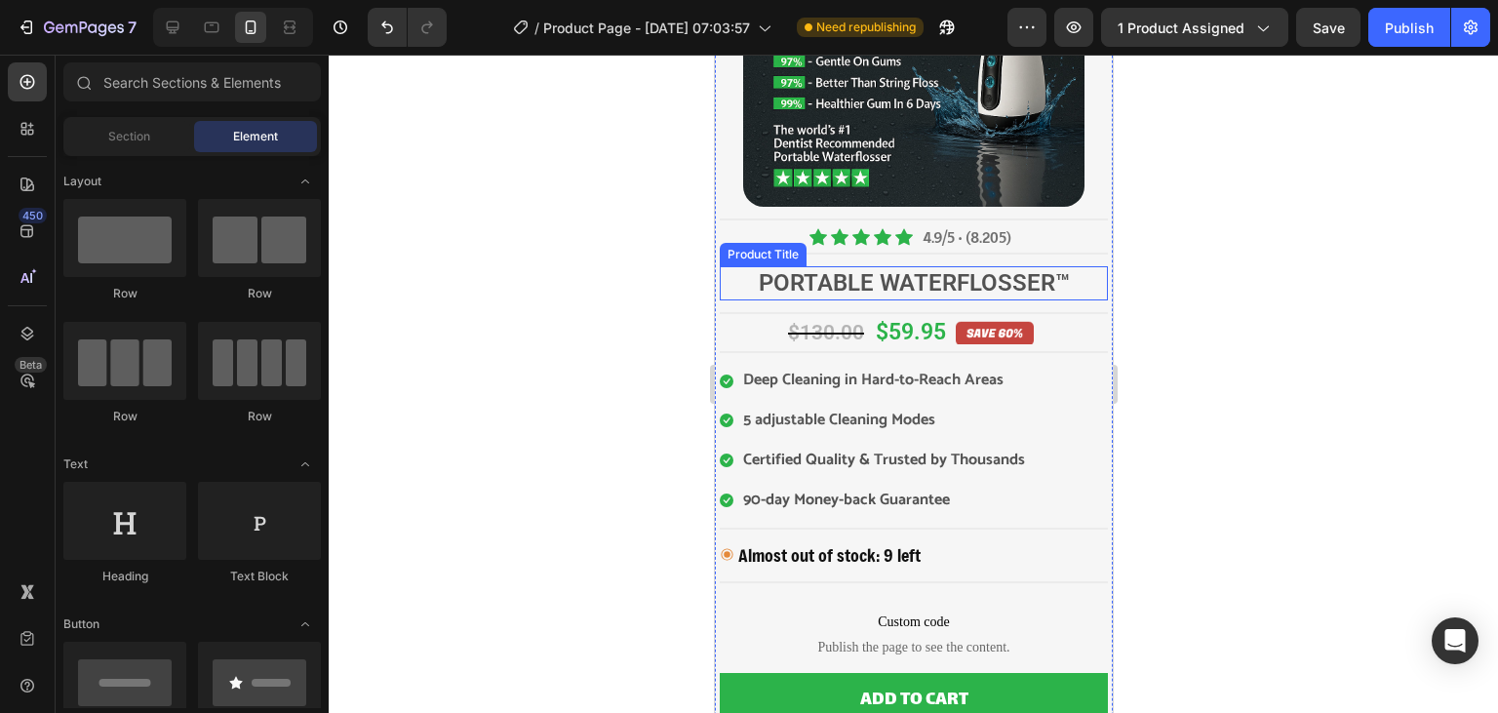
click at [1017, 277] on h2 "Portable Waterflosser™" at bounding box center [913, 283] width 388 height 34
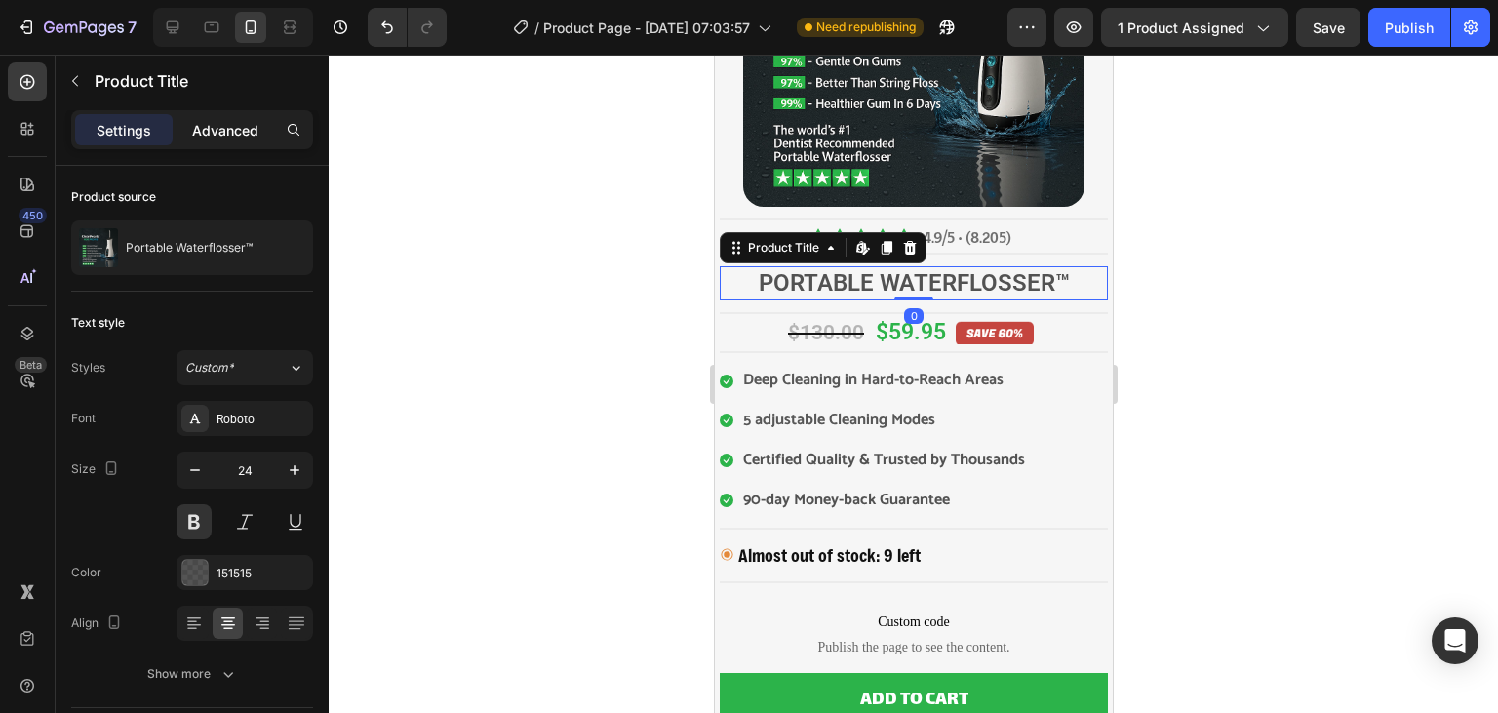
click at [224, 139] on p "Advanced" at bounding box center [225, 130] width 66 height 20
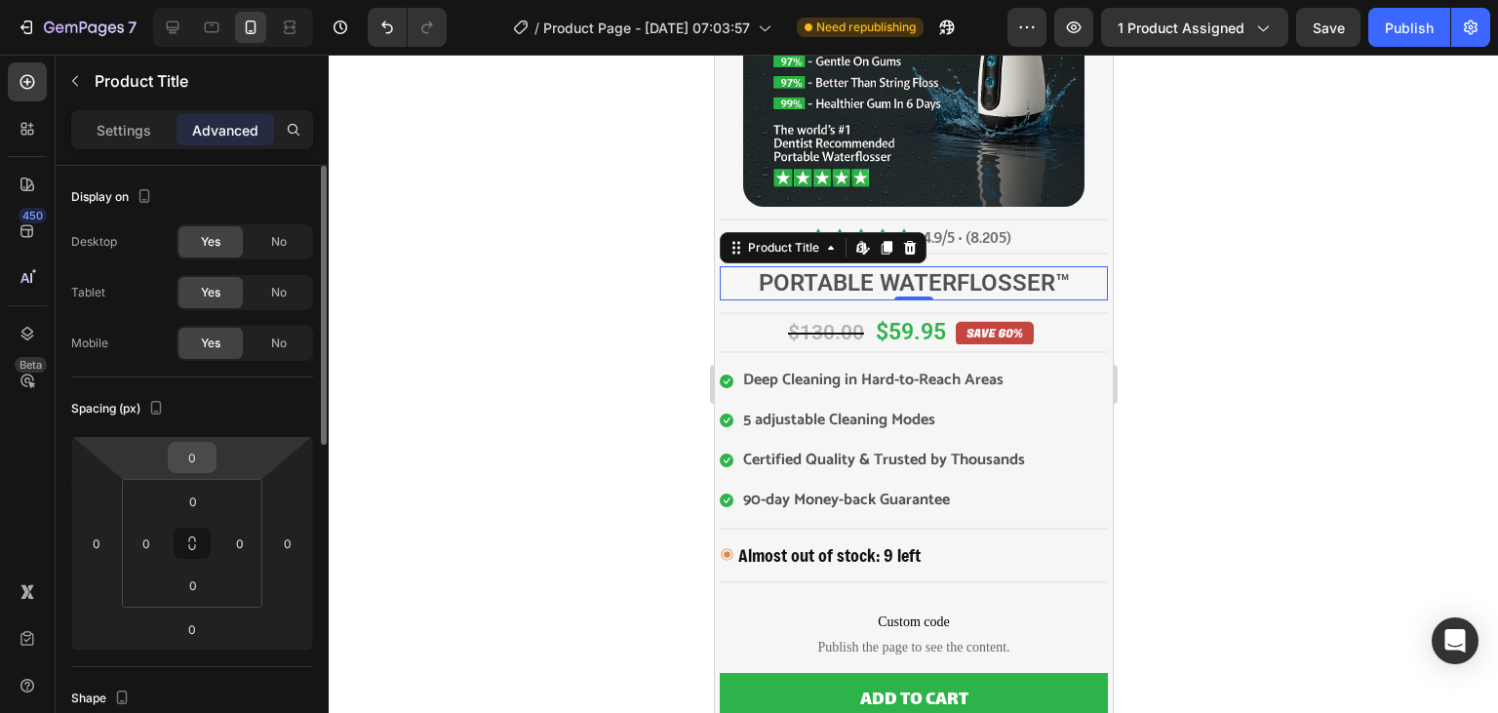
click at [197, 466] on input "0" at bounding box center [192, 457] width 39 height 29
type input "-5"
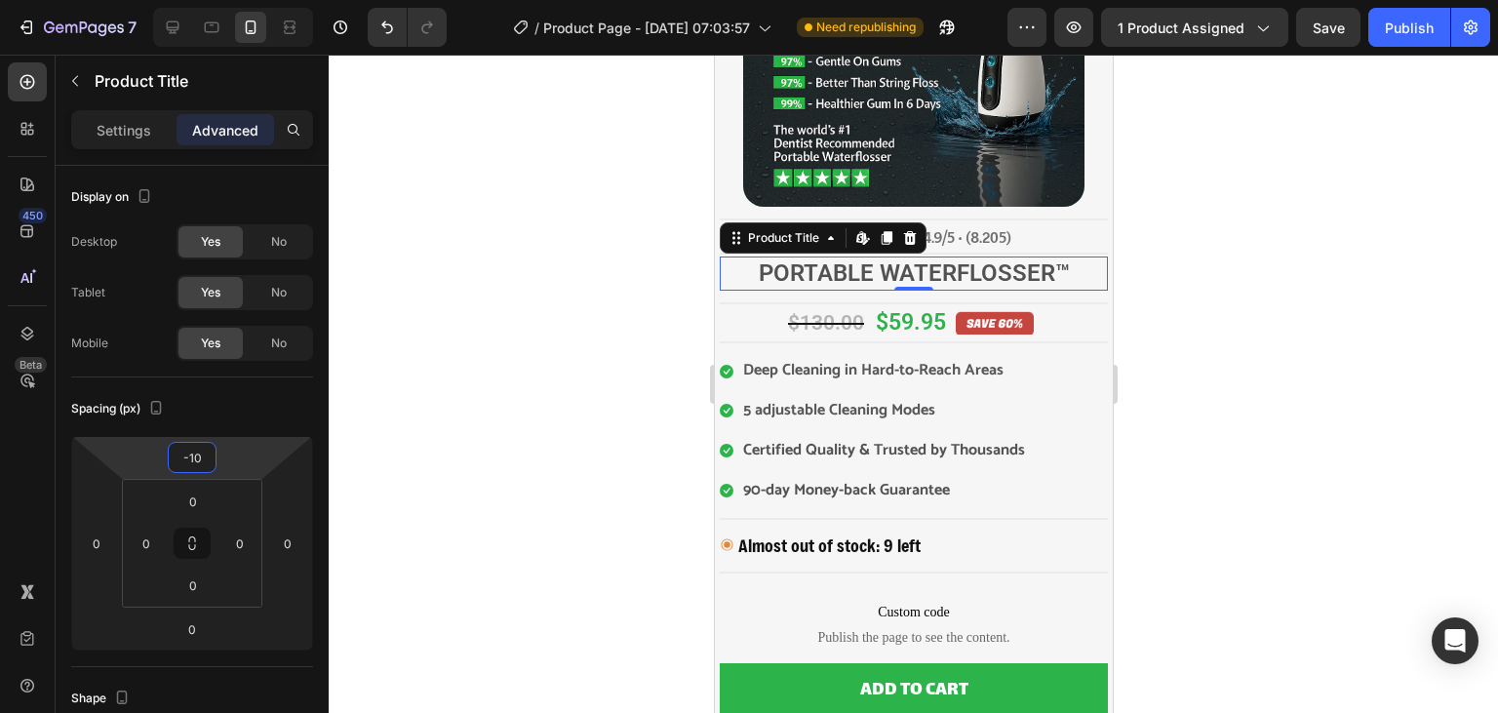
type input "-10"
click at [445, 392] on div at bounding box center [914, 384] width 1170 height 658
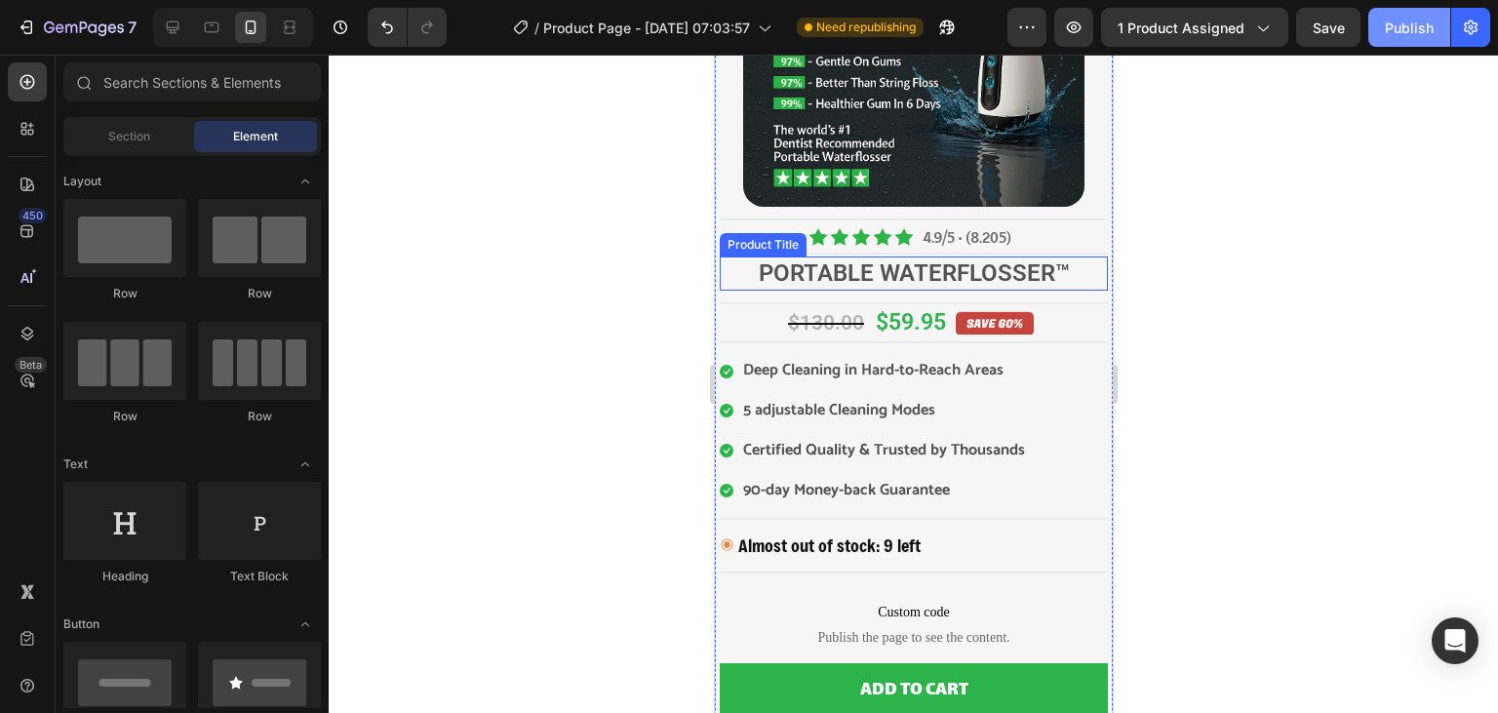
drag, startPoint x: 1385, startPoint y: 47, endPoint x: 1394, endPoint y: 38, distance: 12.4
click at [1394, 38] on div "7 Version history / Product Page - [DATE] 07:03:57 Need republishing Preview 1 …" at bounding box center [749, 28] width 1498 height 56
click at [1394, 38] on button "Publish" at bounding box center [1410, 27] width 82 height 39
click at [1333, 233] on div at bounding box center [914, 384] width 1170 height 658
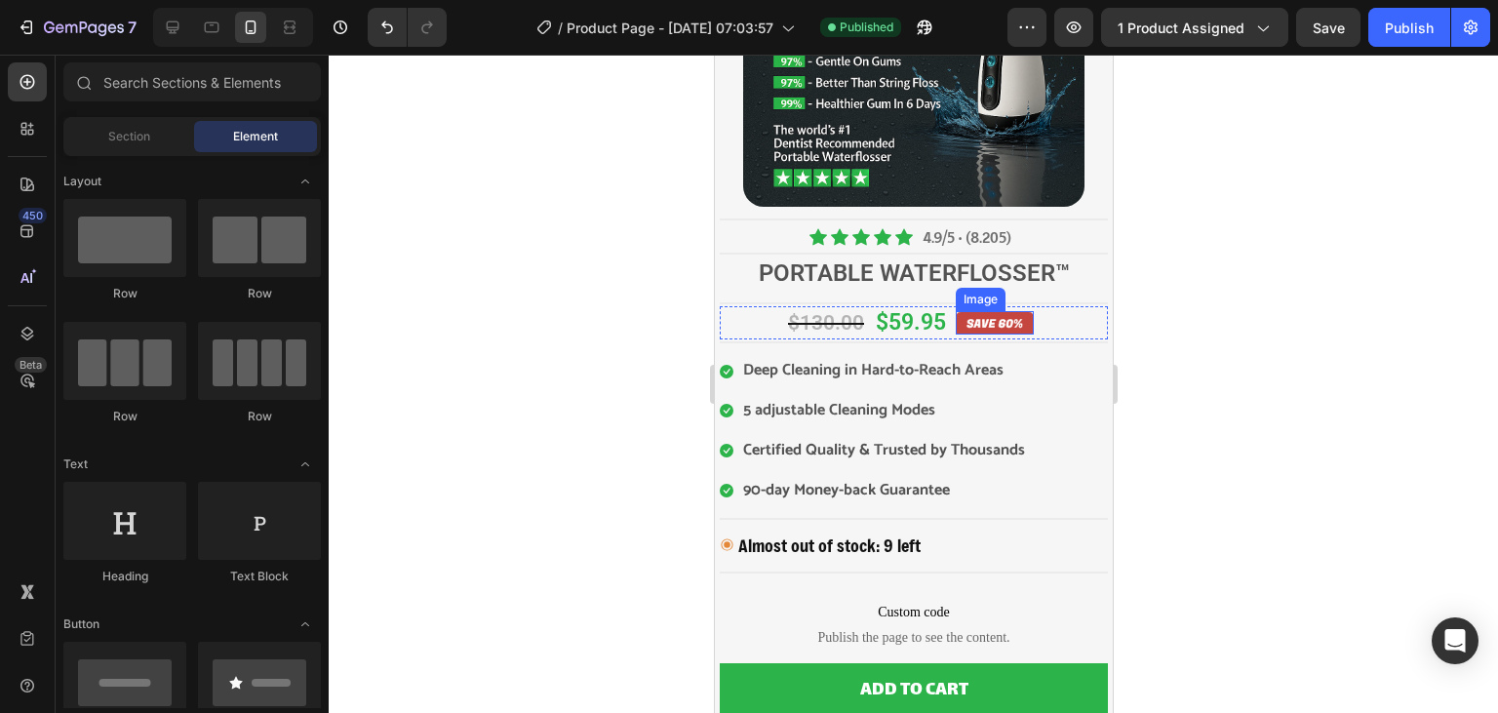
click at [995, 311] on img at bounding box center [994, 322] width 78 height 23
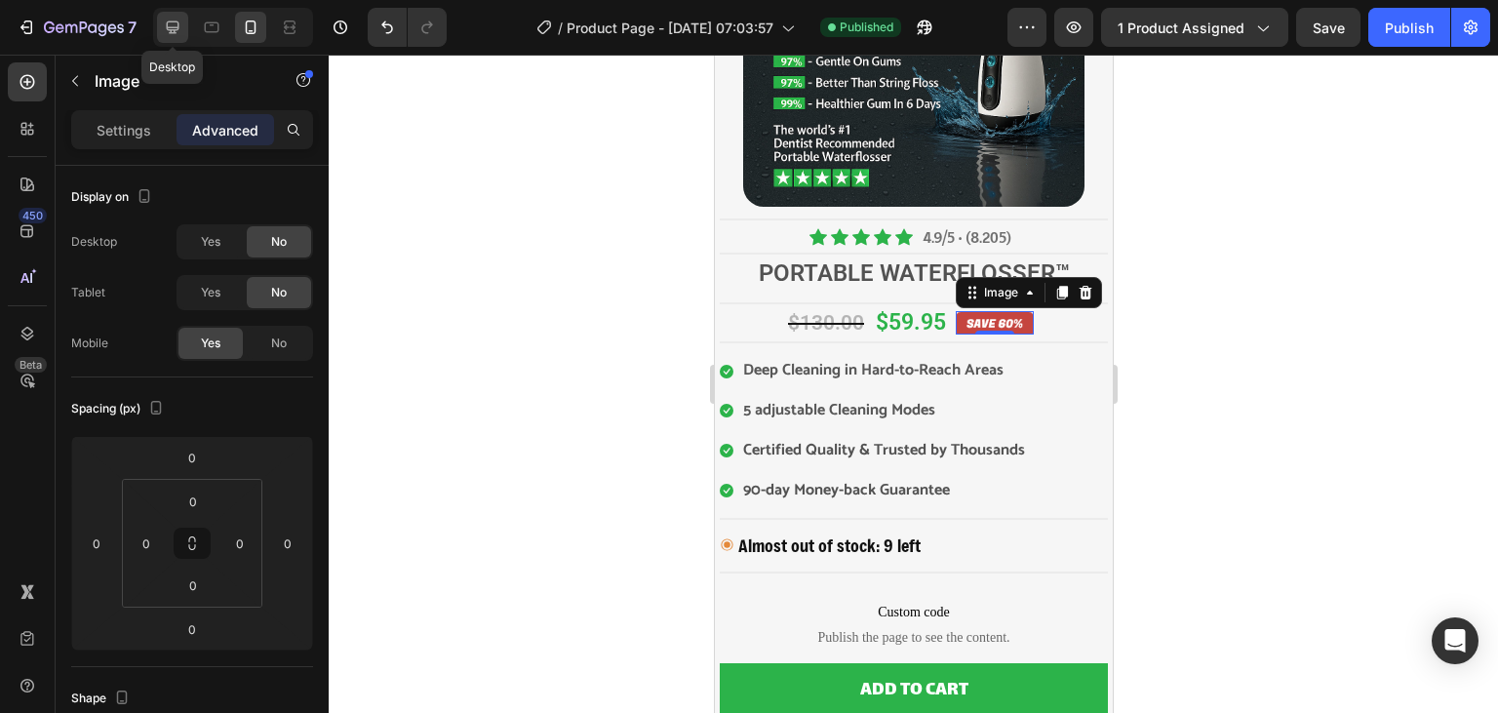
click at [185, 29] on div at bounding box center [172, 27] width 31 height 31
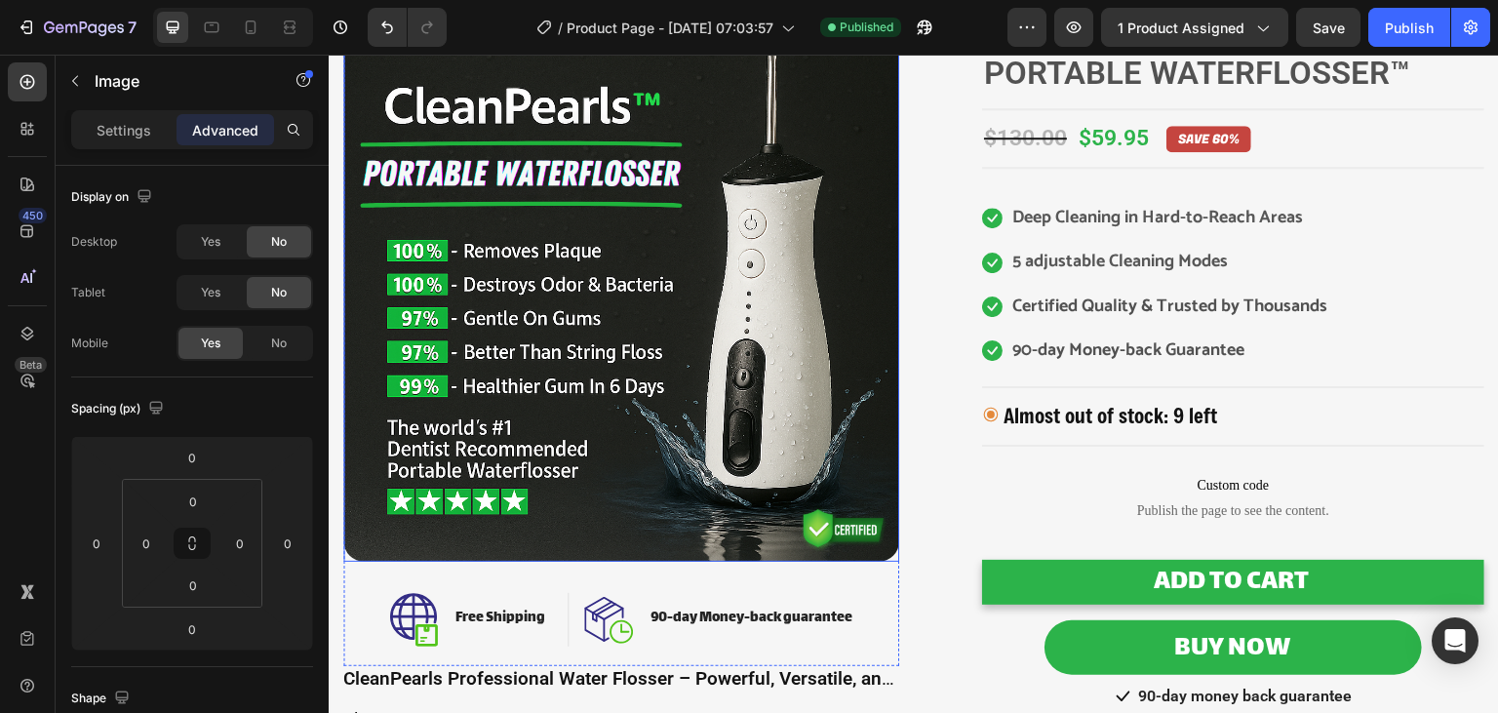
scroll to position [166, 0]
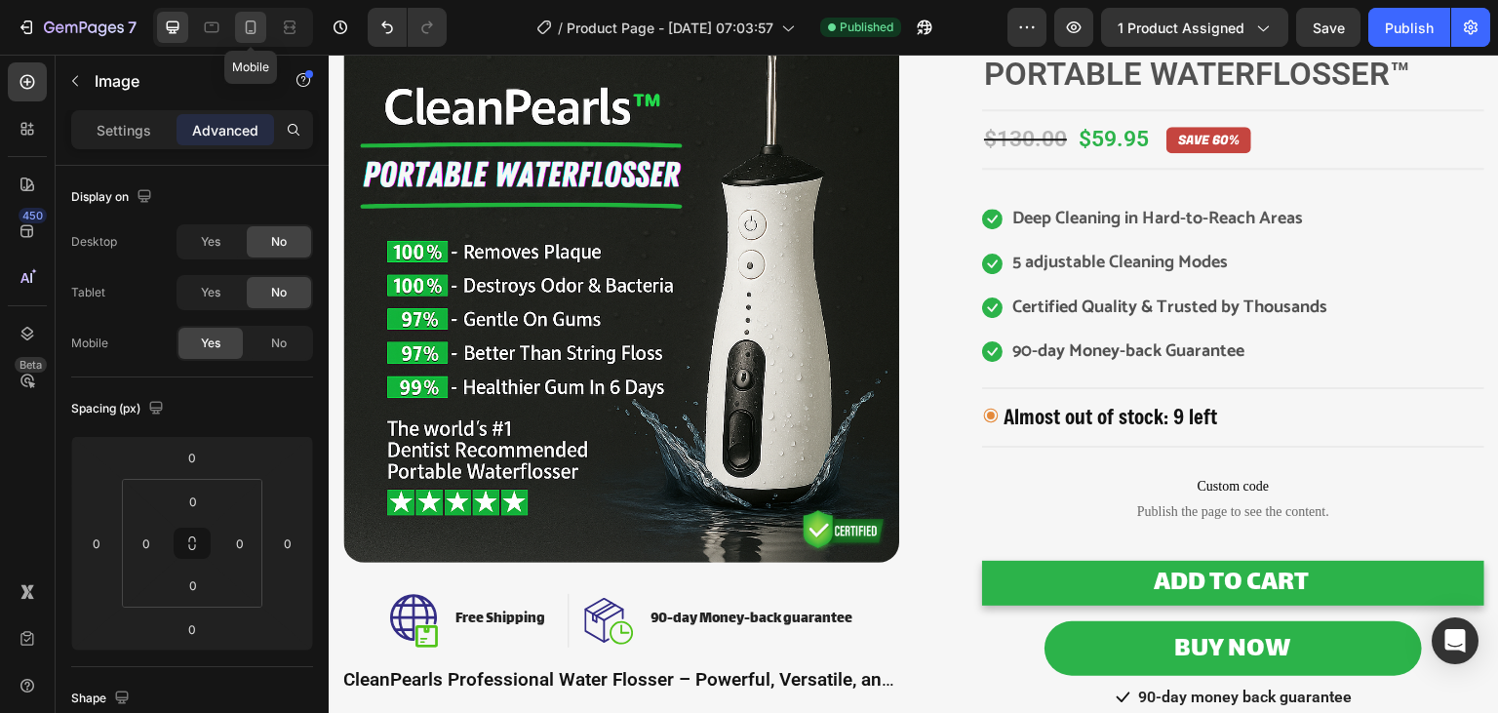
click at [255, 37] on div at bounding box center [250, 27] width 31 height 31
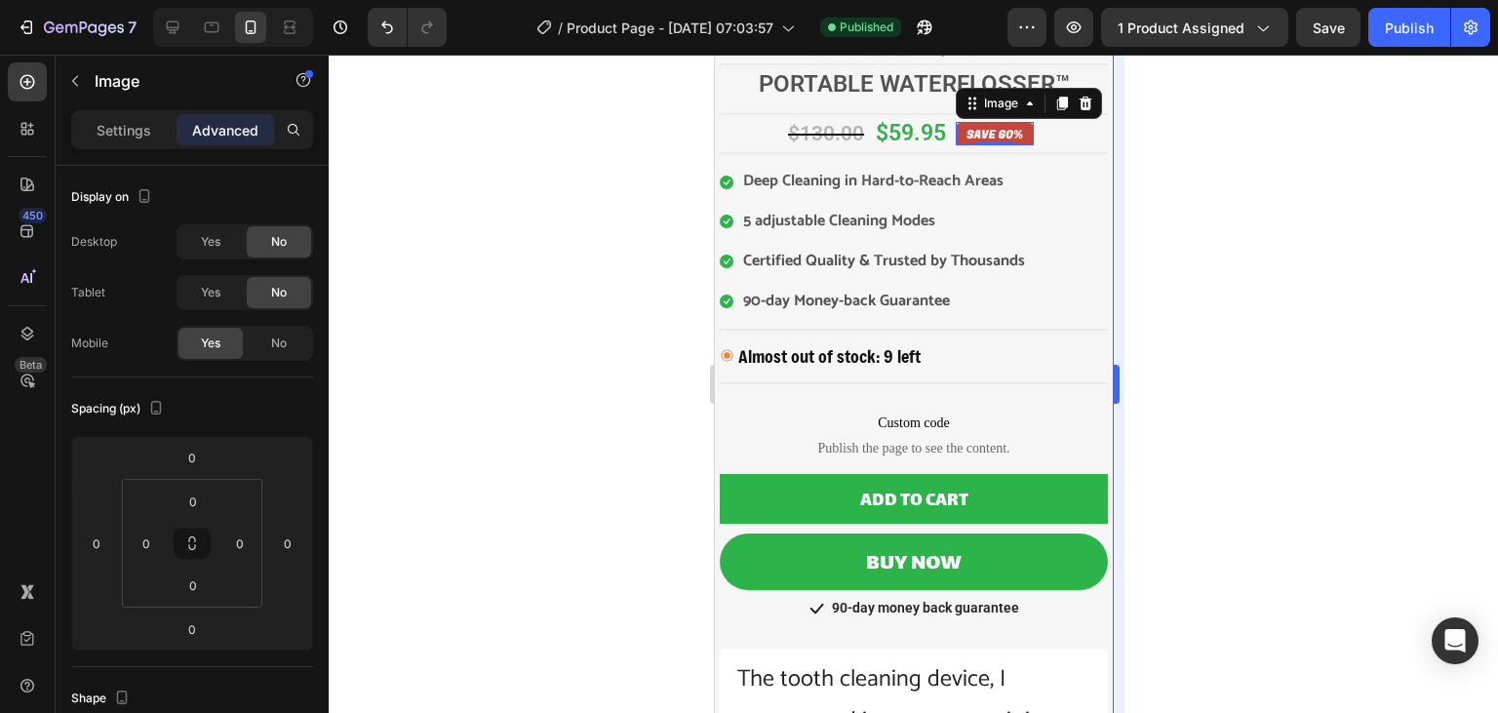
scroll to position [424, 0]
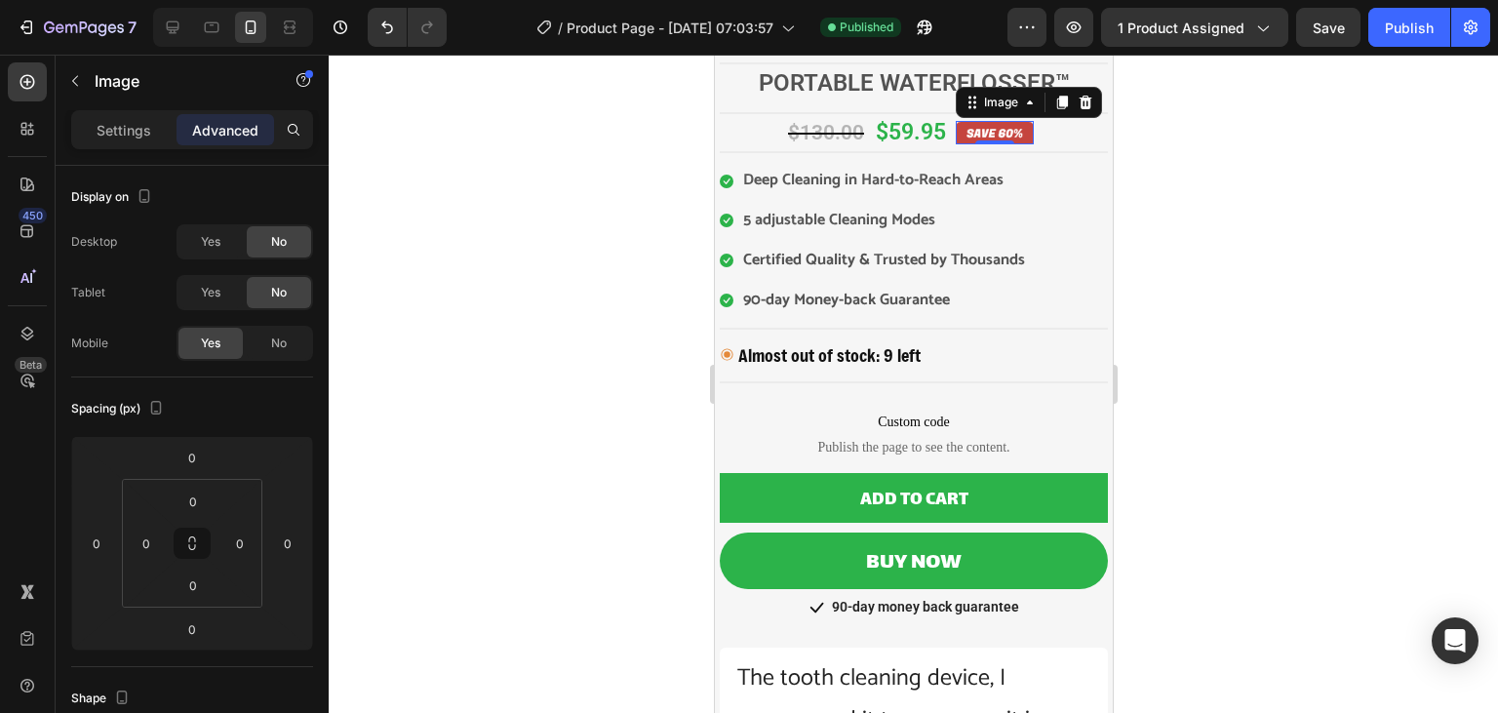
click at [1011, 134] on img at bounding box center [994, 132] width 78 height 23
click at [117, 141] on div "Settings" at bounding box center [124, 129] width 98 height 31
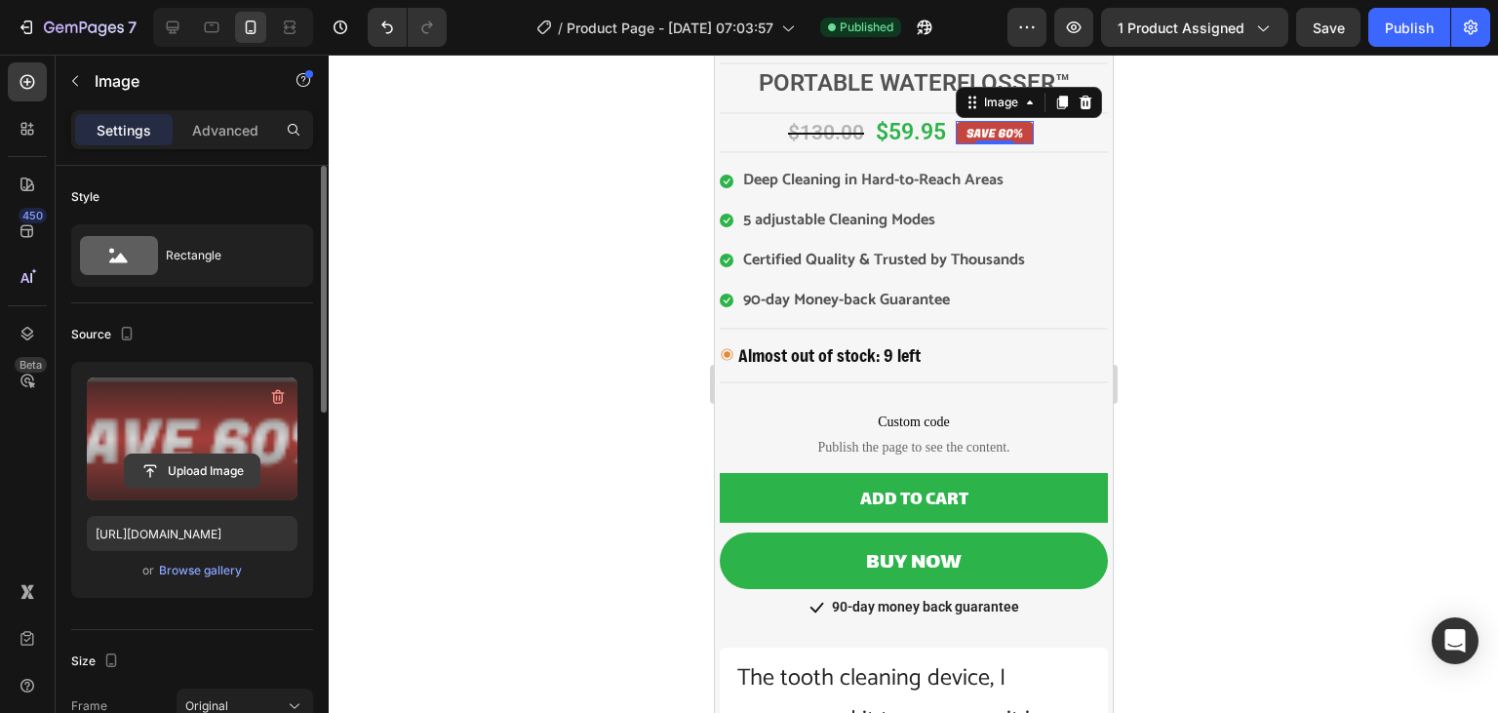
click at [200, 470] on input "file" at bounding box center [192, 471] width 135 height 33
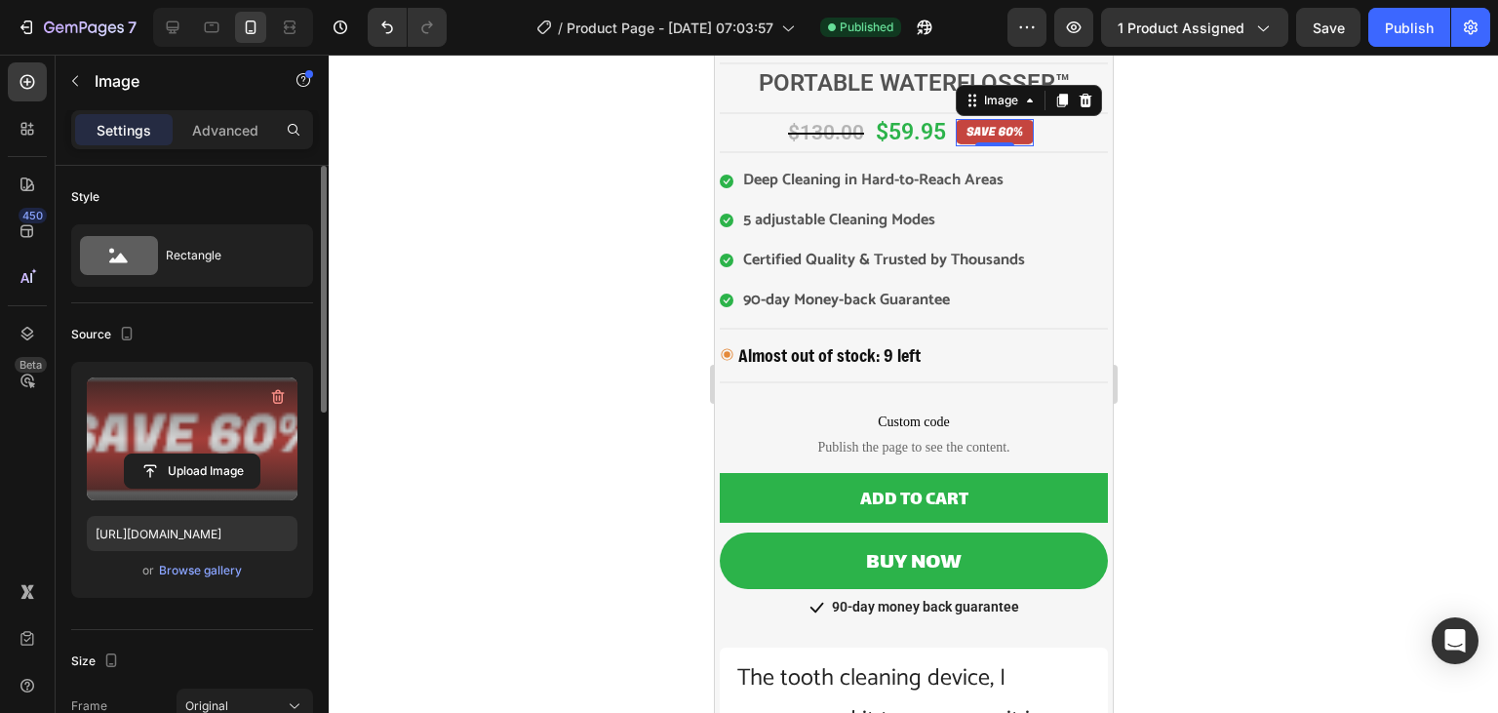
type input "[URL][DOMAIN_NAME]"
click at [638, 296] on div at bounding box center [914, 384] width 1170 height 658
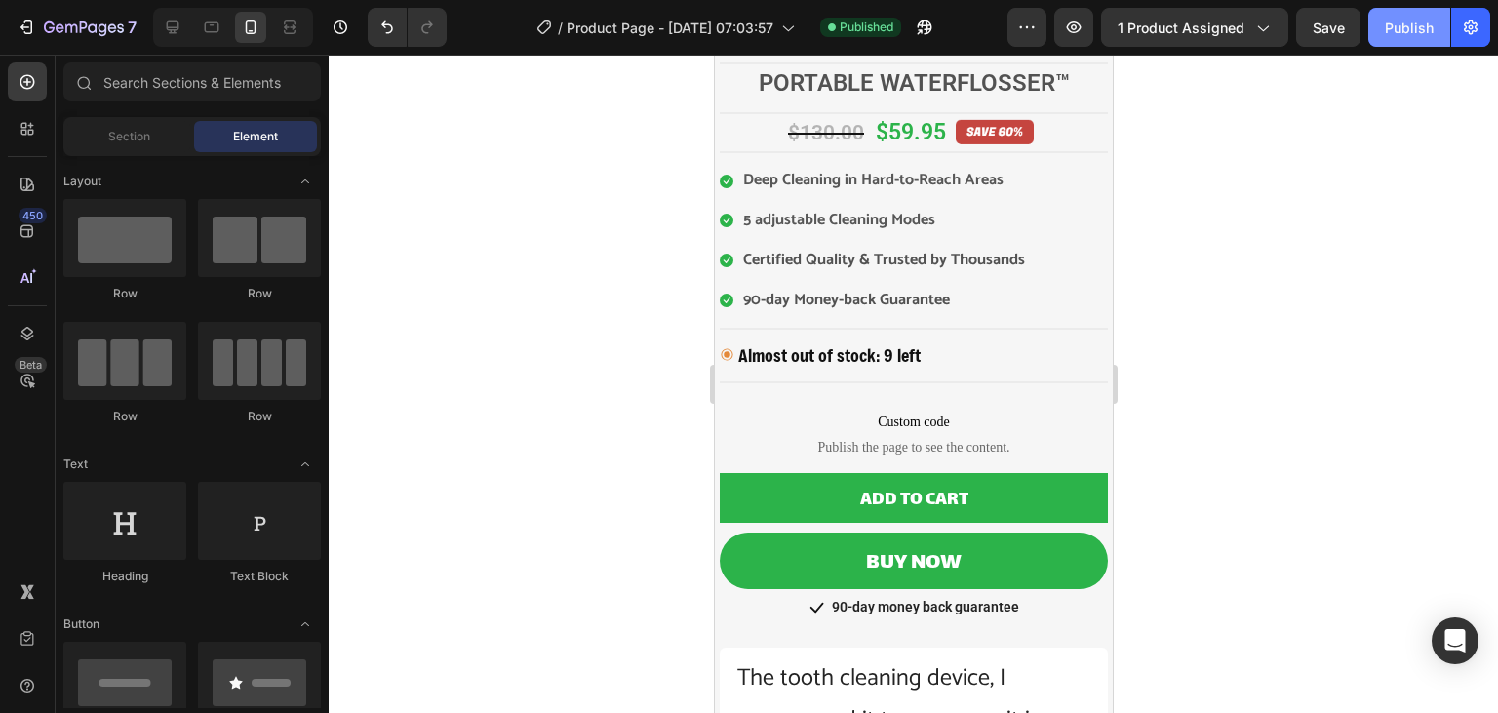
click at [1394, 40] on button "Publish" at bounding box center [1410, 27] width 82 height 39
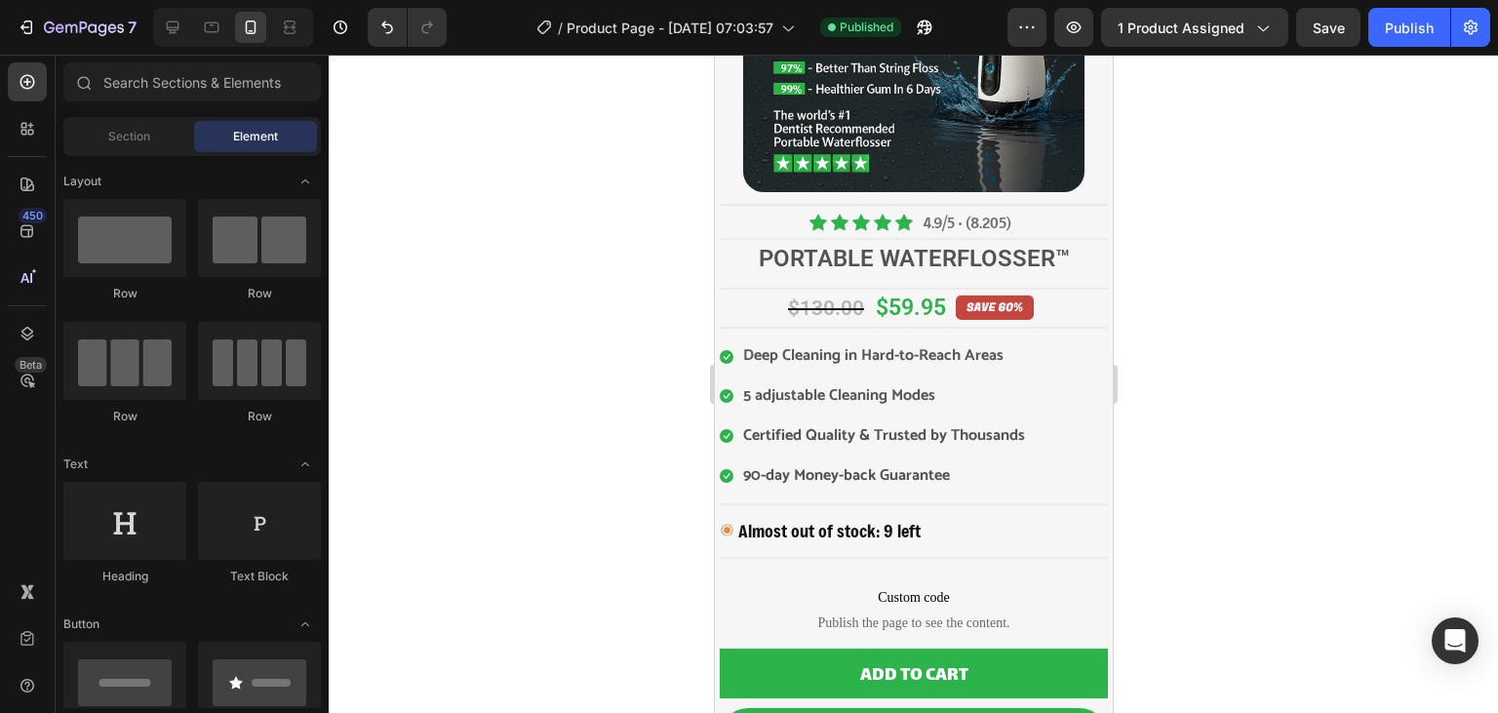
scroll to position [233, 0]
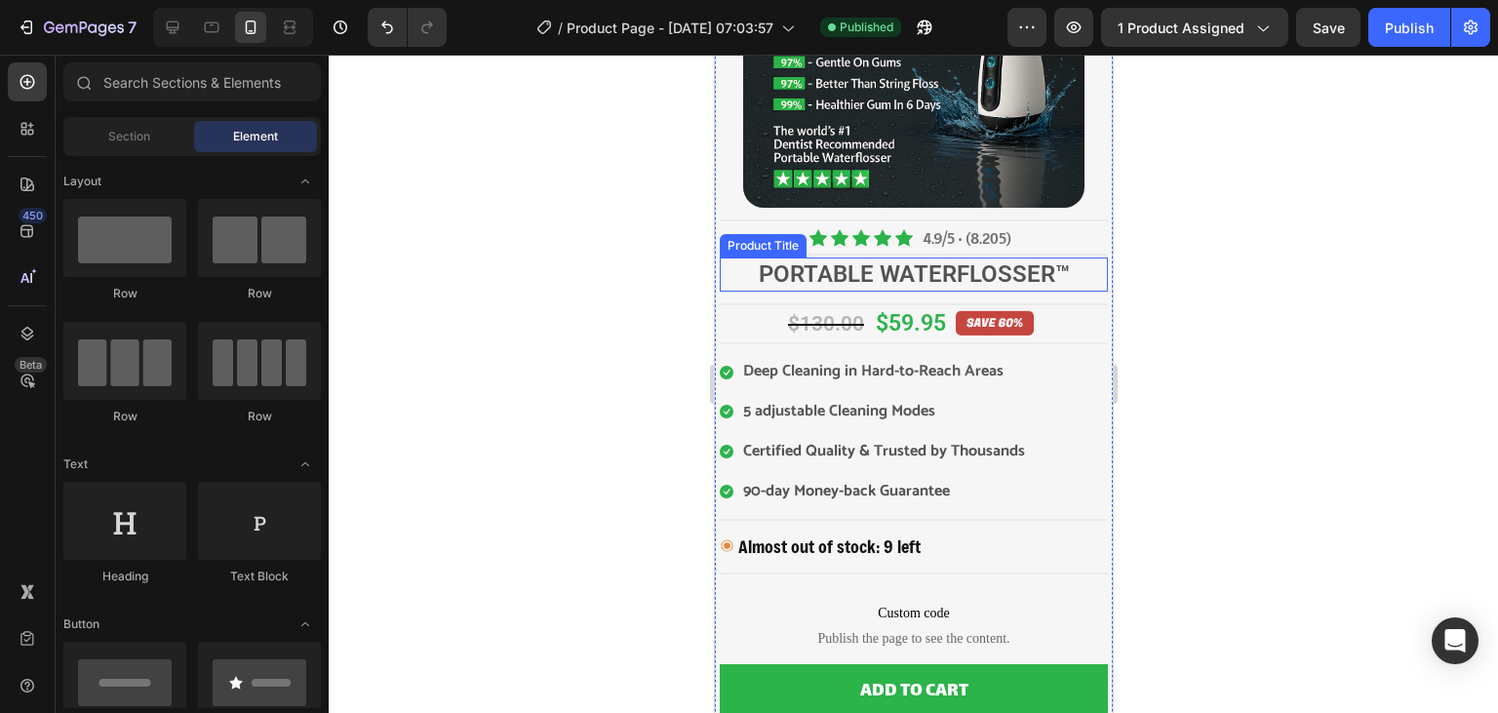
click at [934, 269] on h2 "Portable Waterflosser™" at bounding box center [913, 275] width 388 height 34
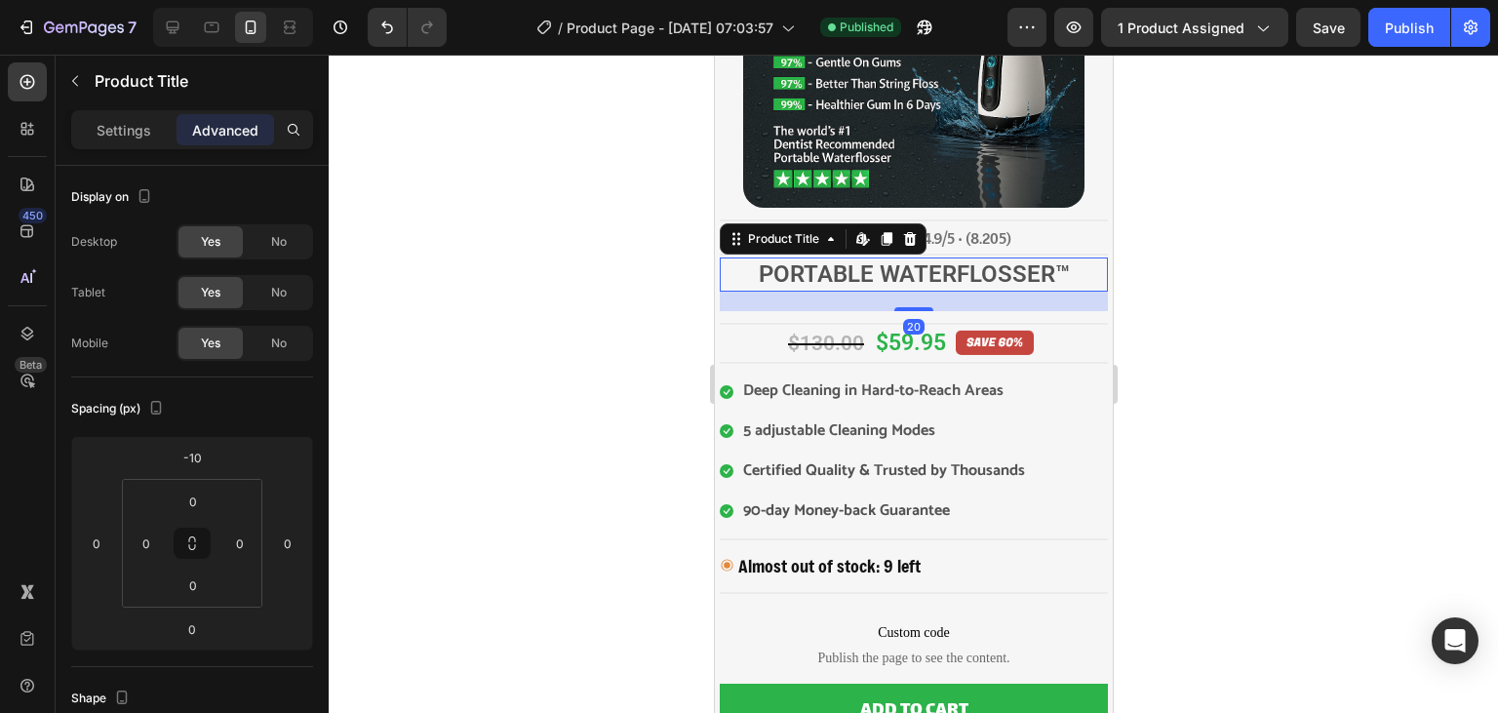
drag, startPoint x: 909, startPoint y: 290, endPoint x: 905, endPoint y: 309, distance: 19.9
click at [905, 309] on div at bounding box center [913, 309] width 39 height 4
type input "20"
click at [609, 344] on div at bounding box center [914, 384] width 1170 height 658
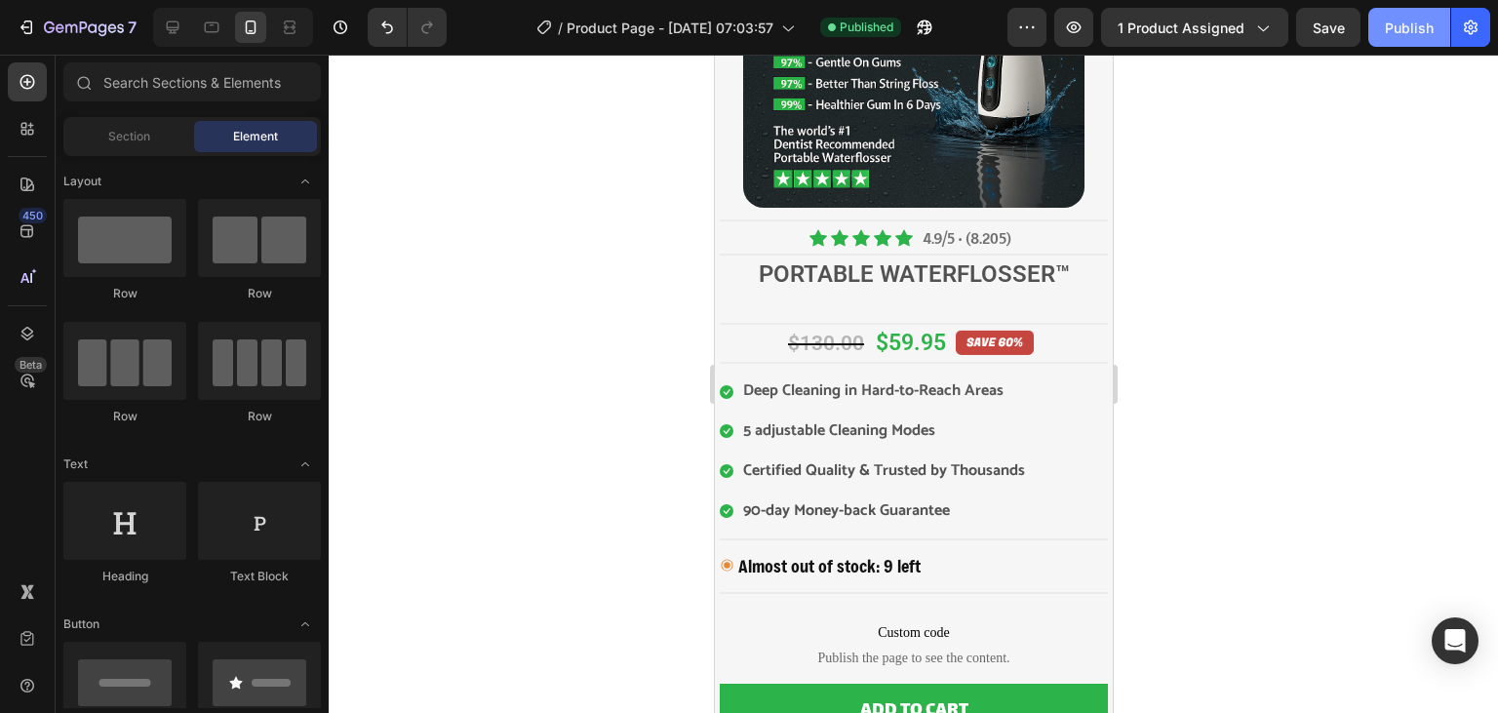
click at [1407, 45] on button "Publish" at bounding box center [1410, 27] width 82 height 39
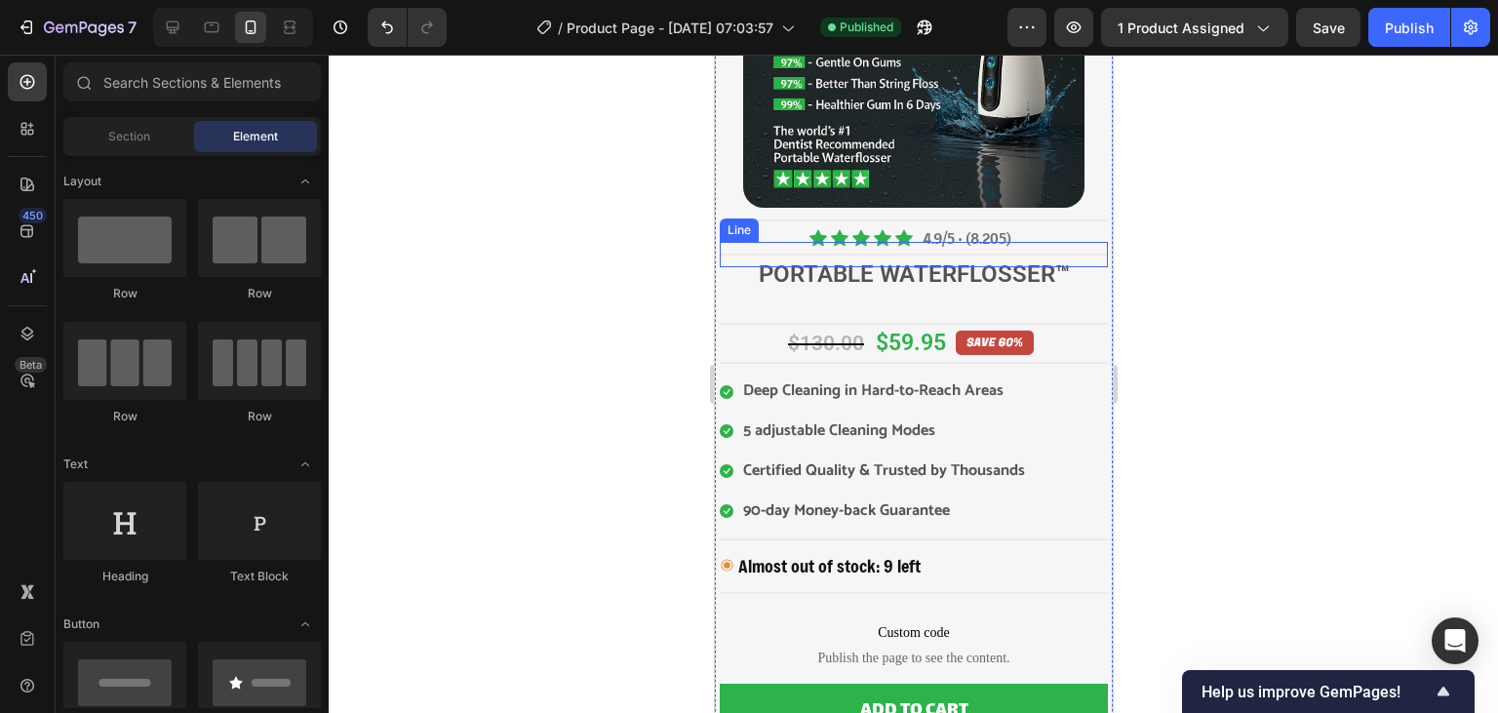
click at [1032, 255] on div at bounding box center [913, 255] width 388 height 2
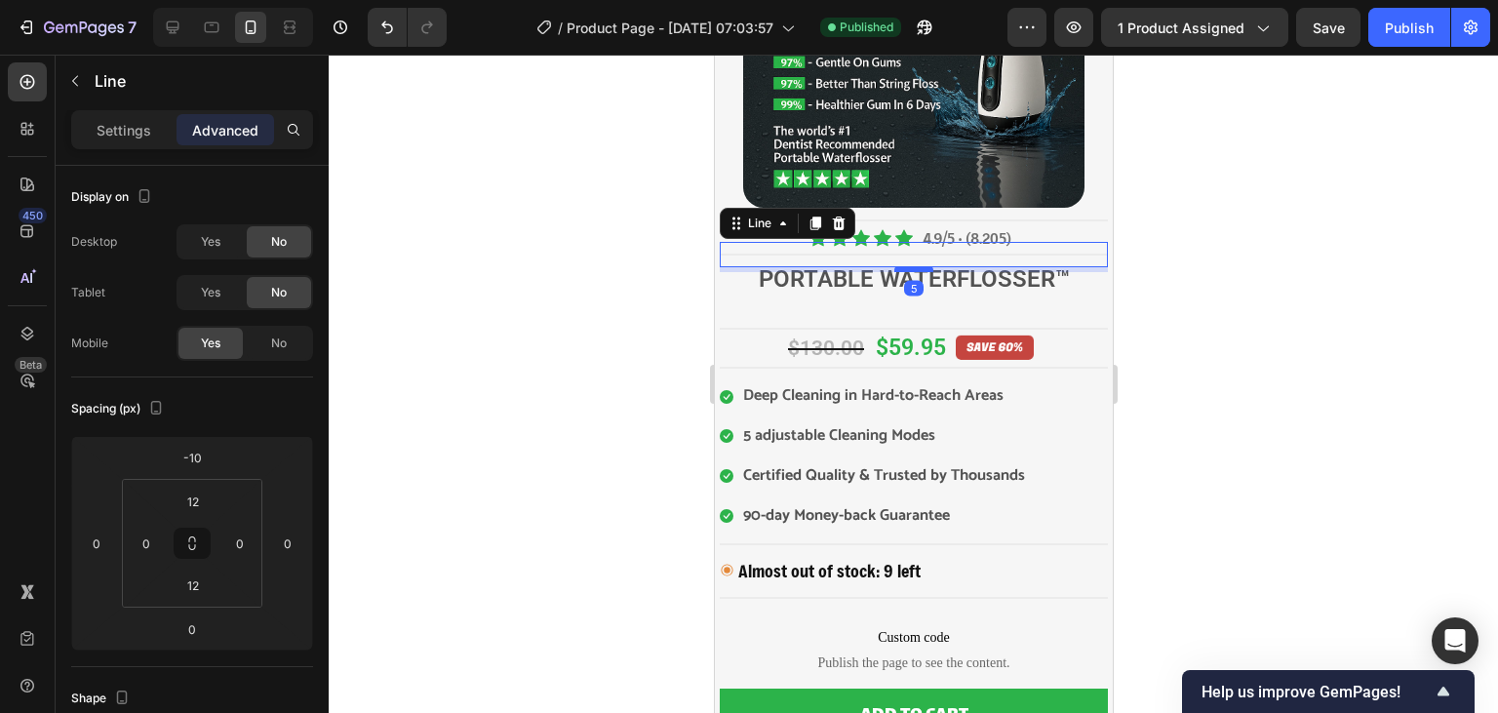
click at [919, 269] on div at bounding box center [913, 269] width 39 height 6
type input "5"
click at [1280, 290] on div at bounding box center [914, 384] width 1170 height 658
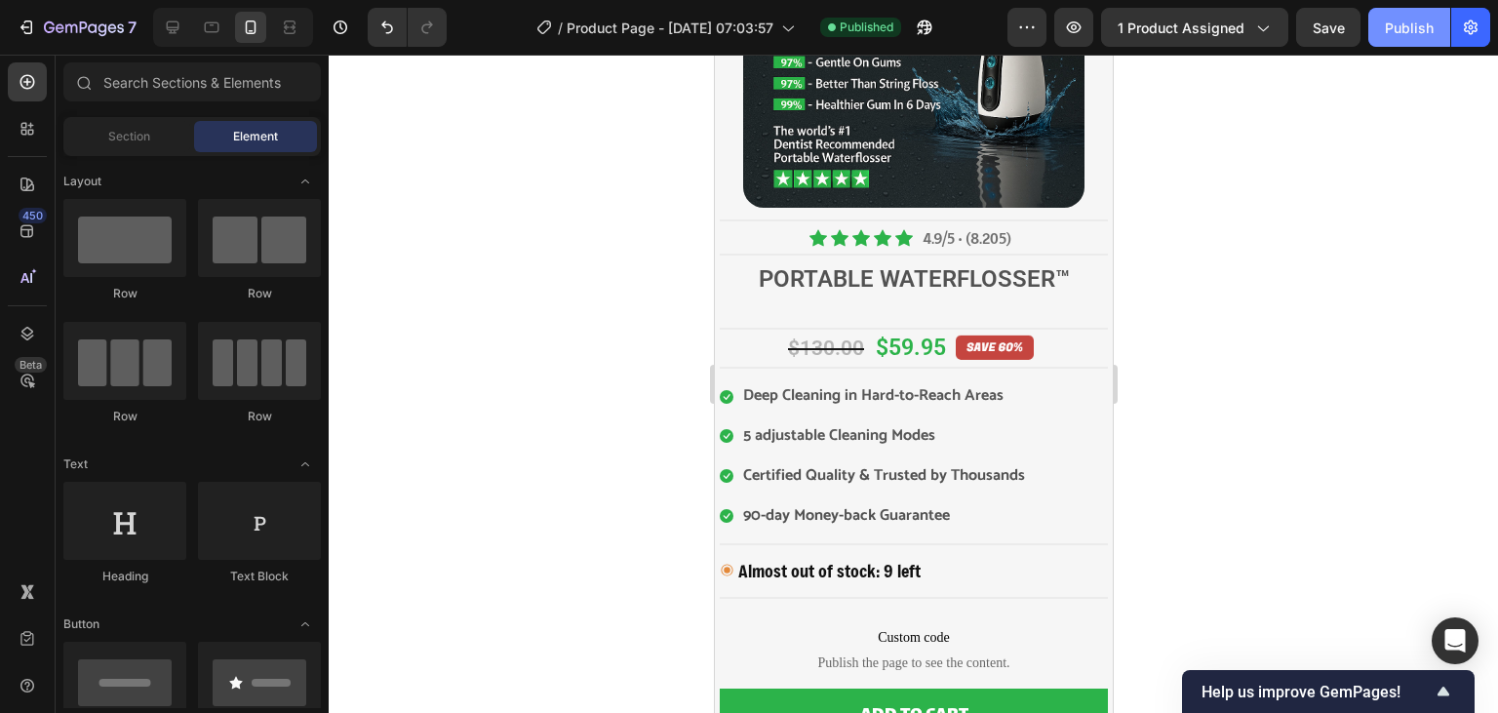
click at [1405, 29] on div "Publish" at bounding box center [1409, 28] width 49 height 20
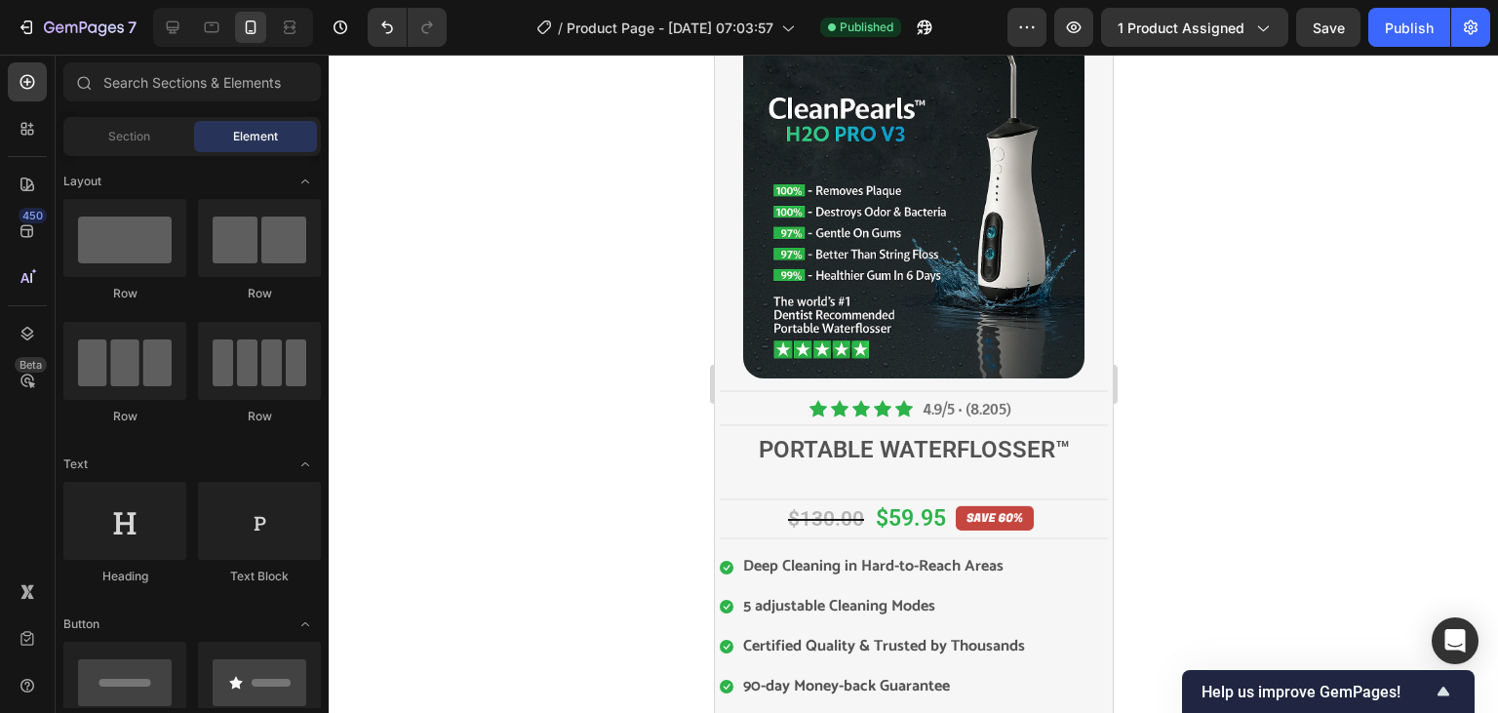
scroll to position [70, 0]
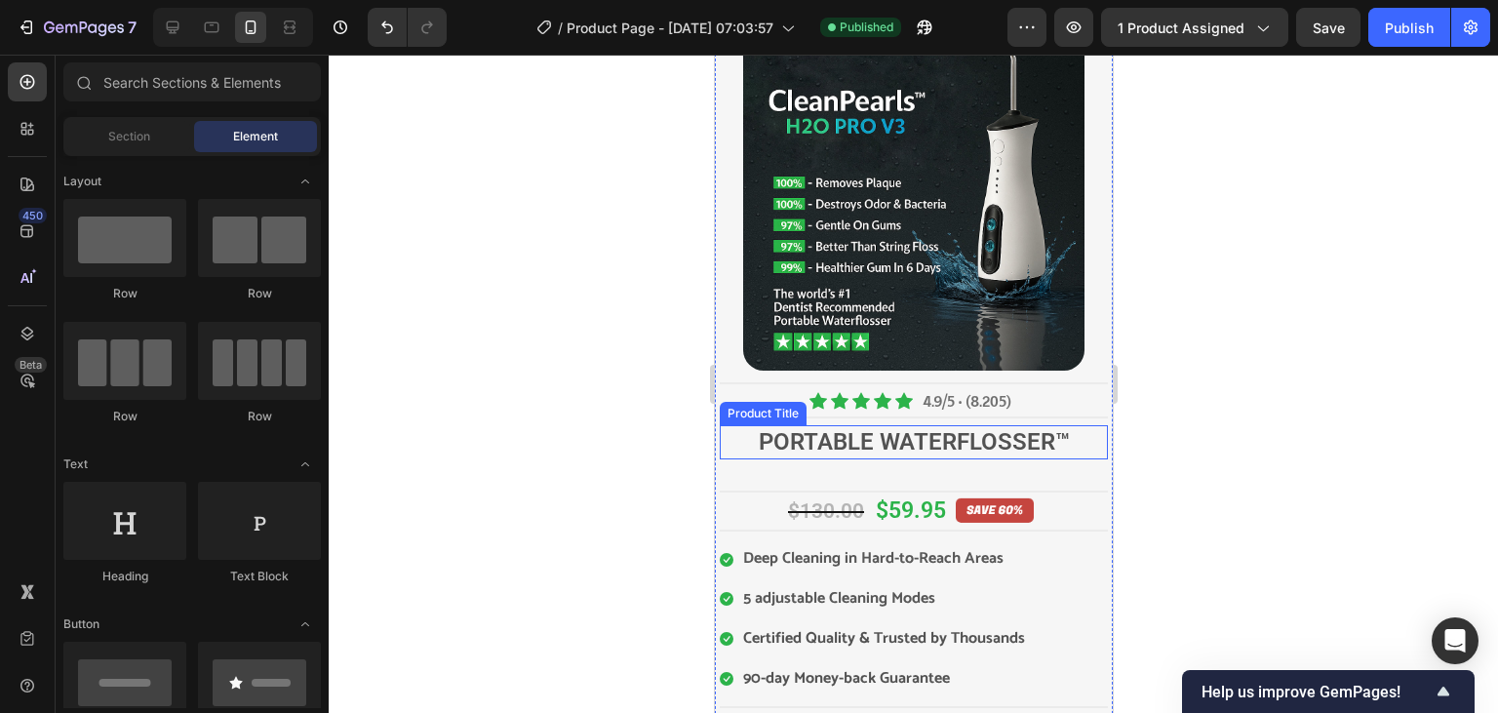
click at [971, 451] on h2 "Portable Waterflosser™" at bounding box center [913, 442] width 388 height 34
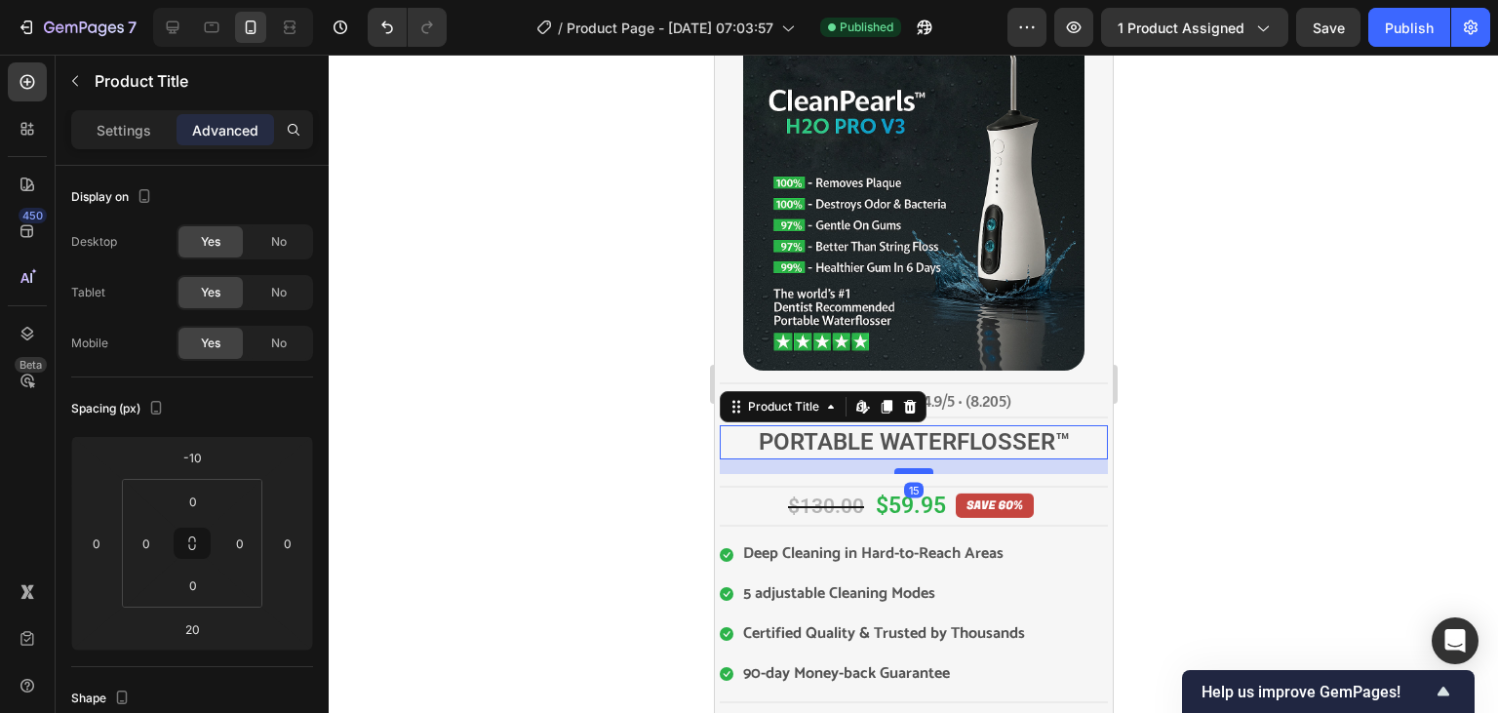
click at [909, 471] on div at bounding box center [913, 471] width 39 height 6
type input "15"
click at [1235, 435] on div at bounding box center [914, 384] width 1170 height 658
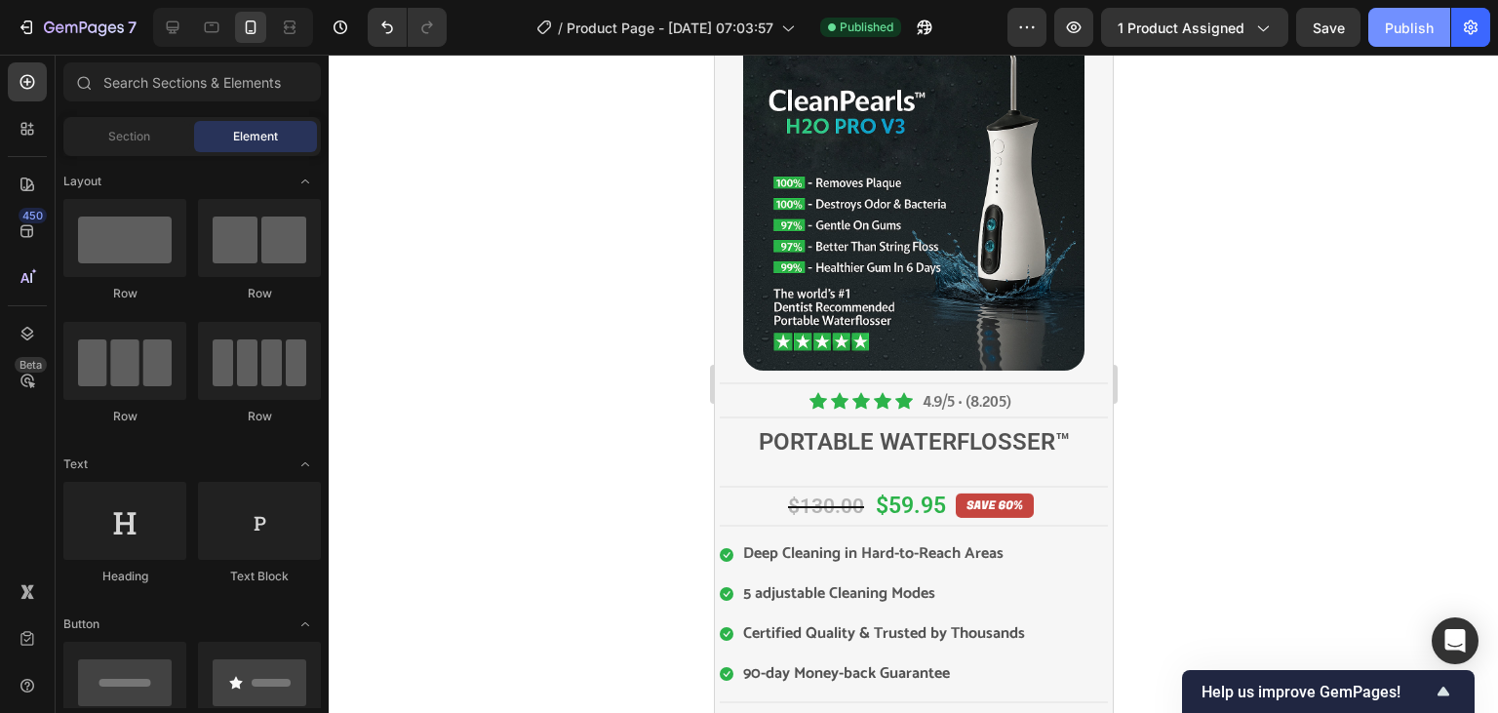
click at [1407, 25] on div "Publish" at bounding box center [1409, 28] width 49 height 20
click at [16, 24] on button "7" at bounding box center [77, 27] width 138 height 39
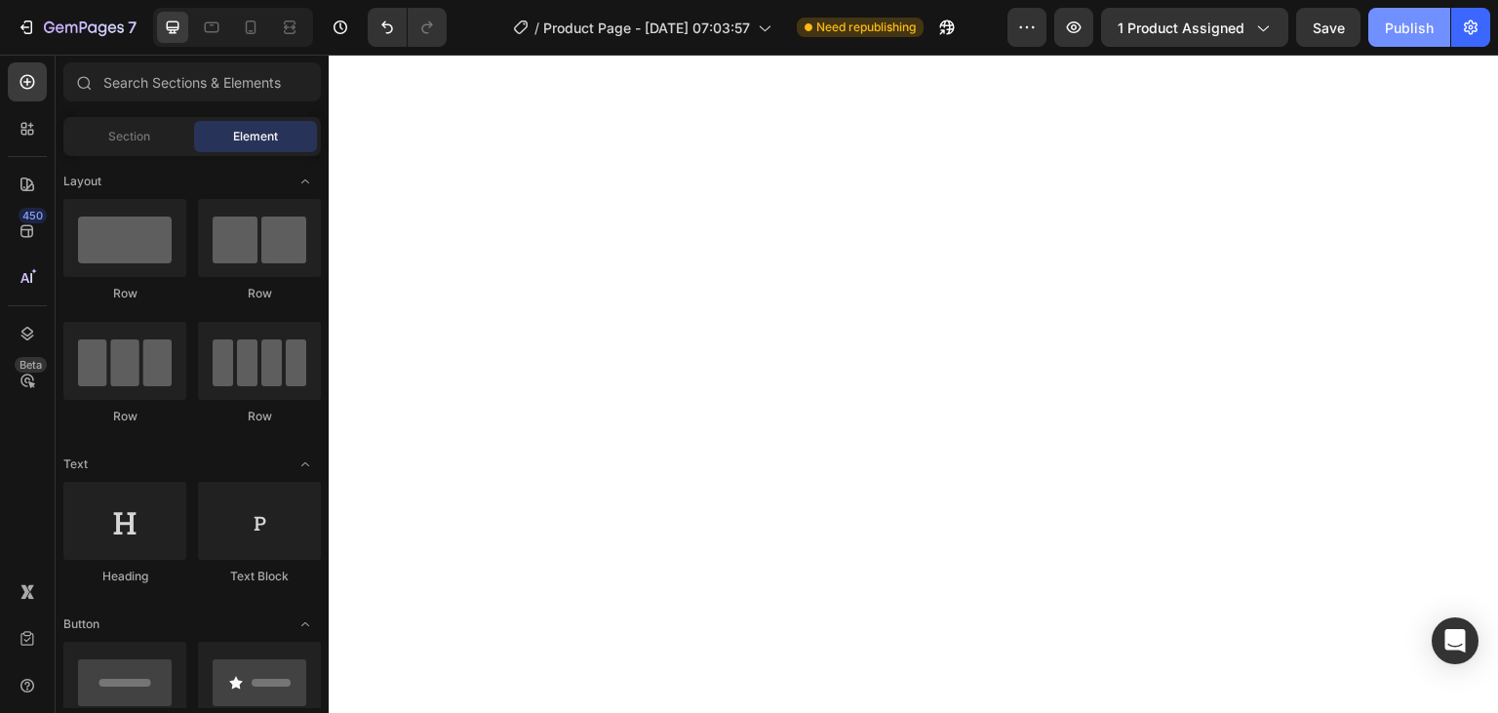
click at [1396, 44] on button "Publish" at bounding box center [1410, 27] width 82 height 39
